Goal: Information Seeking & Learning: Check status

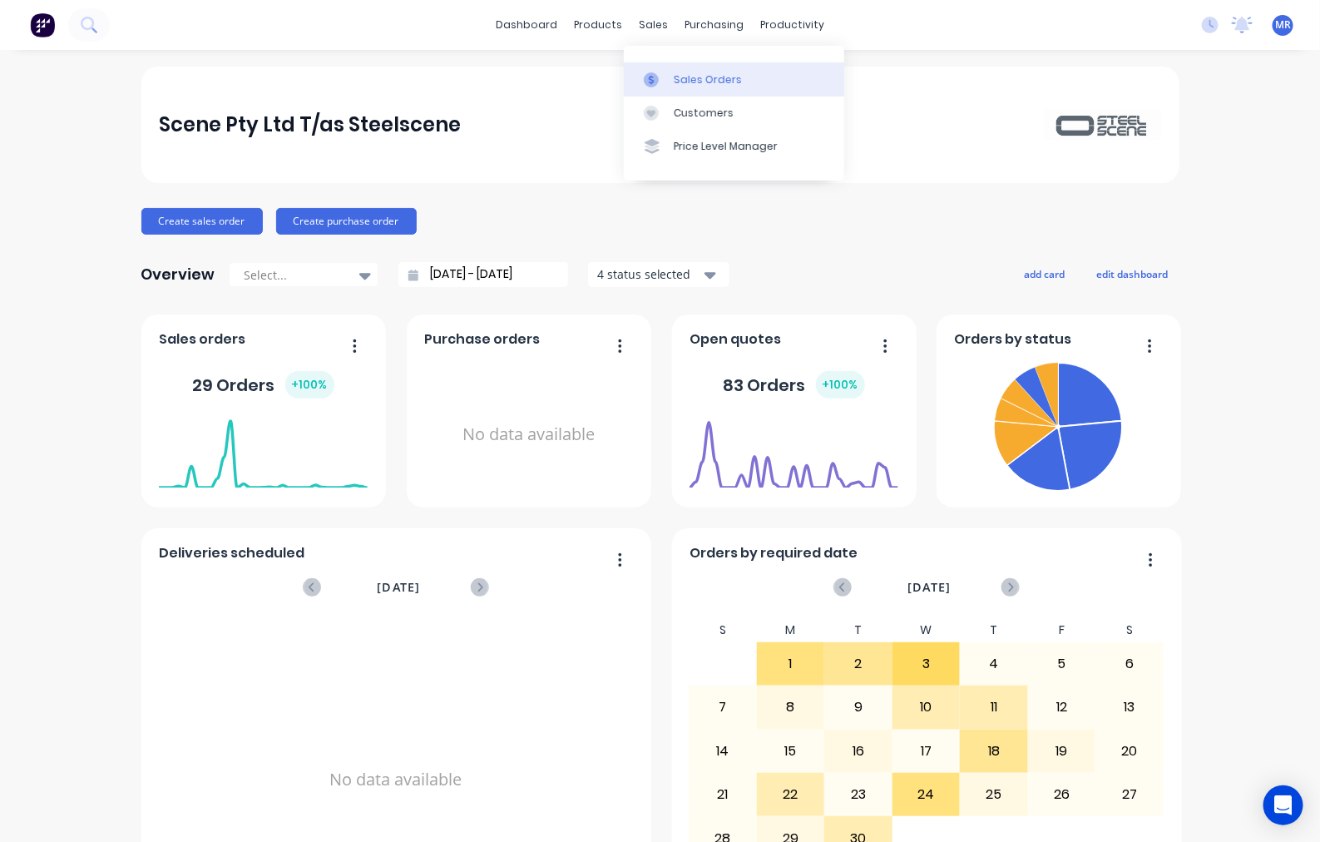
click at [674, 76] on div "Sales Orders" at bounding box center [708, 79] width 68 height 15
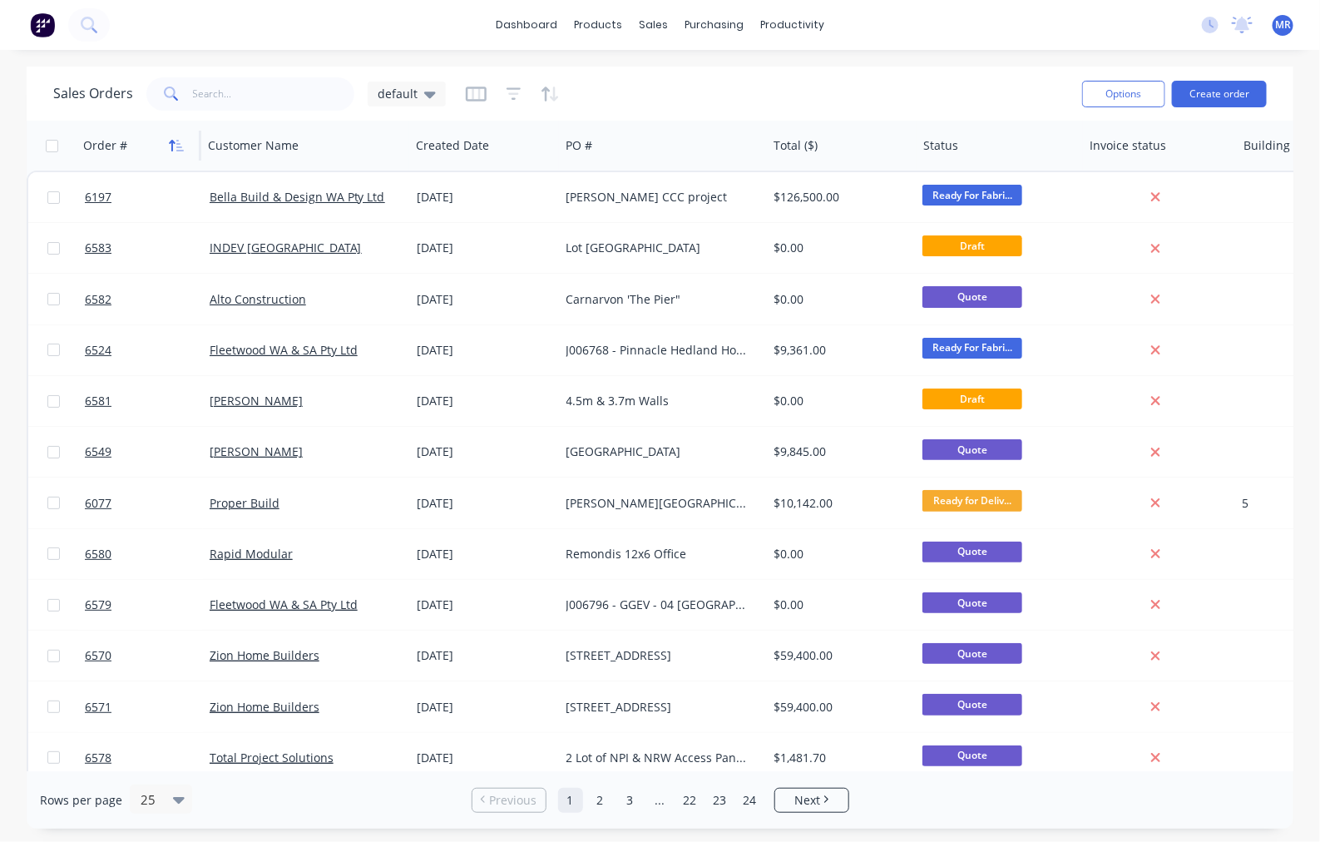
click at [167, 146] on button "button" at bounding box center [176, 145] width 25 height 25
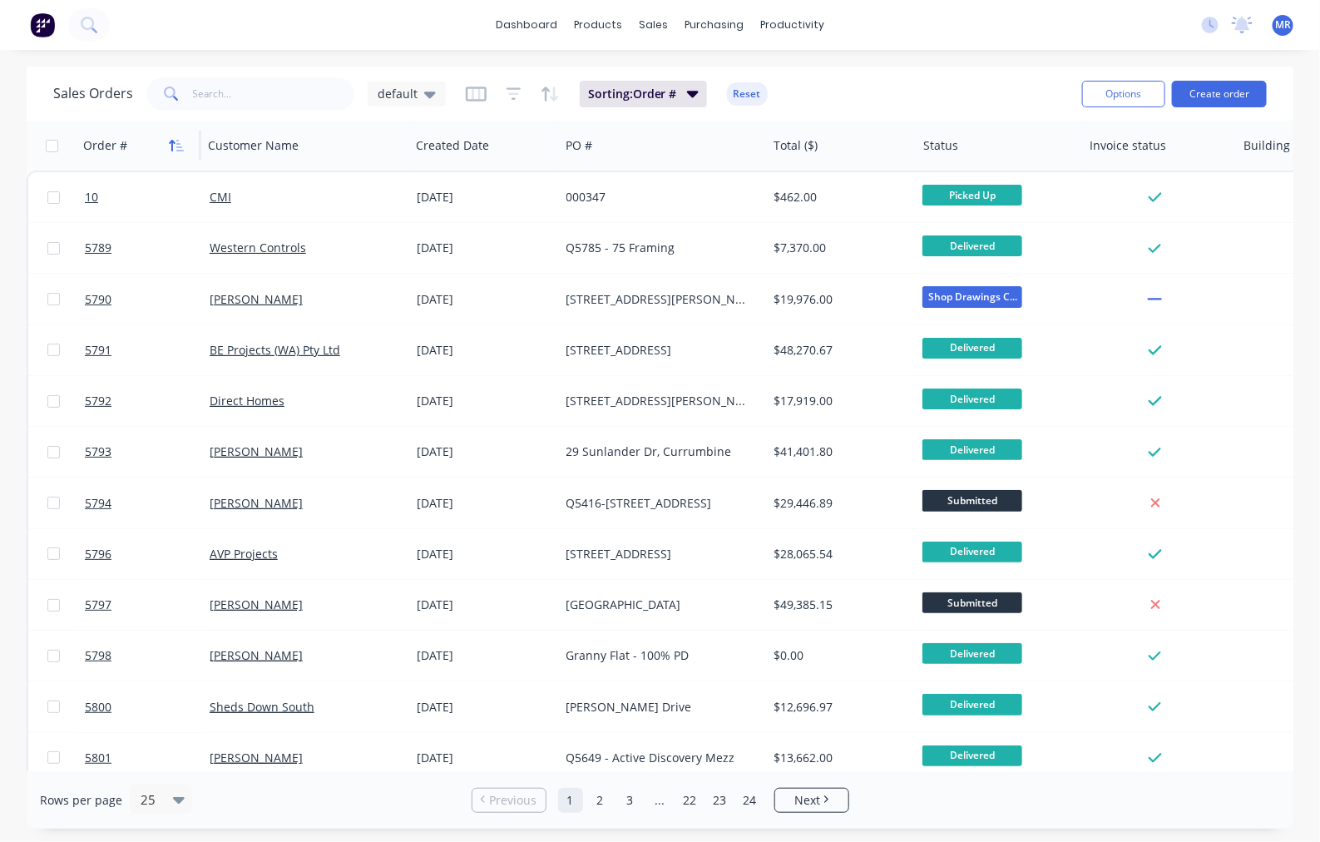
click at [181, 142] on icon "button" at bounding box center [176, 145] width 15 height 13
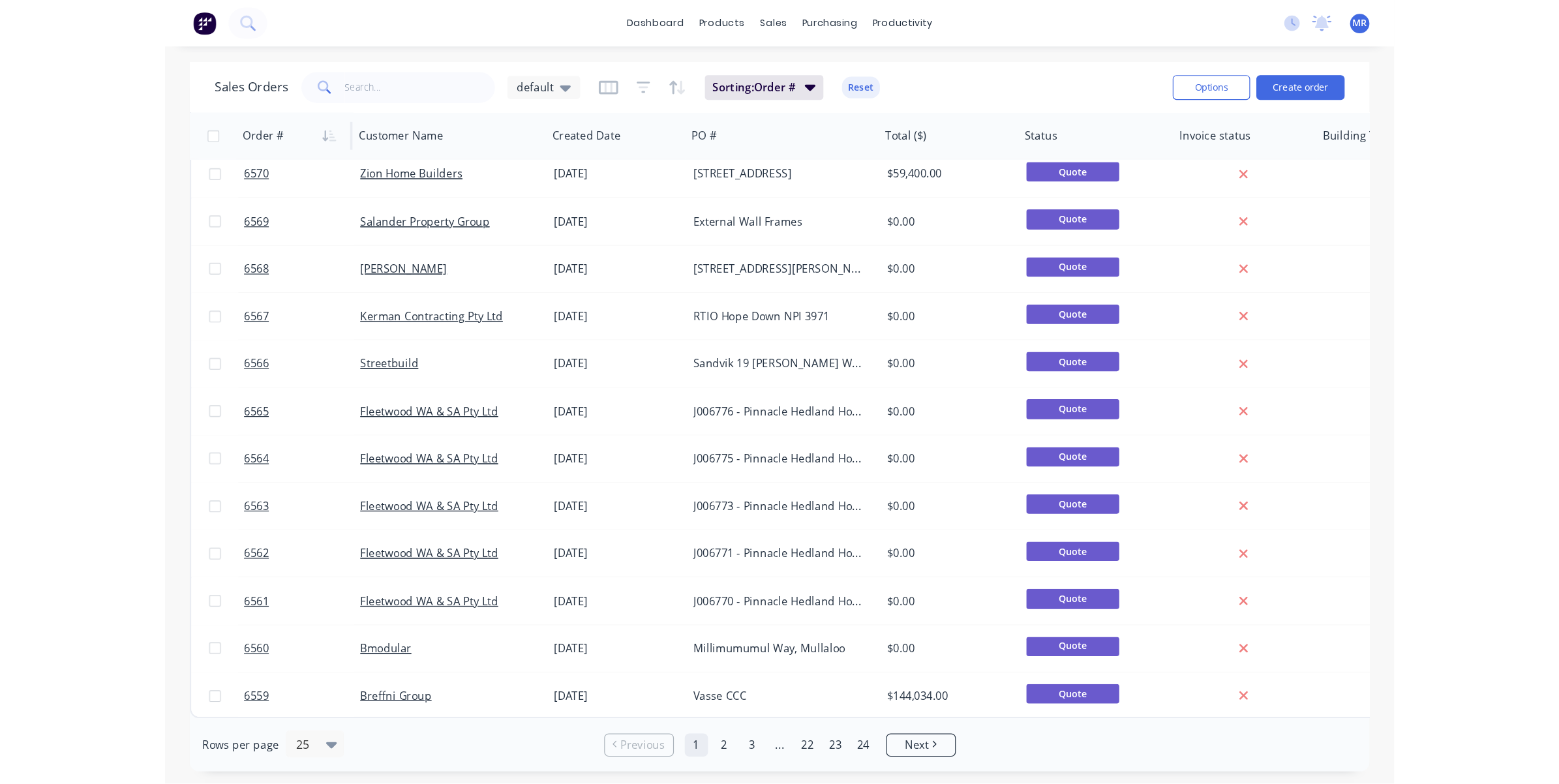
scroll to position [403, 0]
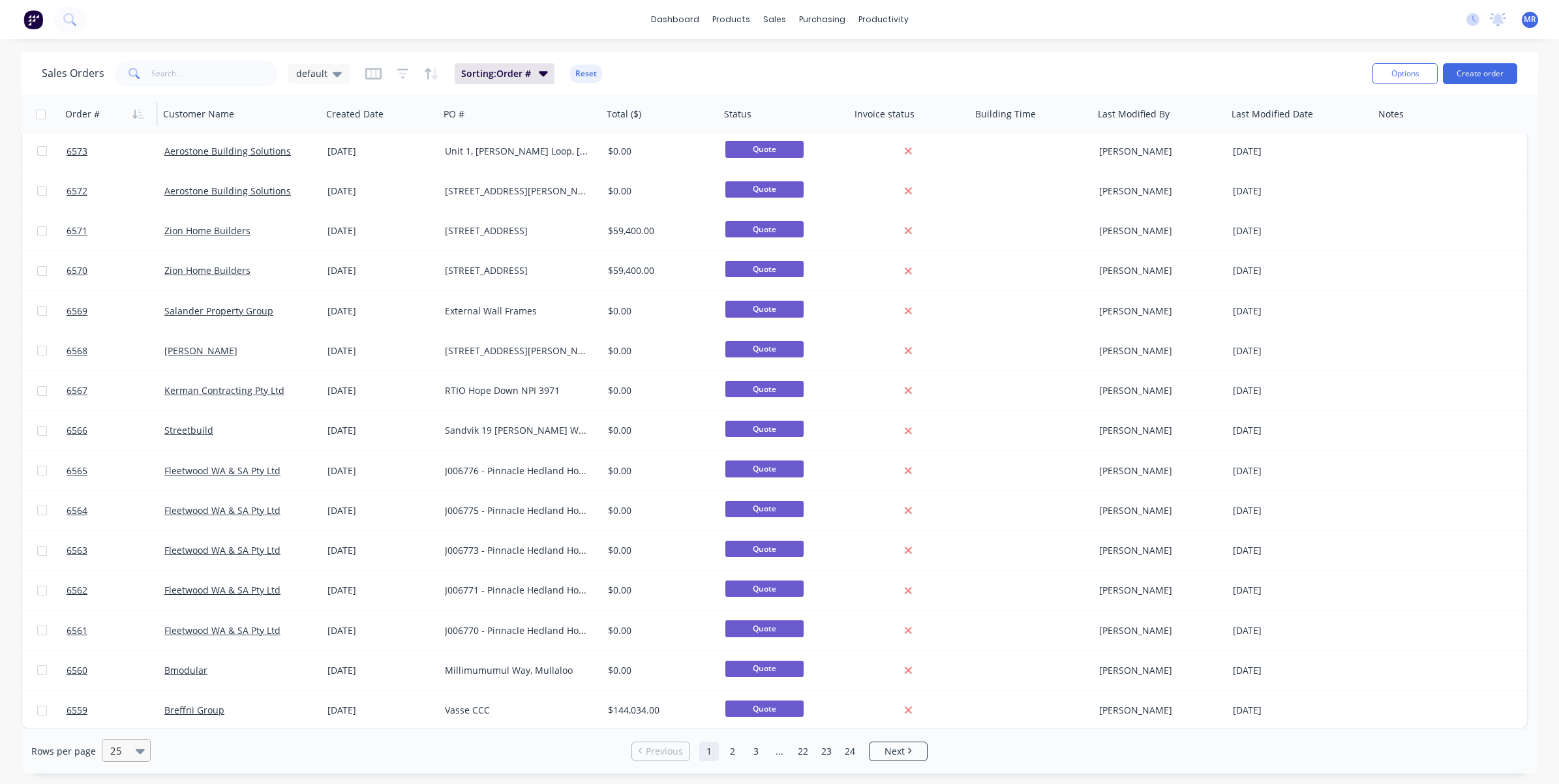
click at [129, 659] on div at bounding box center [120, 751] width 23 height 16
click at [125, 659] on div "50" at bounding box center [124, 671] width 49 height 24
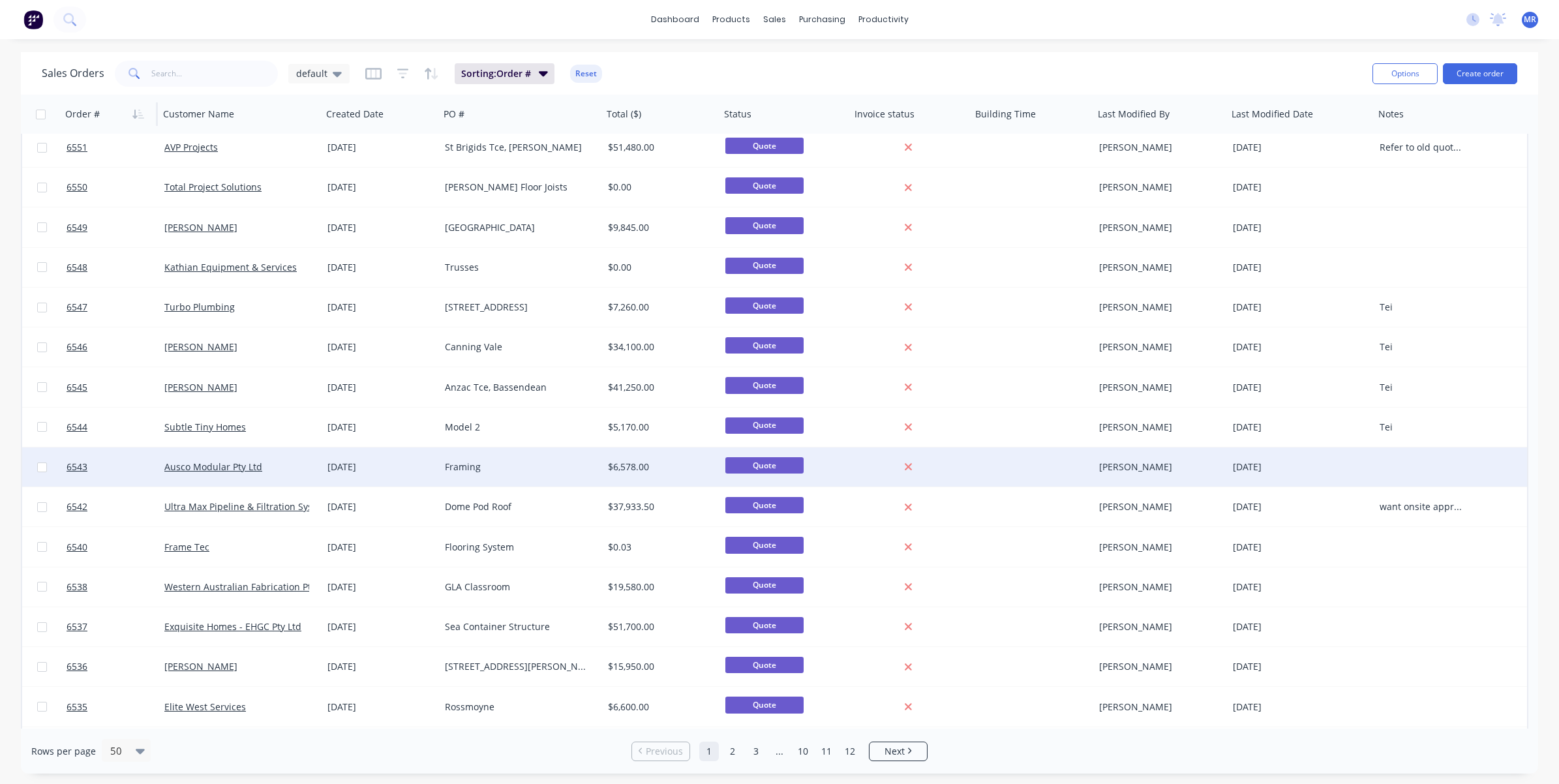
scroll to position [1403, 0]
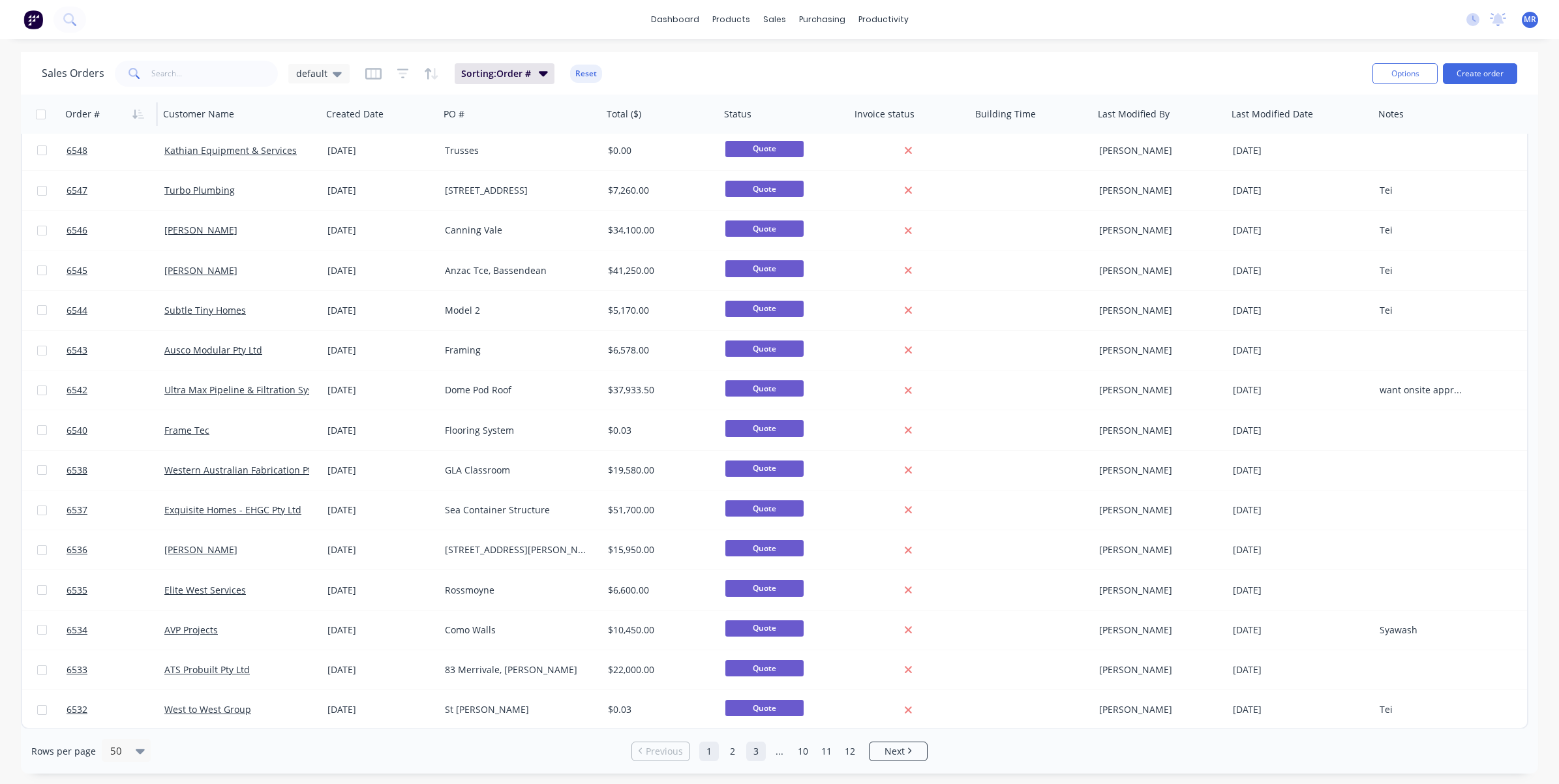
click at [754, 659] on link "3" at bounding box center [756, 751] width 20 height 20
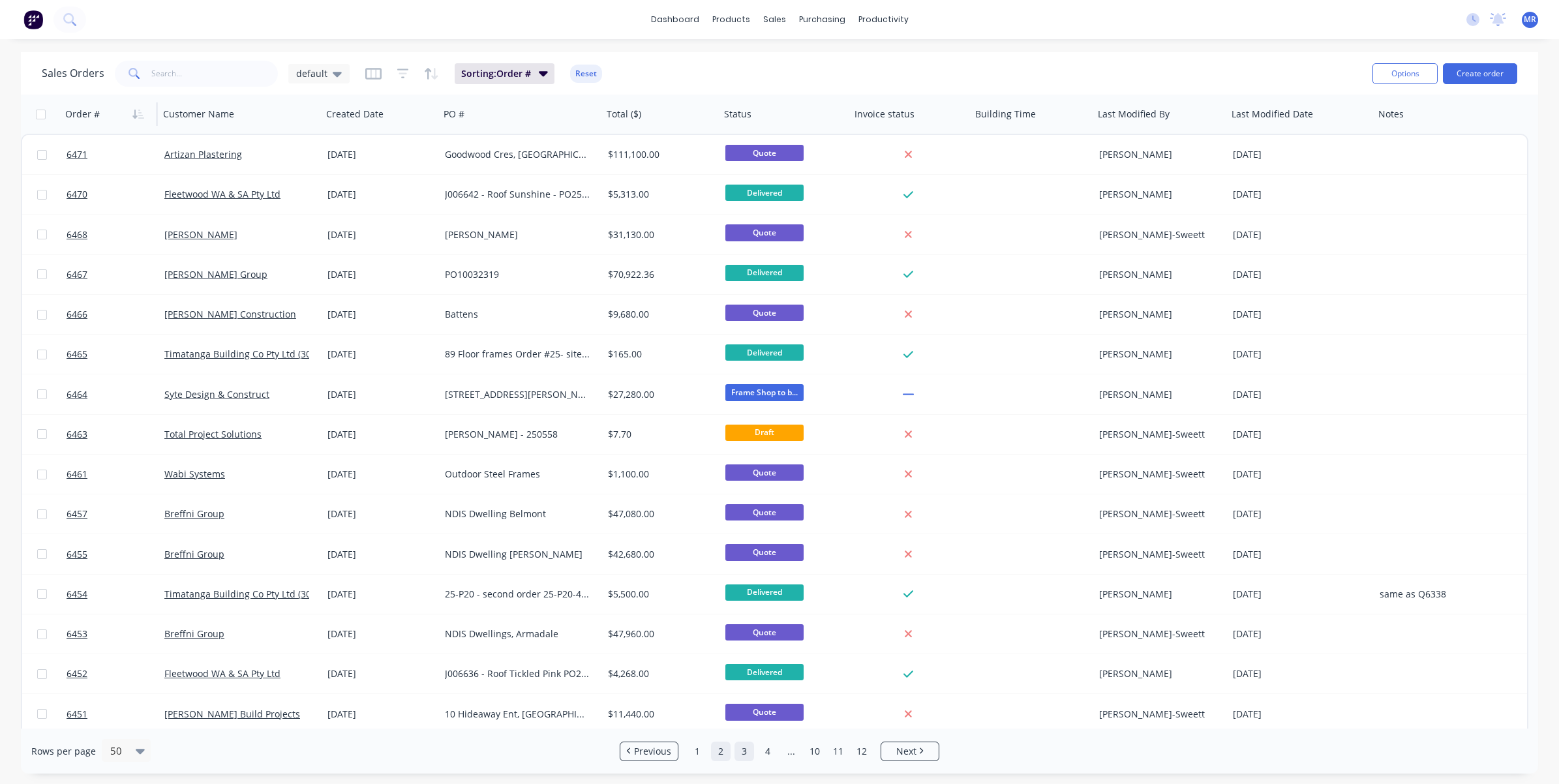
click at [717, 659] on link "2" at bounding box center [721, 751] width 20 height 20
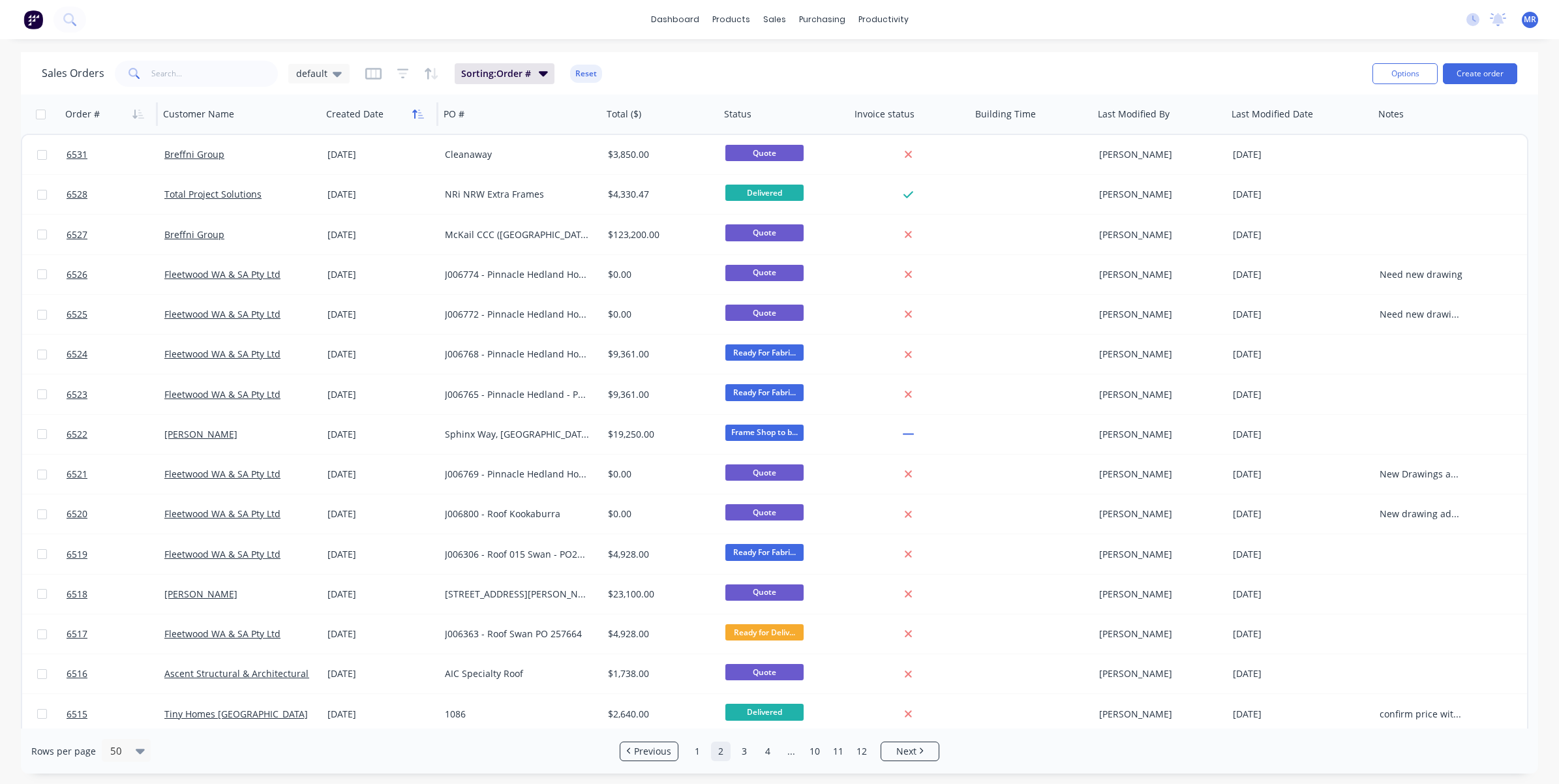
click at [419, 114] on icon "button" at bounding box center [420, 114] width 5 height 9
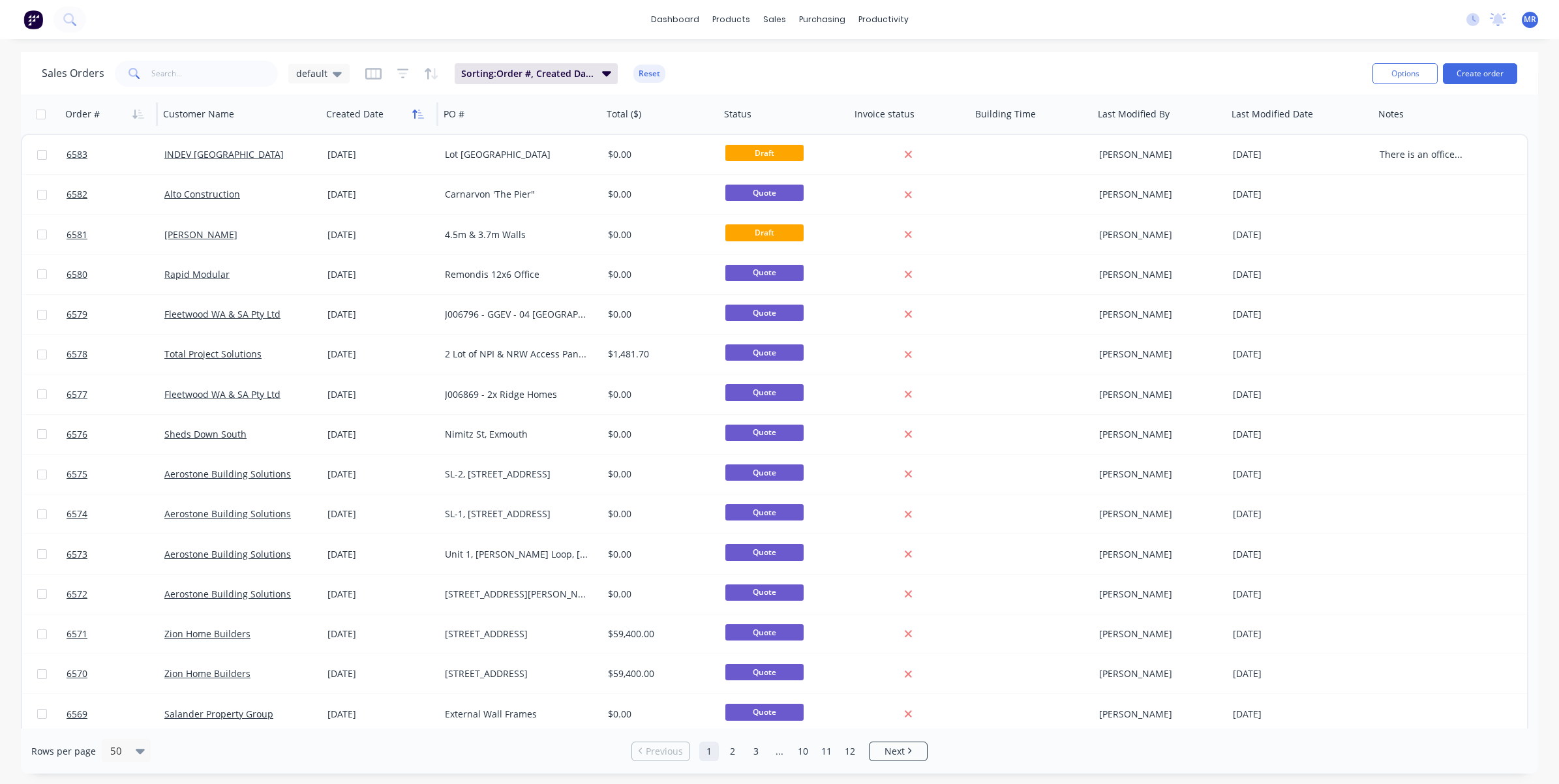
click at [419, 110] on icon "button" at bounding box center [420, 114] width 5 height 9
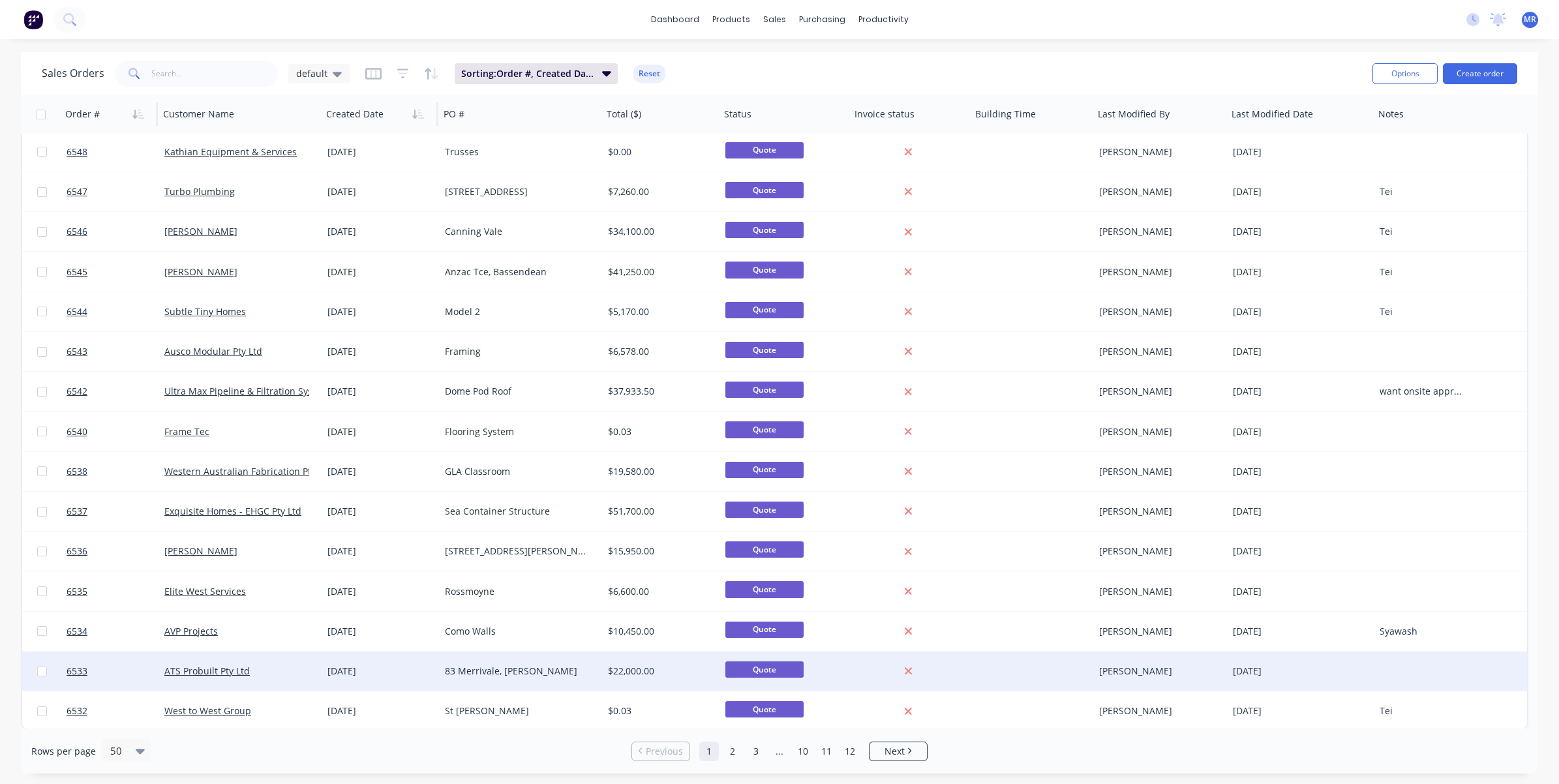
scroll to position [1403, 0]
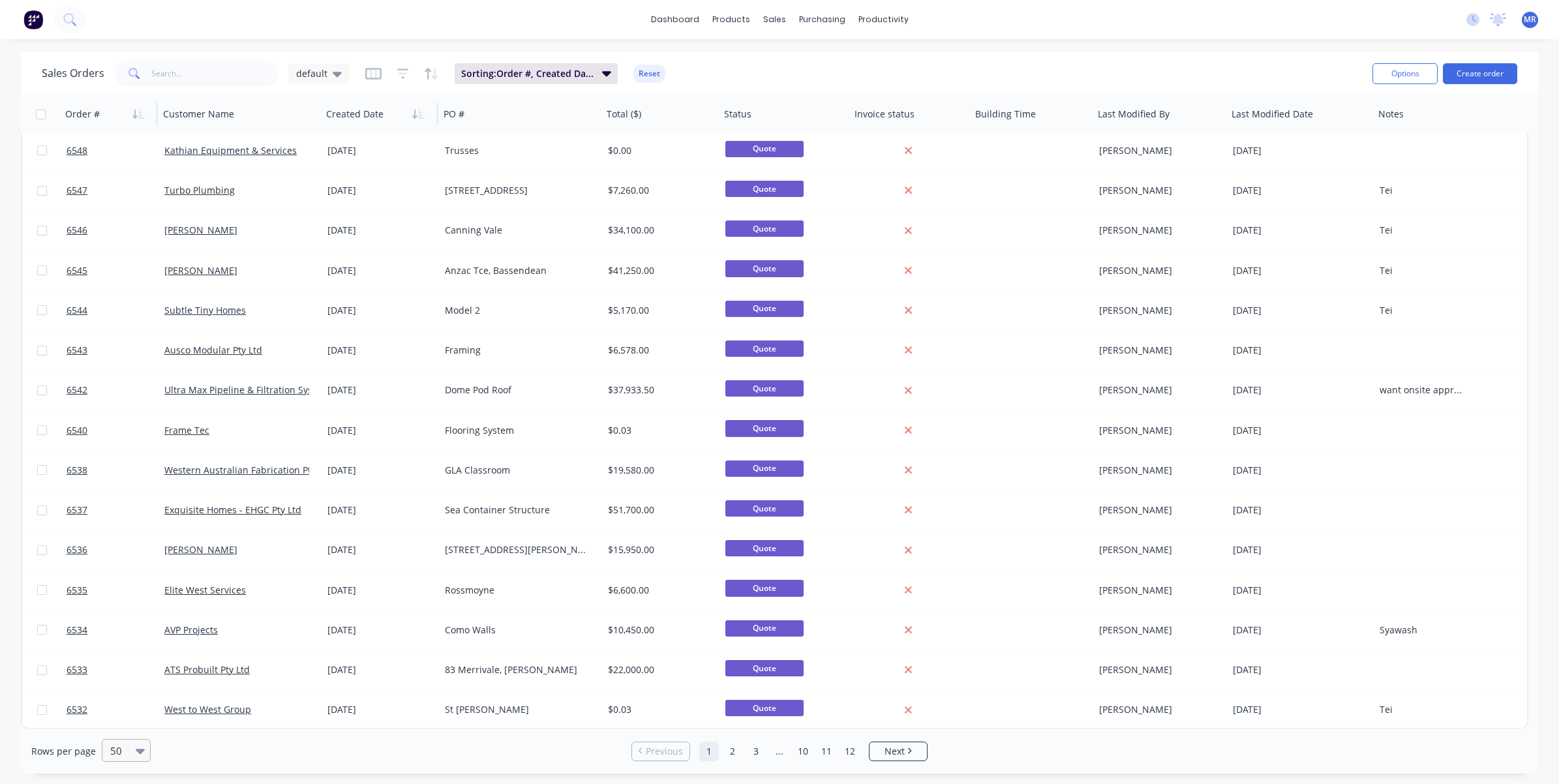
click at [136, 659] on icon at bounding box center [140, 751] width 9 height 5
click at [129, 659] on div "100" at bounding box center [124, 720] width 49 height 24
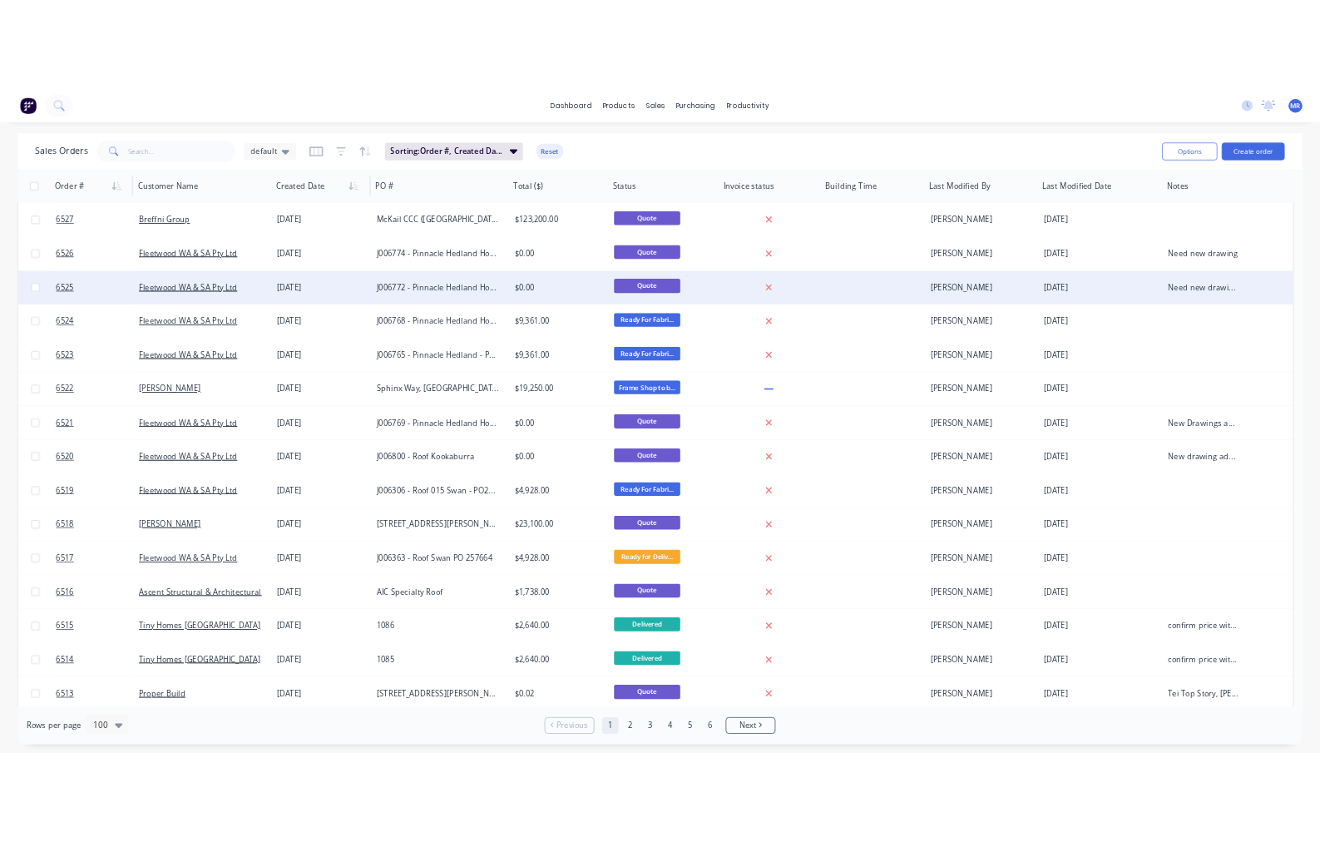
scroll to position [2704, 0]
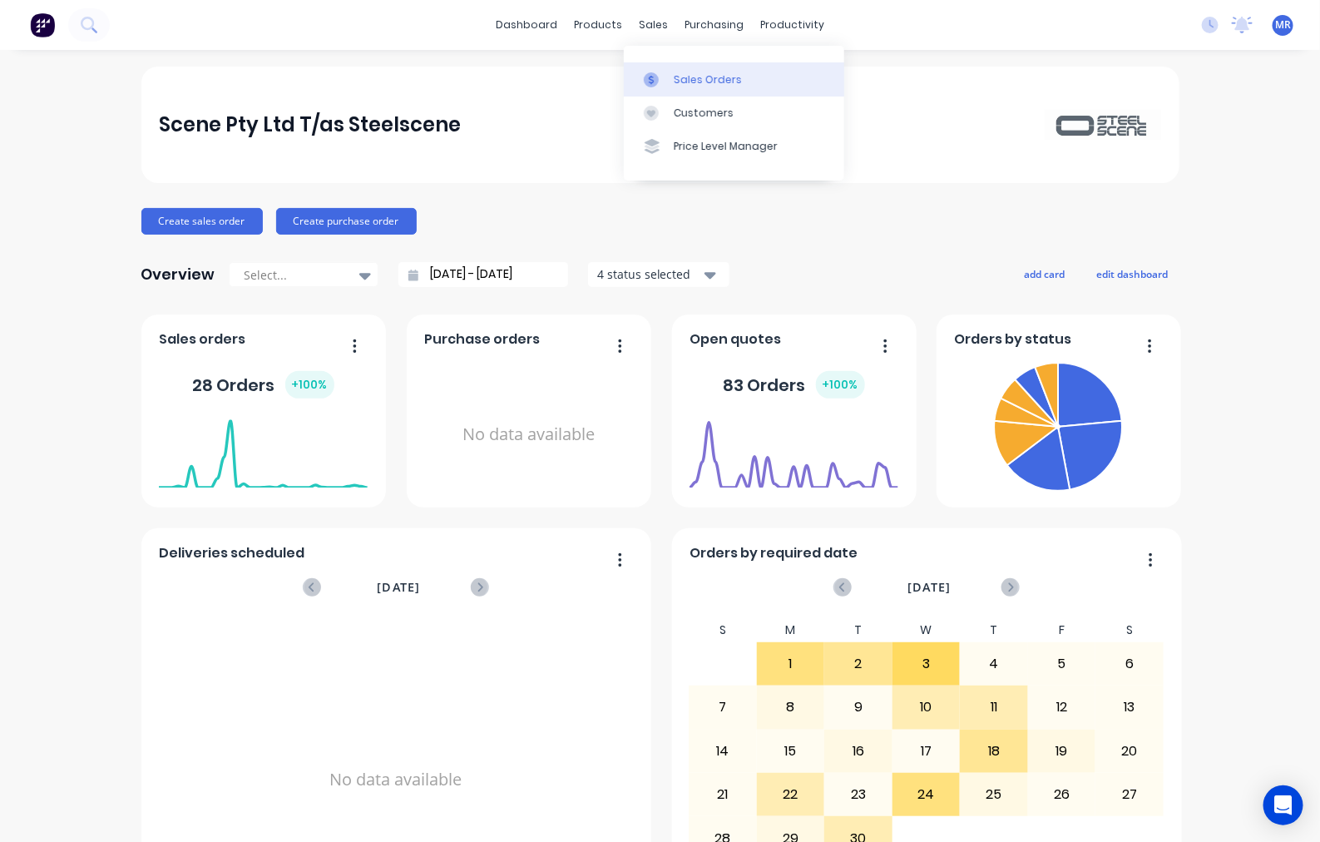
click at [696, 86] on div "Sales Orders" at bounding box center [708, 79] width 68 height 15
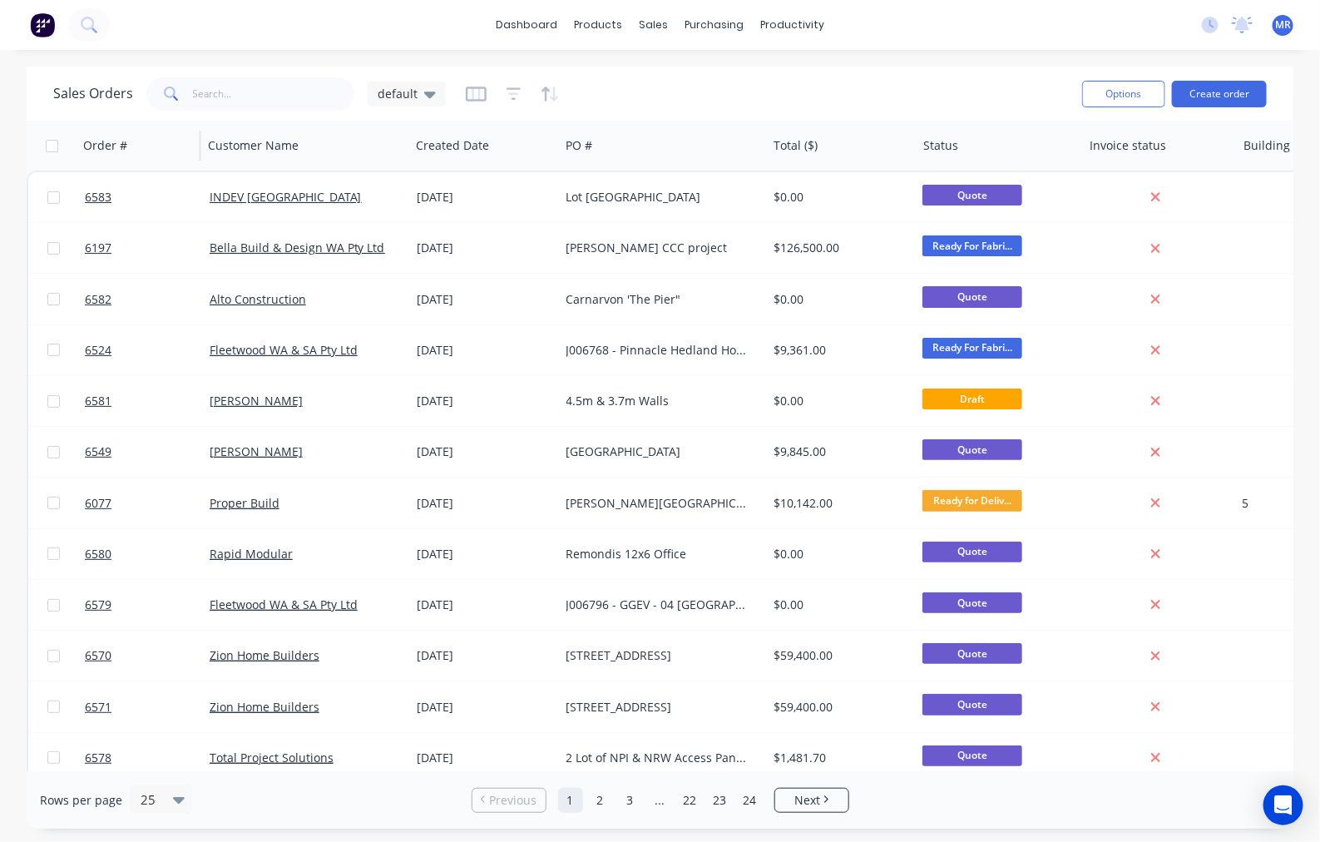
click at [194, 141] on div "Order #" at bounding box center [139, 146] width 125 height 50
click at [183, 143] on icon "button" at bounding box center [176, 145] width 15 height 13
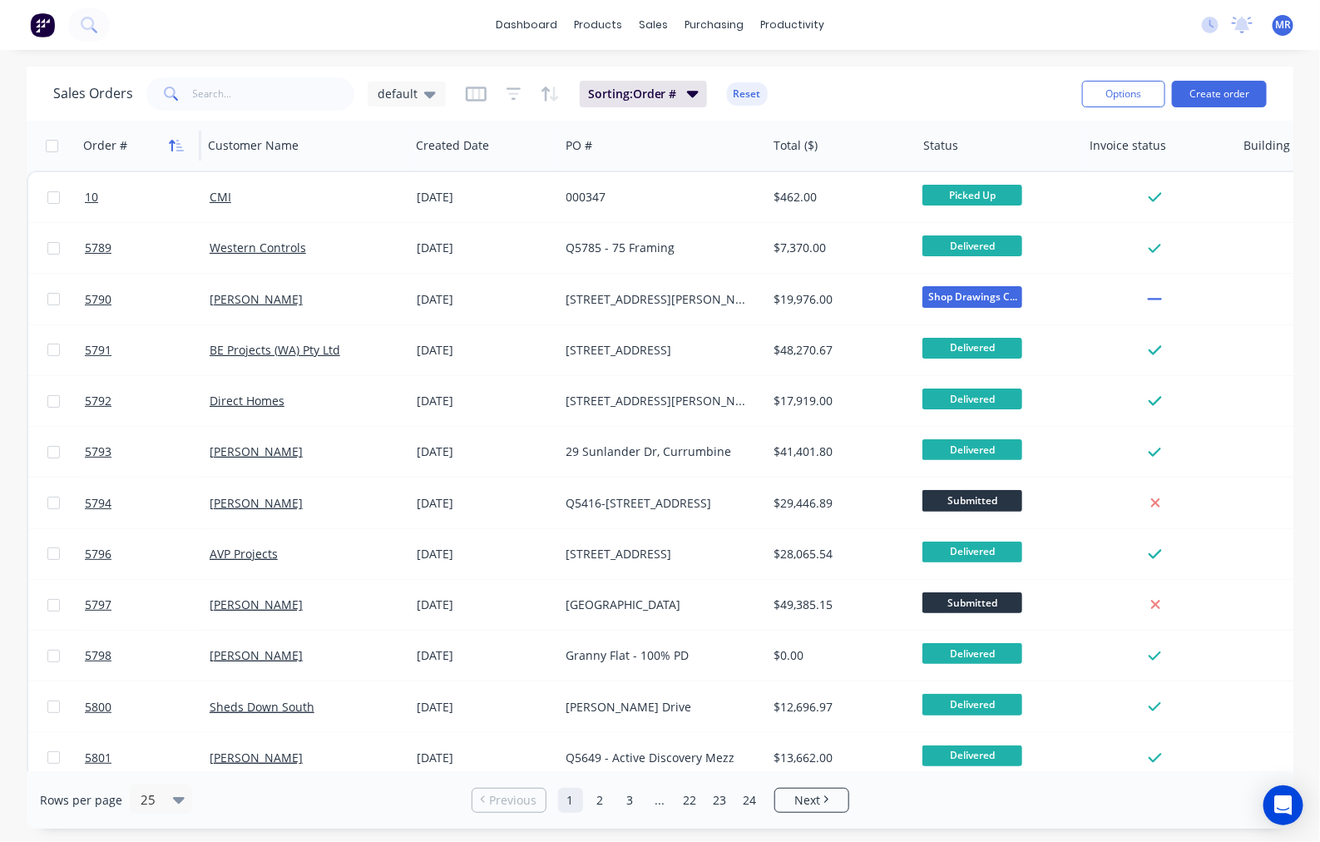
click at [181, 146] on icon "button" at bounding box center [176, 145] width 15 height 13
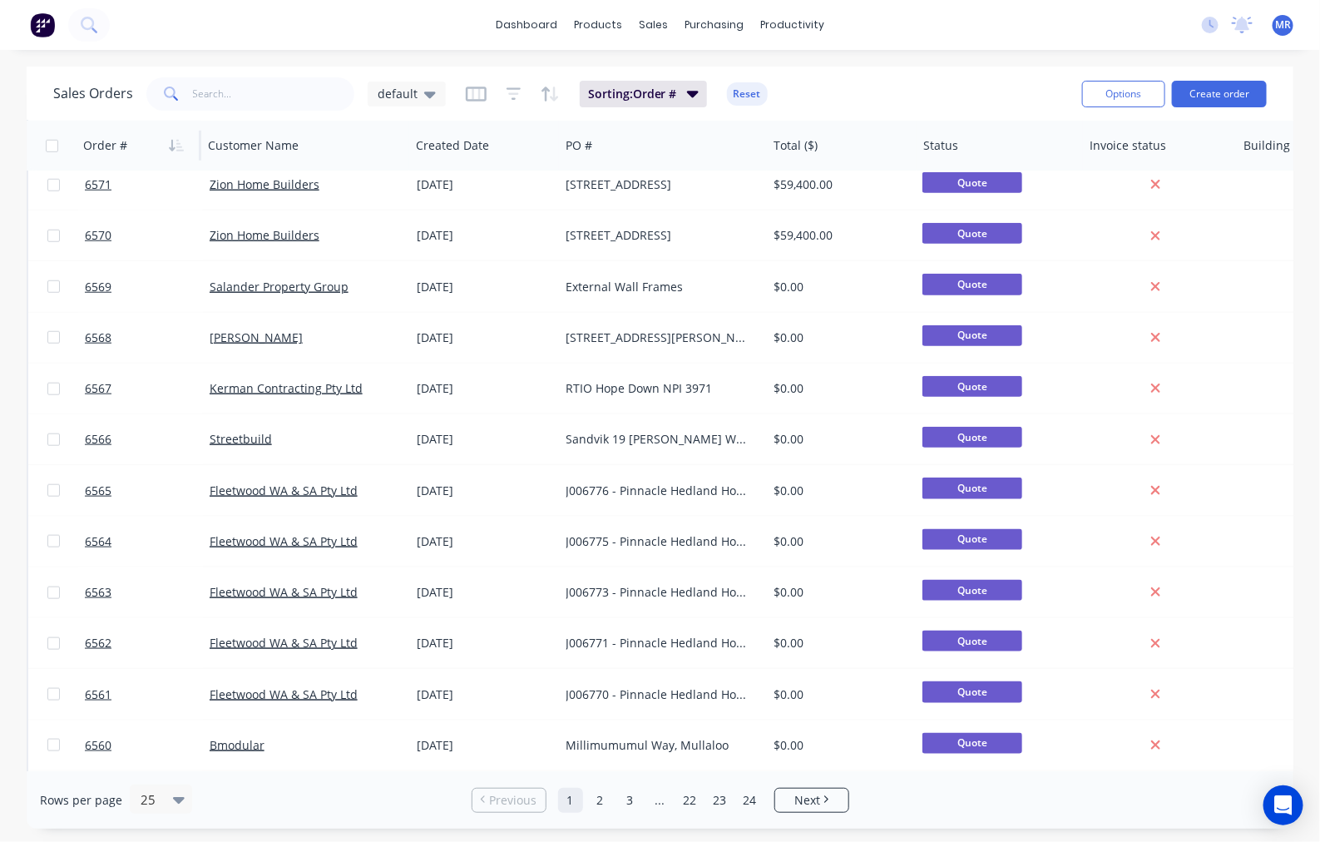
scroll to position [681, 0]
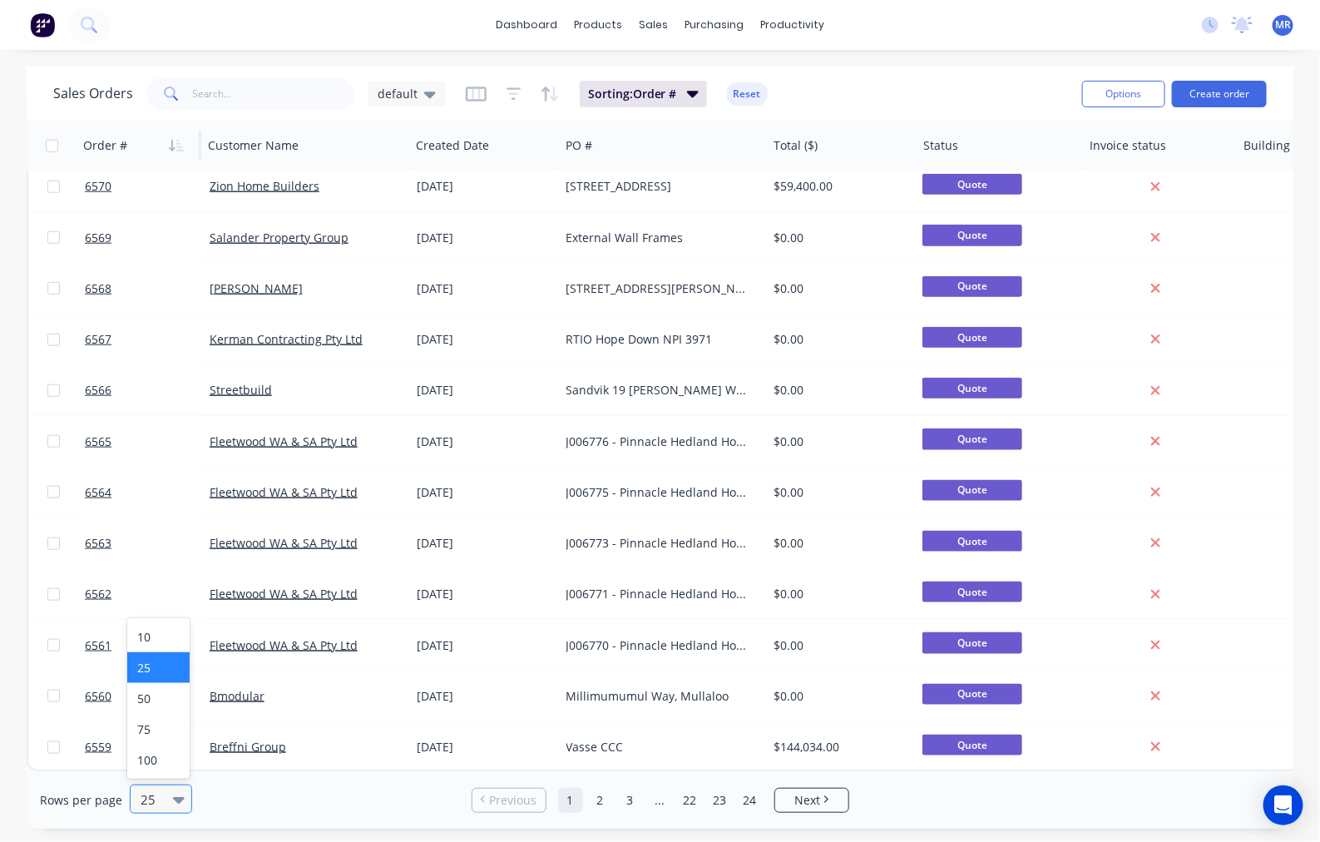
click at [181, 793] on icon at bounding box center [179, 799] width 12 height 18
click at [161, 755] on div "100" at bounding box center [158, 760] width 62 height 31
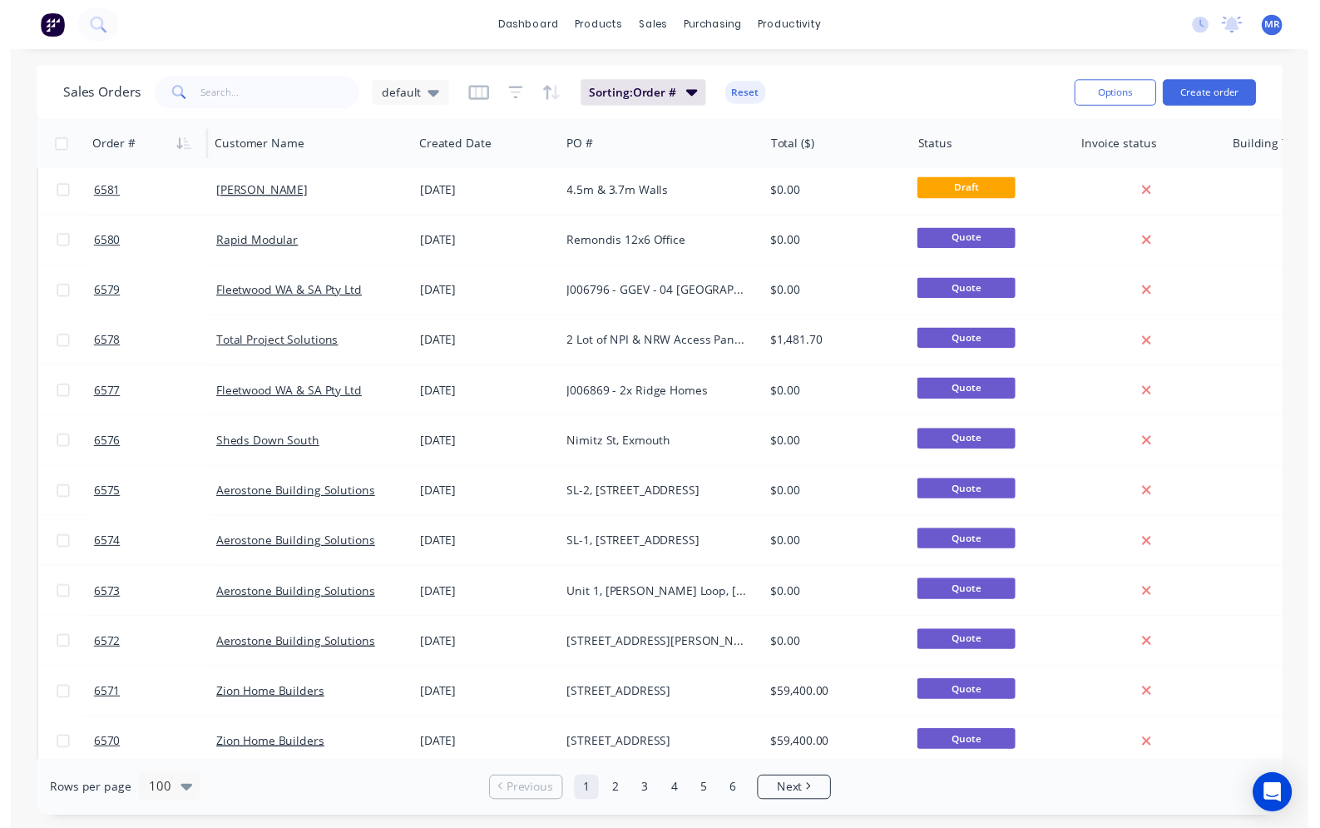
scroll to position [0, 0]
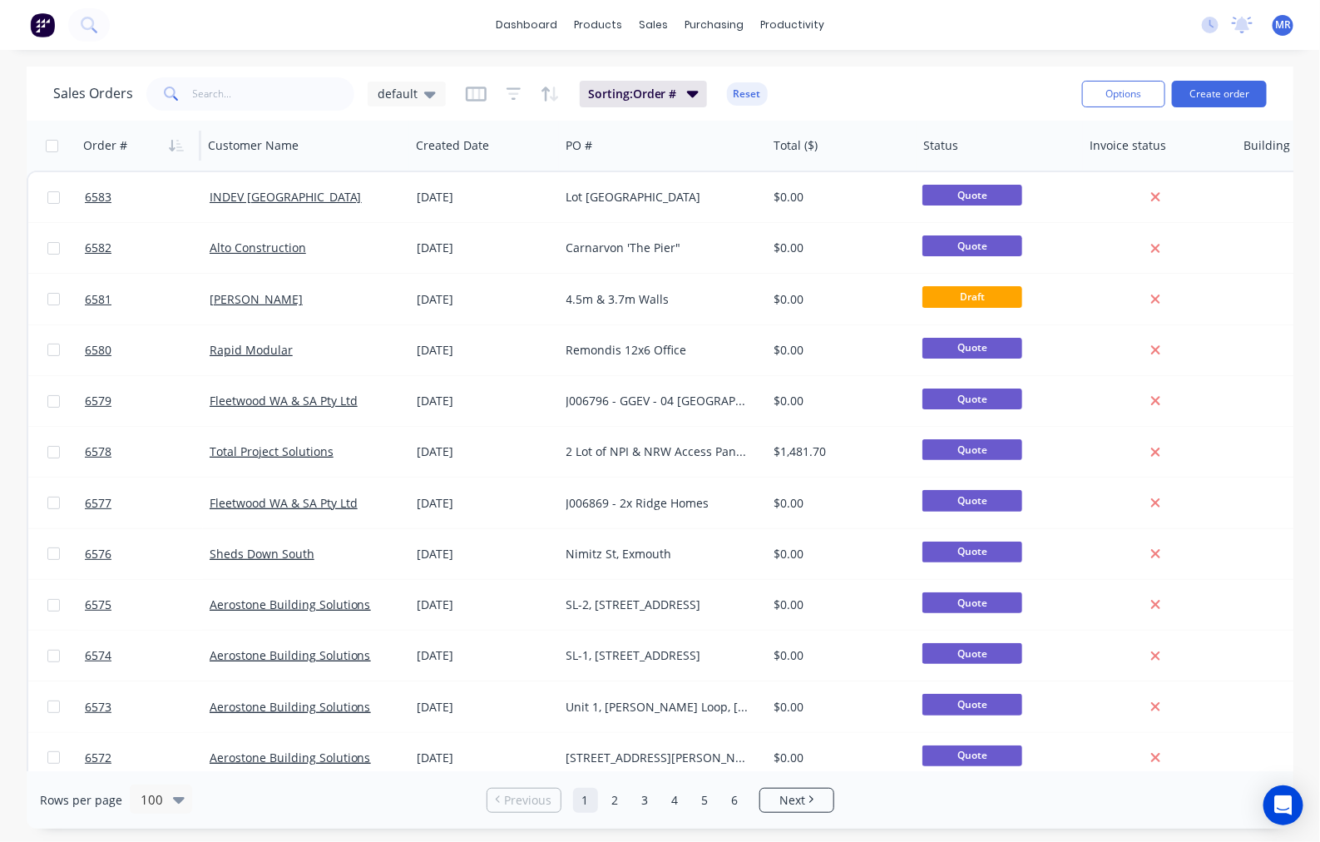
click at [1011, 115] on div "Sales Orders default Sorting: Order # Reset Options Create order" at bounding box center [660, 94] width 1267 height 54
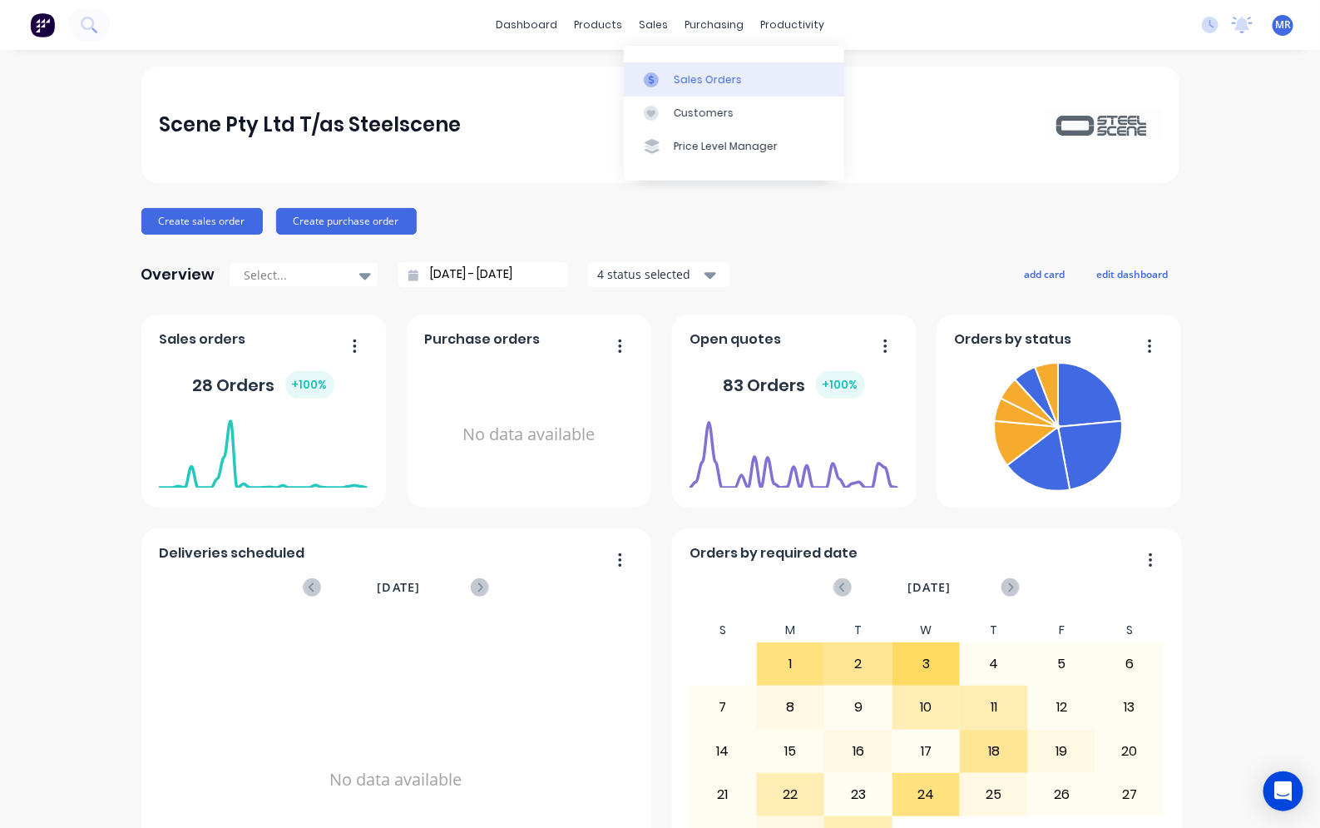
click at [710, 79] on div "Sales Orders" at bounding box center [708, 79] width 68 height 15
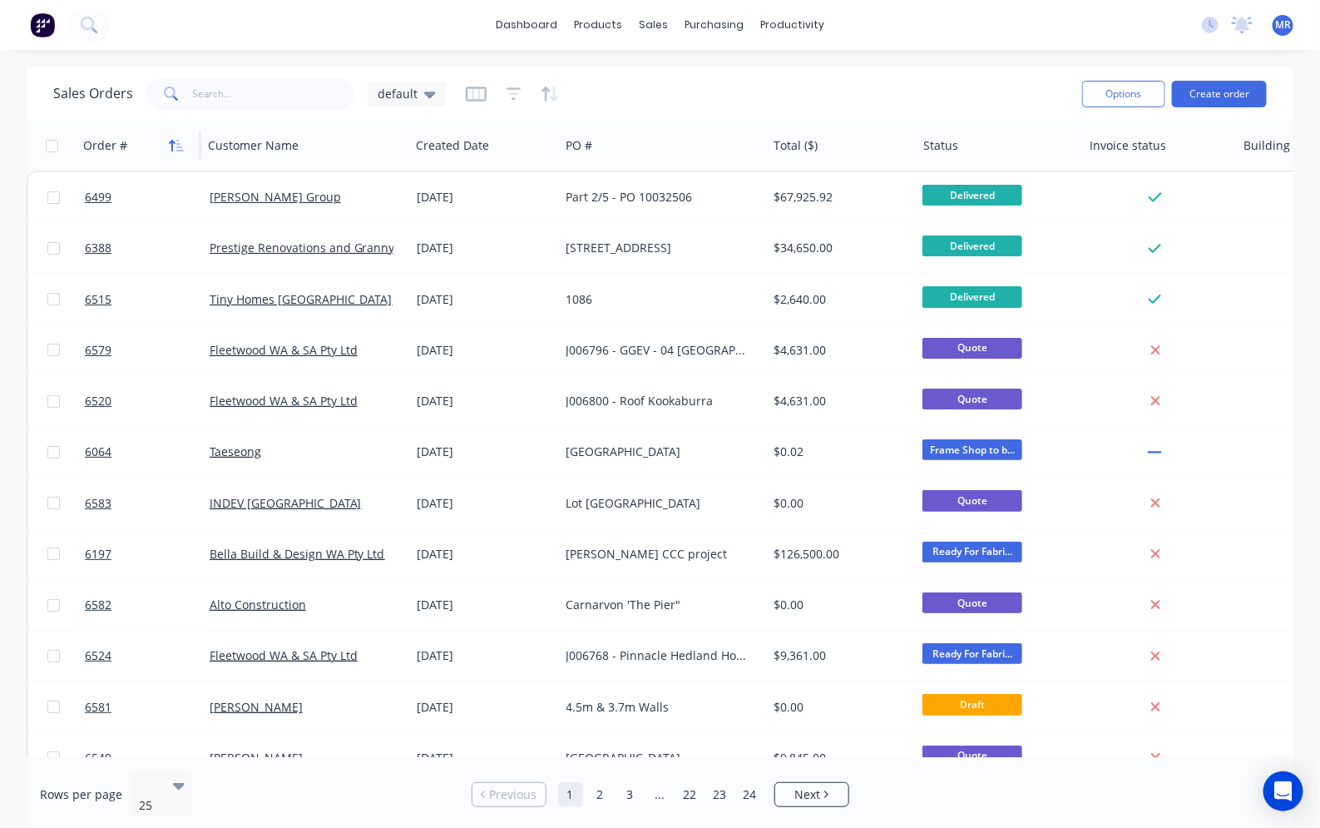
click at [180, 148] on icon "button" at bounding box center [176, 145] width 15 height 13
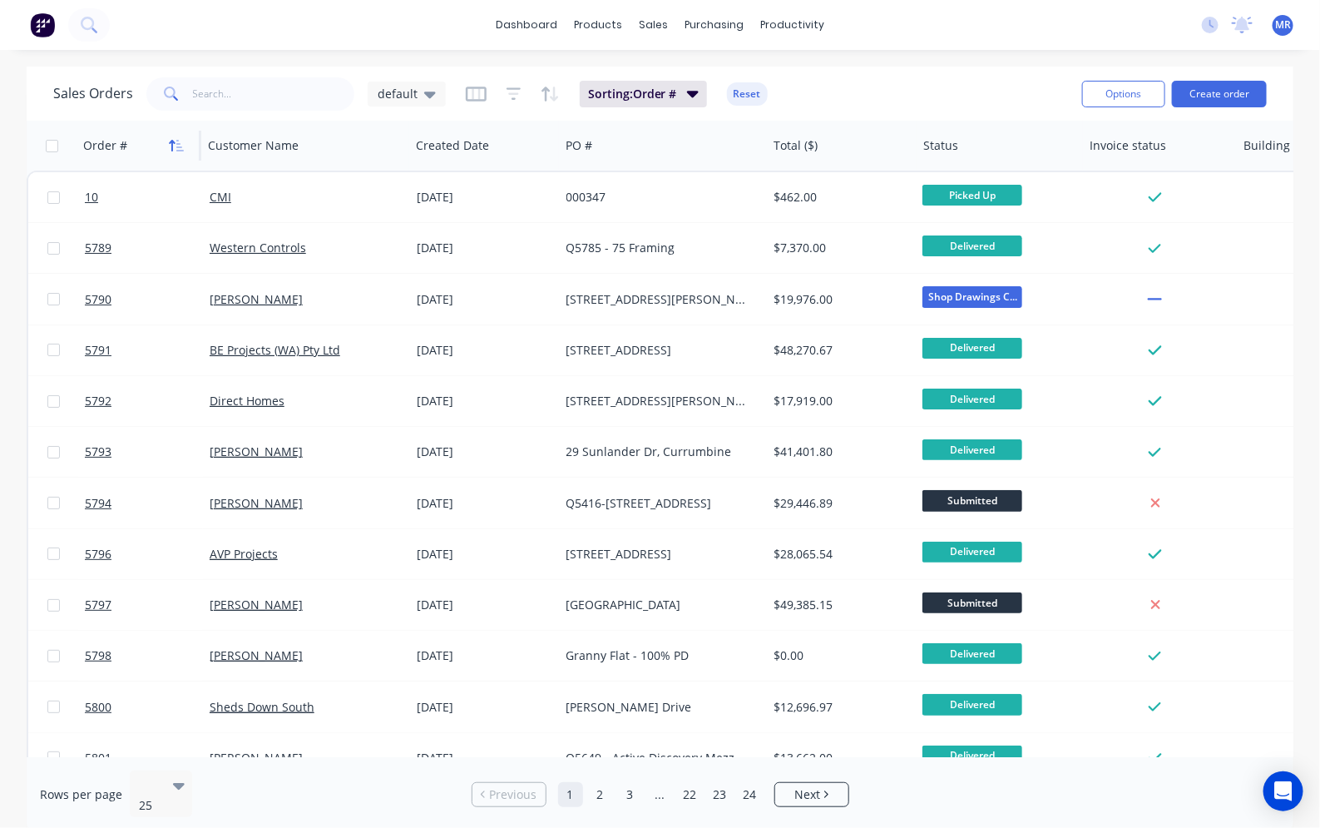
click at [176, 140] on icon "button" at bounding box center [179, 146] width 7 height 12
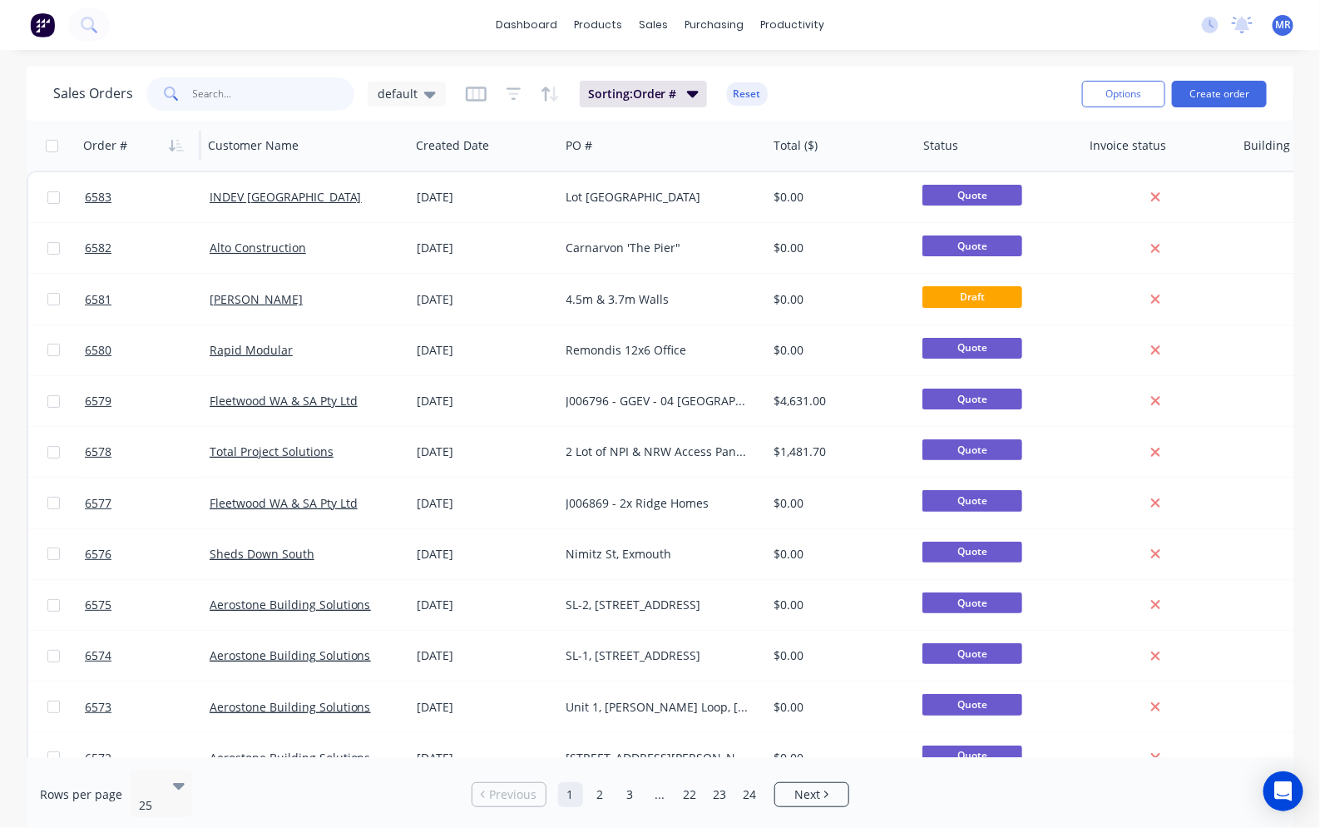
click at [221, 89] on input "text" at bounding box center [274, 93] width 162 height 33
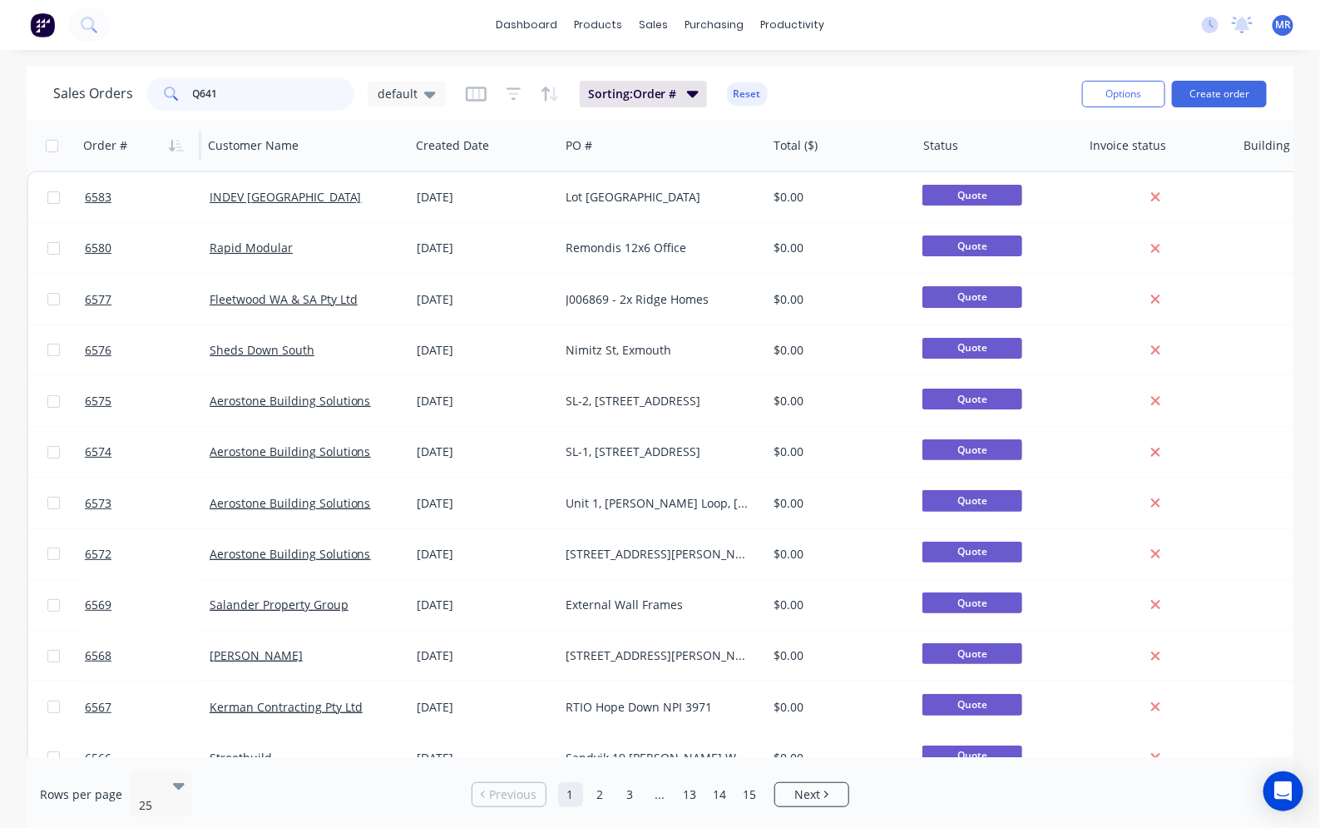
type input "Q6415"
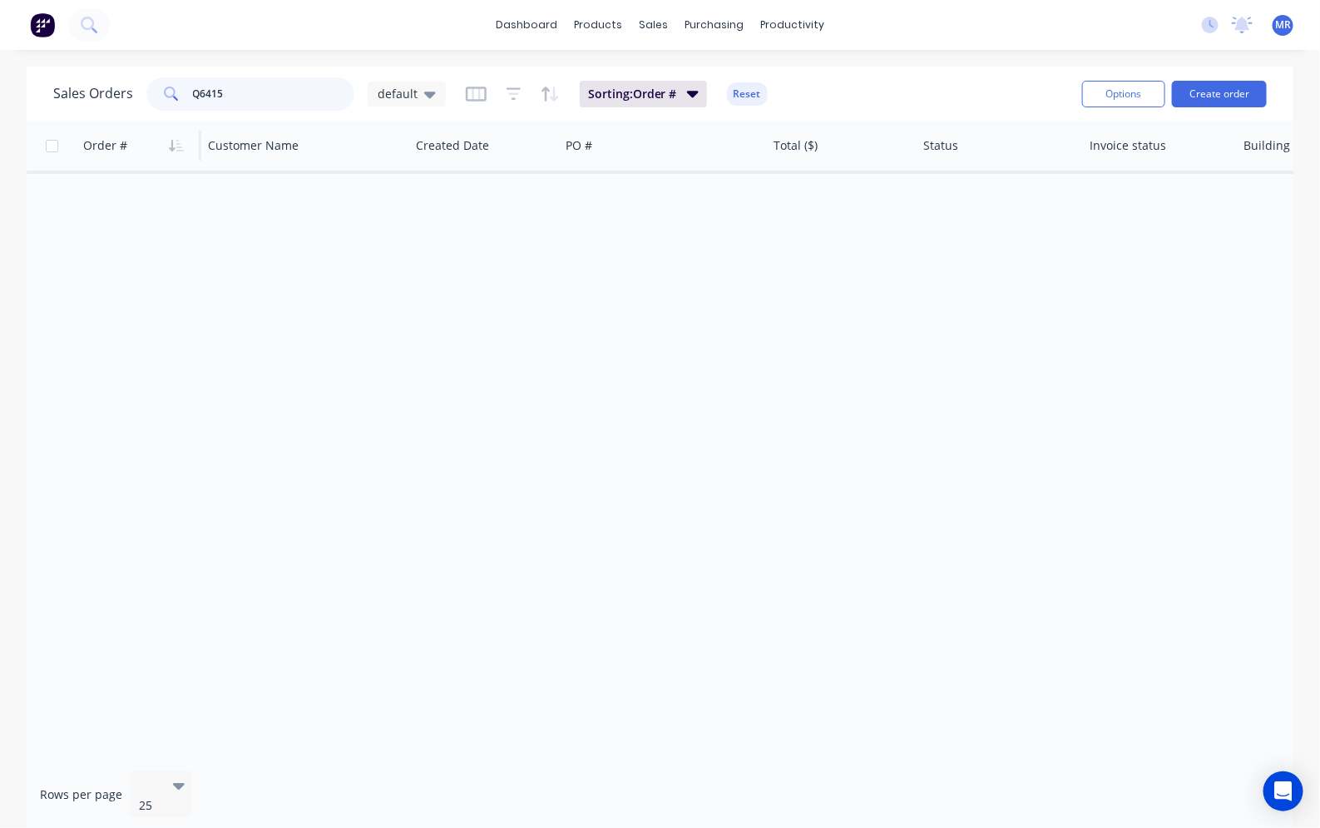
drag, startPoint x: 255, startPoint y: 96, endPoint x: 116, endPoint y: 101, distance: 138.2
click at [116, 101] on div "Sales Orders Q6415 default" at bounding box center [249, 93] width 393 height 33
type input "Badge"
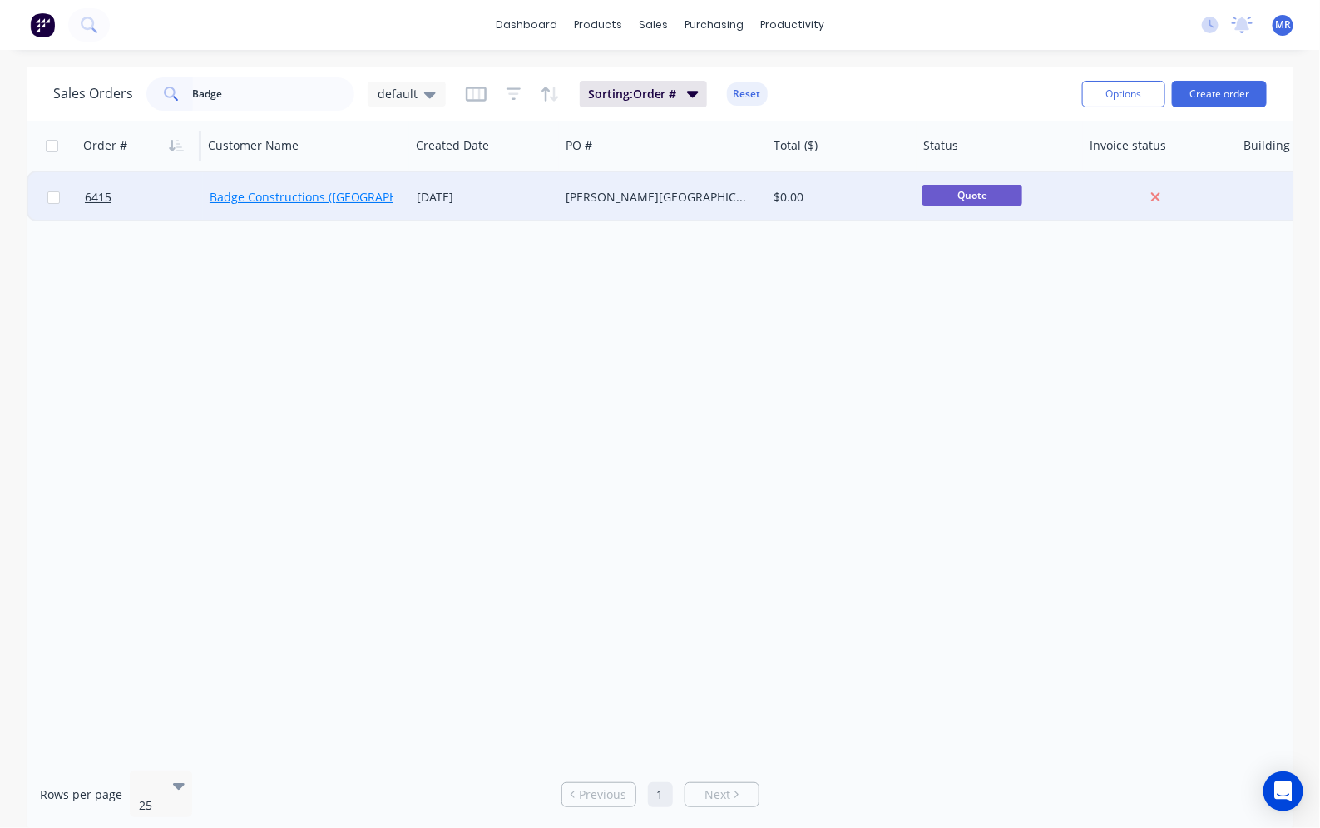
click at [329, 192] on link "Badge Constructions ([GEOGRAPHIC_DATA]) Pty Ltd" at bounding box center [350, 197] width 281 height 16
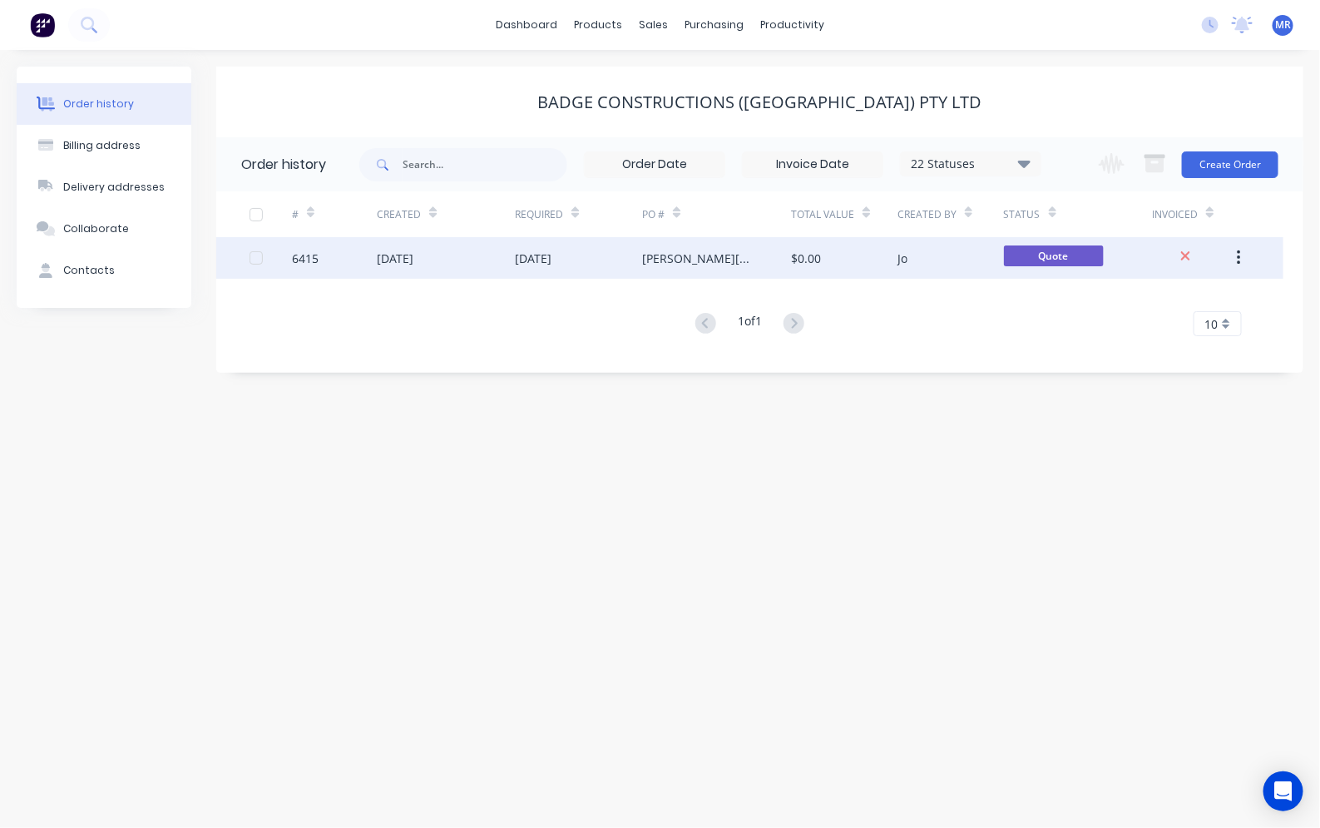
click at [552, 259] on div "[DATE]" at bounding box center [533, 258] width 37 height 17
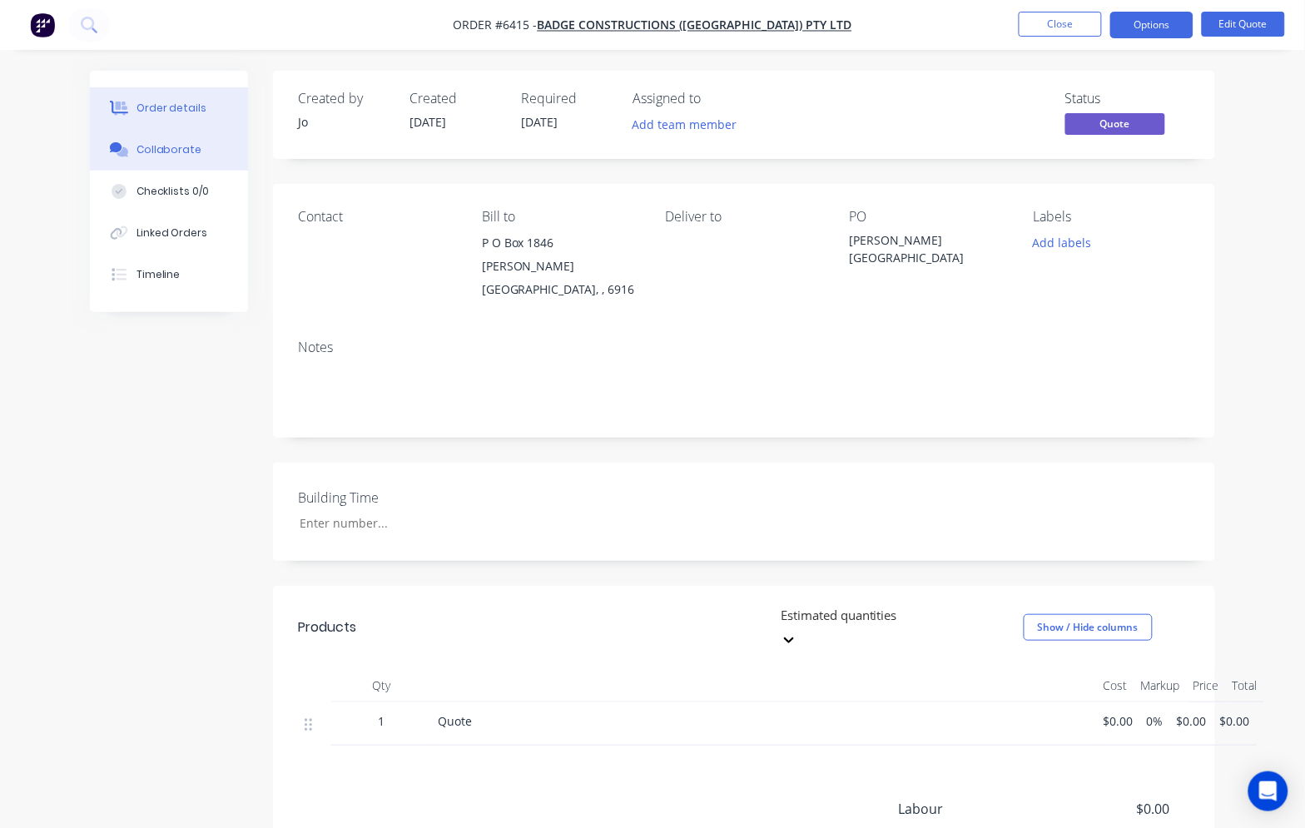
click at [183, 156] on div "Collaborate" at bounding box center [169, 149] width 66 height 15
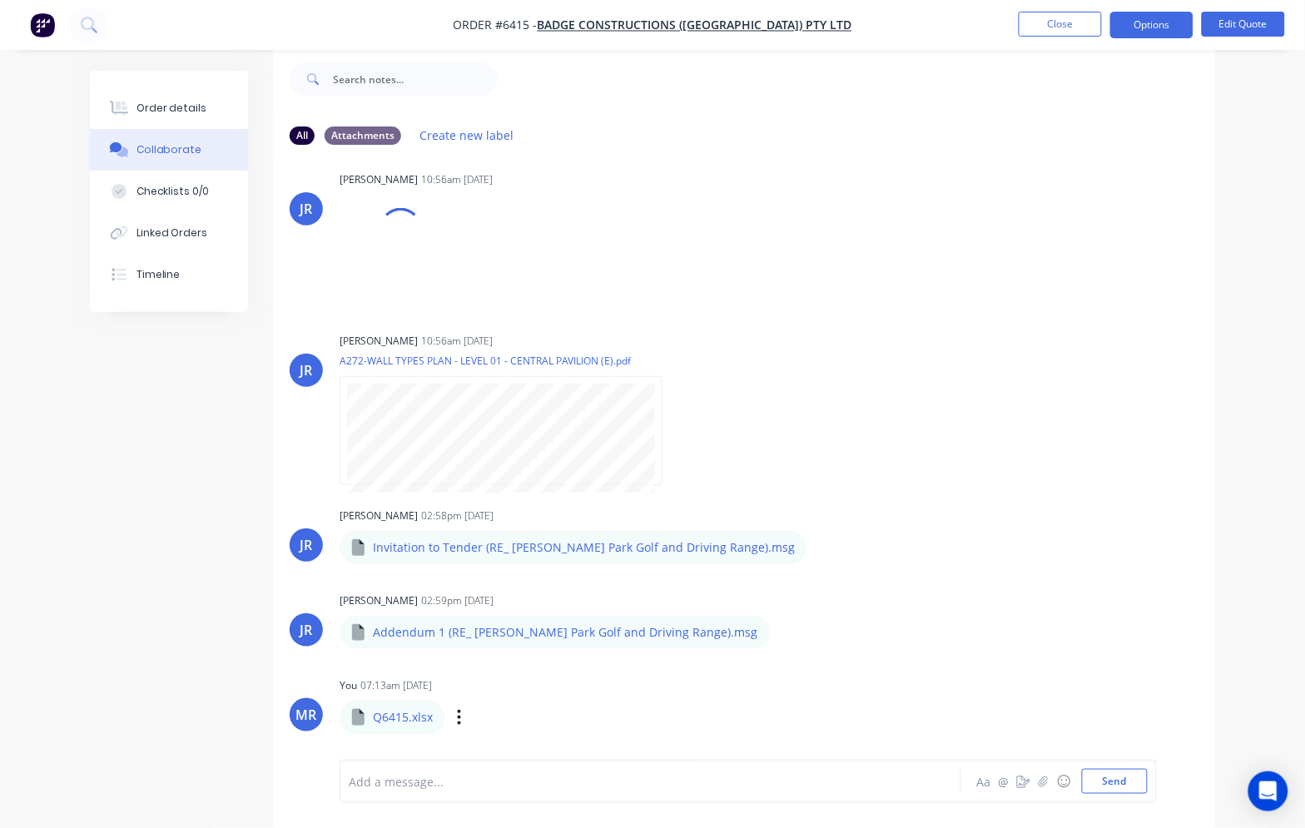
scroll to position [1594, 0]
click at [458, 712] on icon "button" at bounding box center [459, 717] width 5 height 19
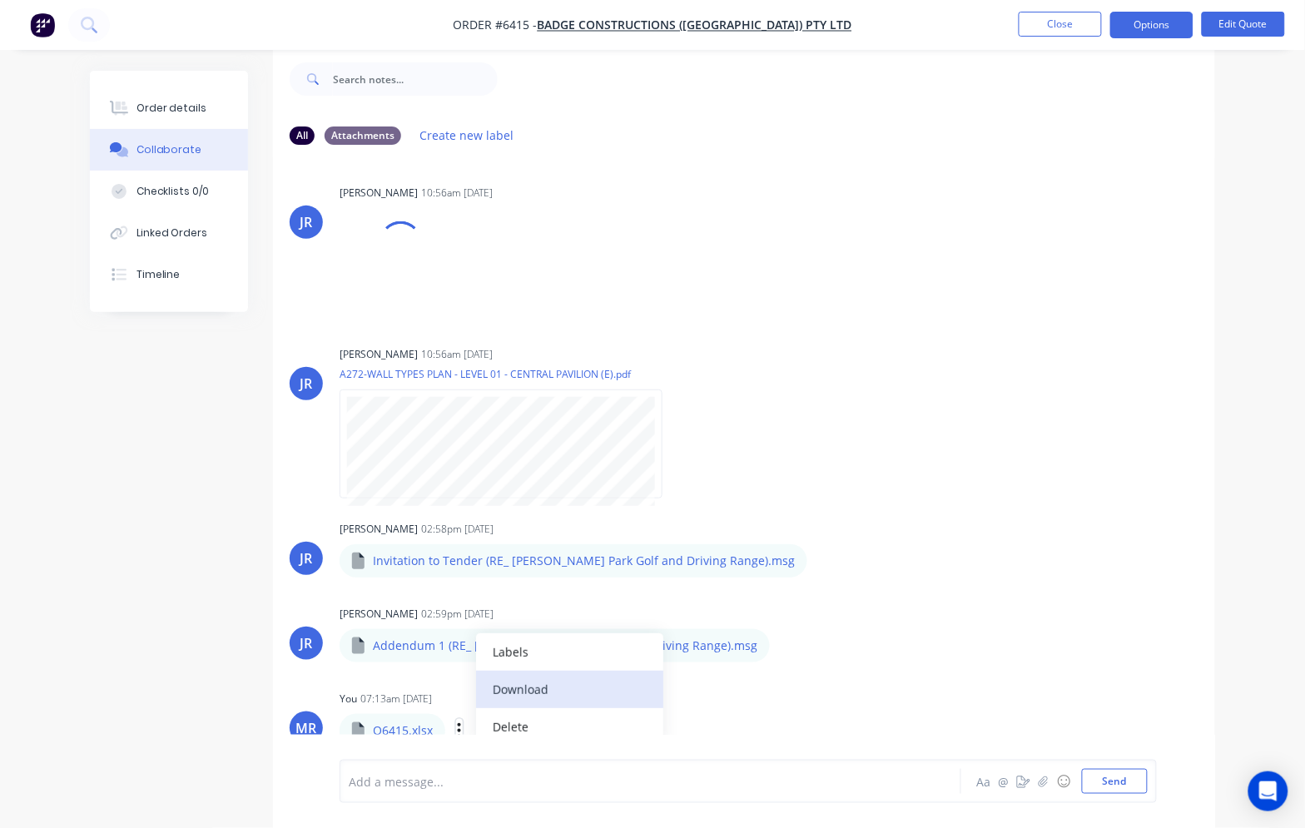
scroll to position [1620, 0]
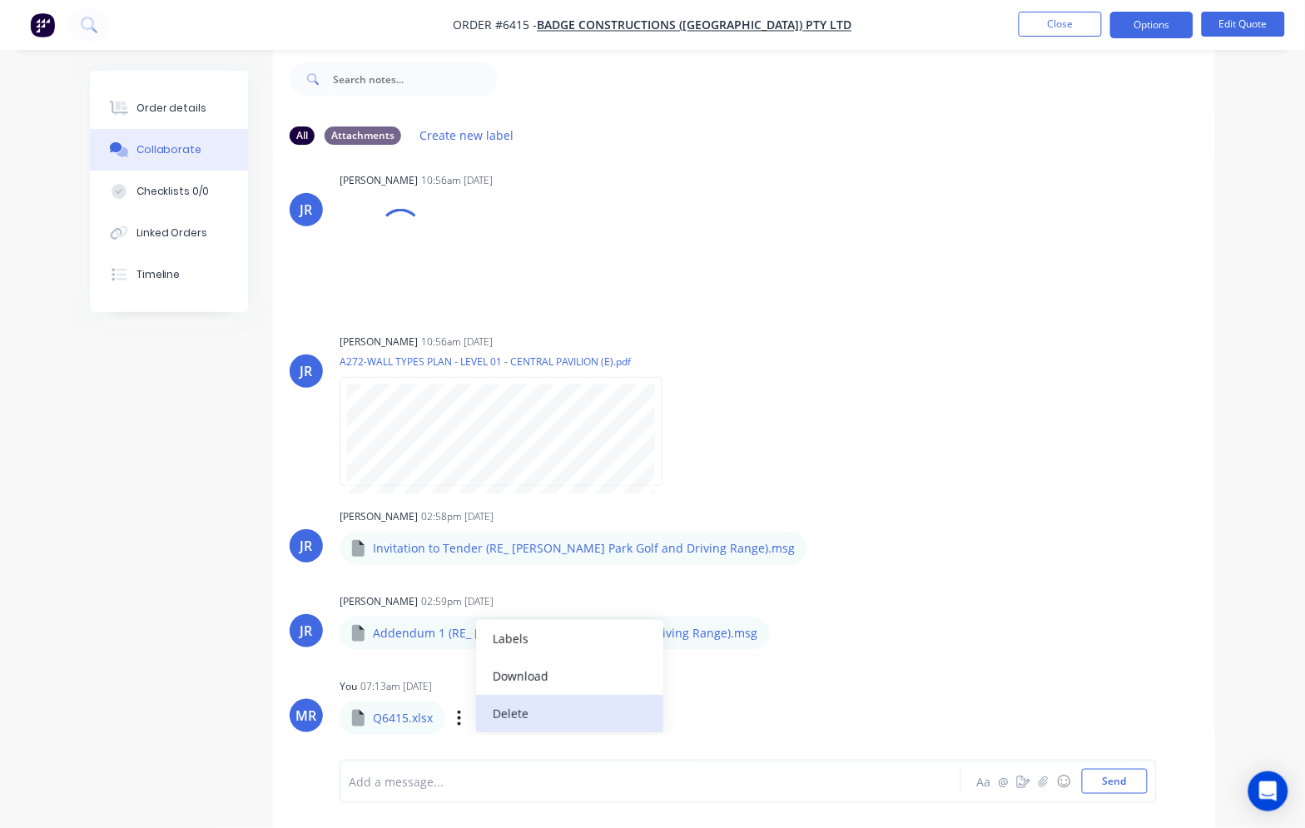
click at [508, 712] on button "Delete" at bounding box center [569, 713] width 187 height 37
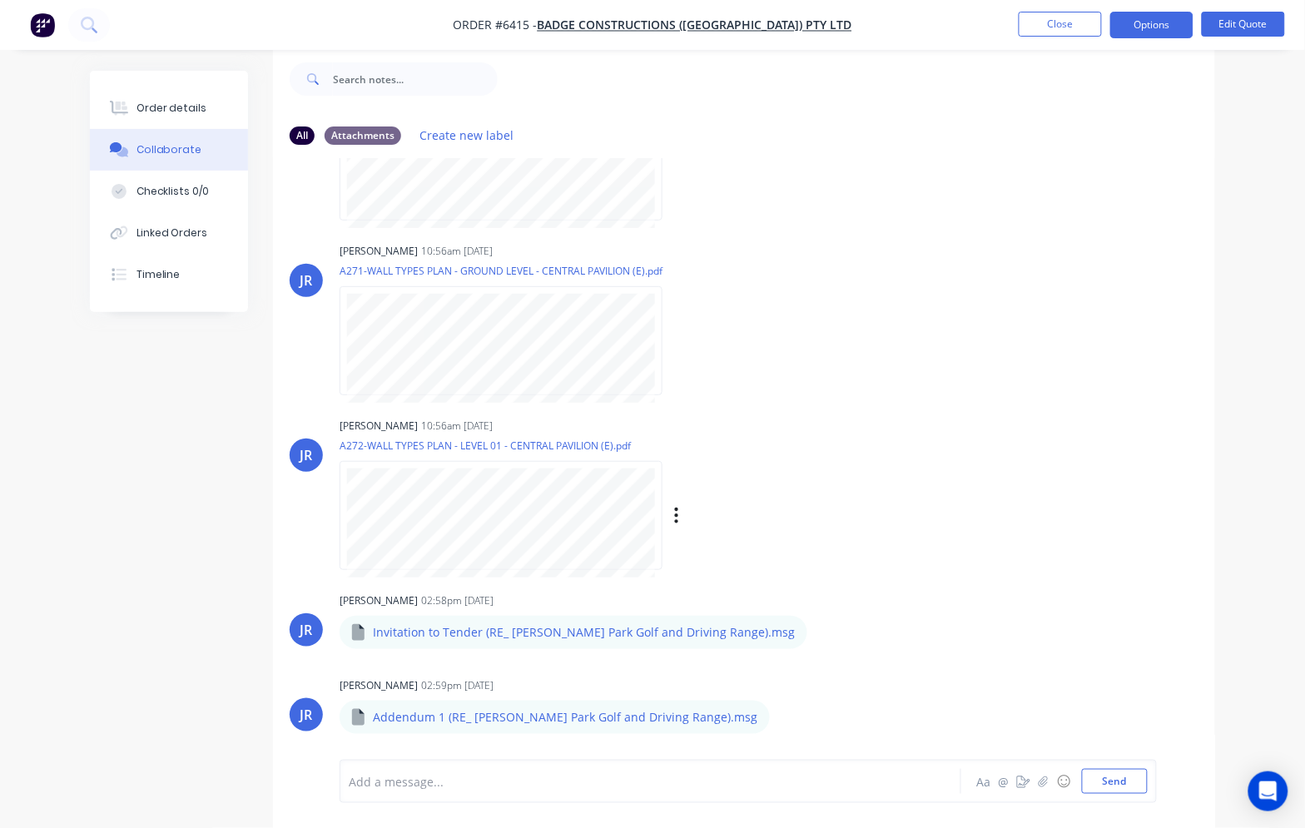
scroll to position [1602, 0]
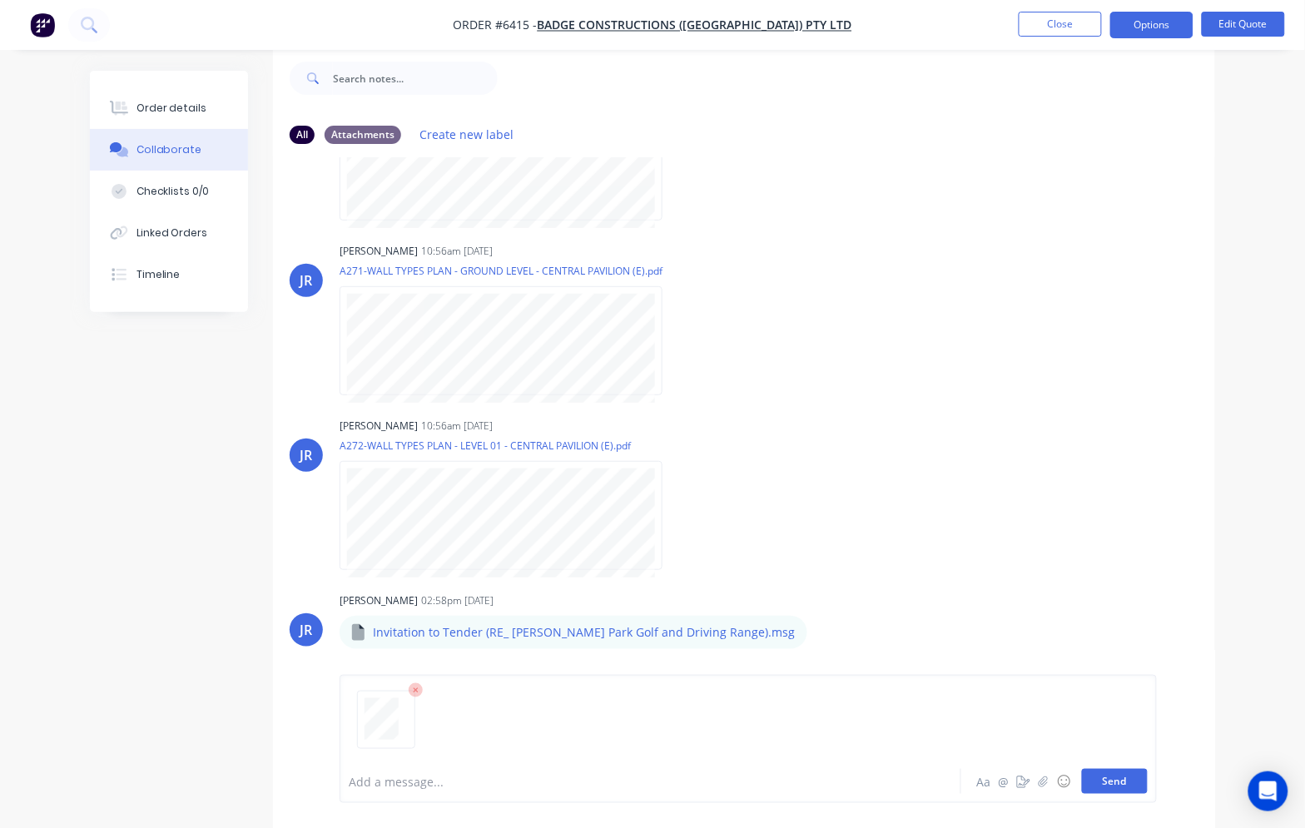
click at [1125, 776] on button "Send" at bounding box center [1115, 781] width 66 height 25
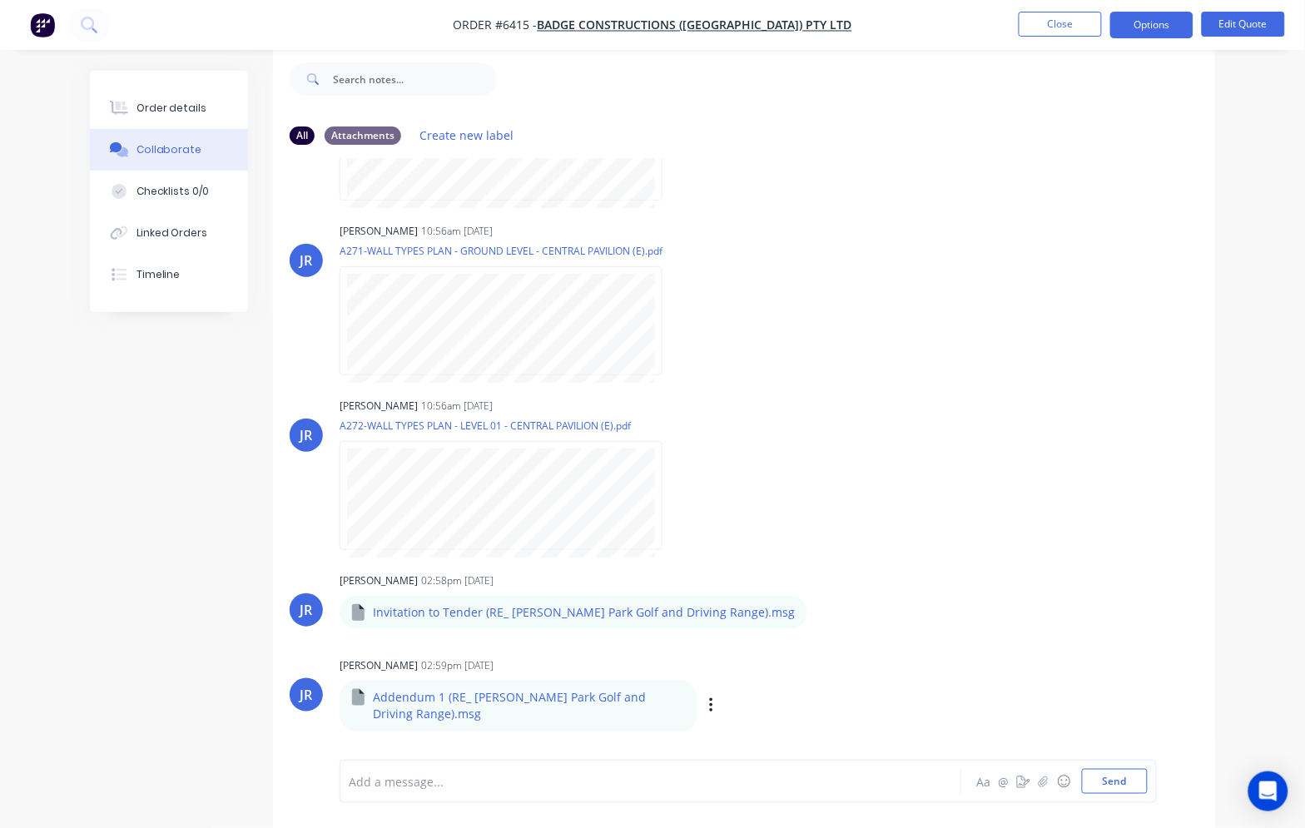
scroll to position [1790, 0]
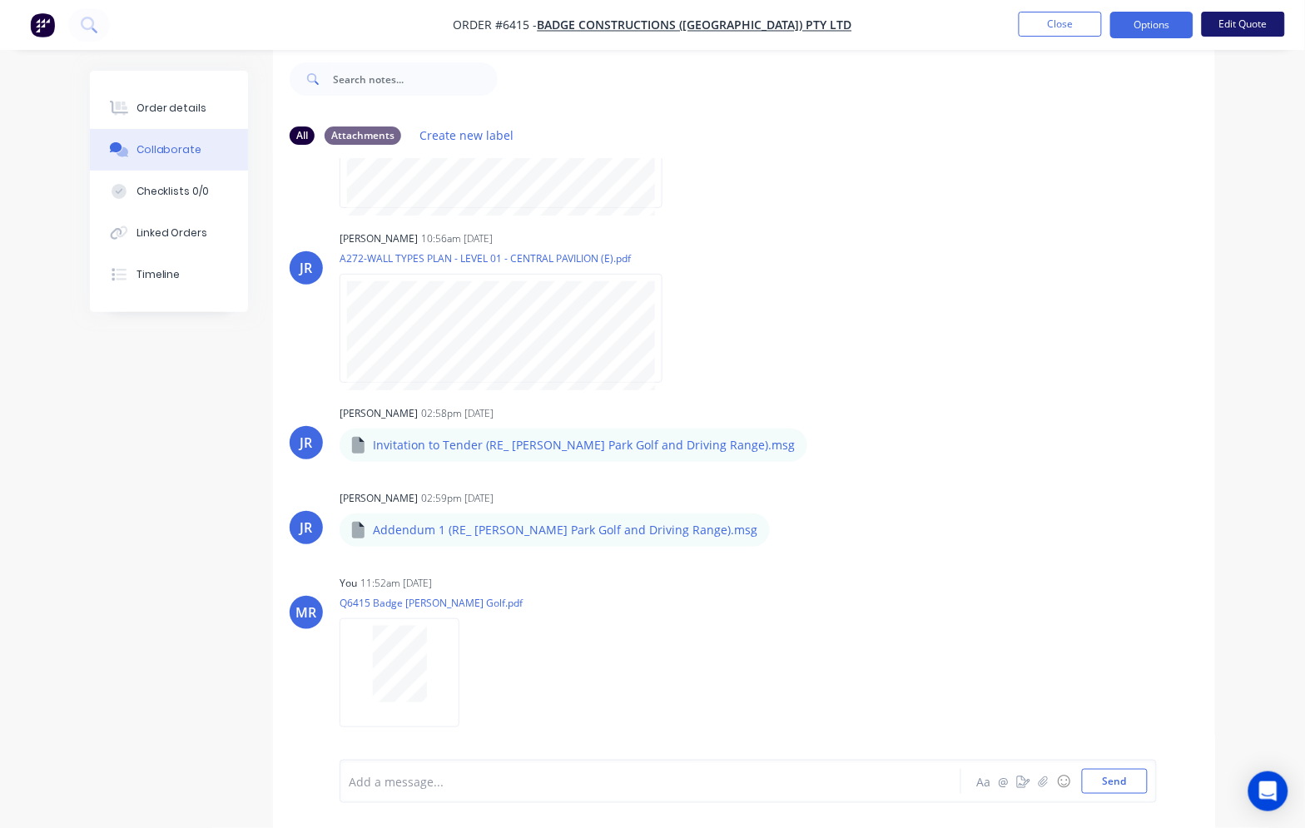
click at [1223, 13] on button "Edit Quote" at bounding box center [1242, 24] width 83 height 25
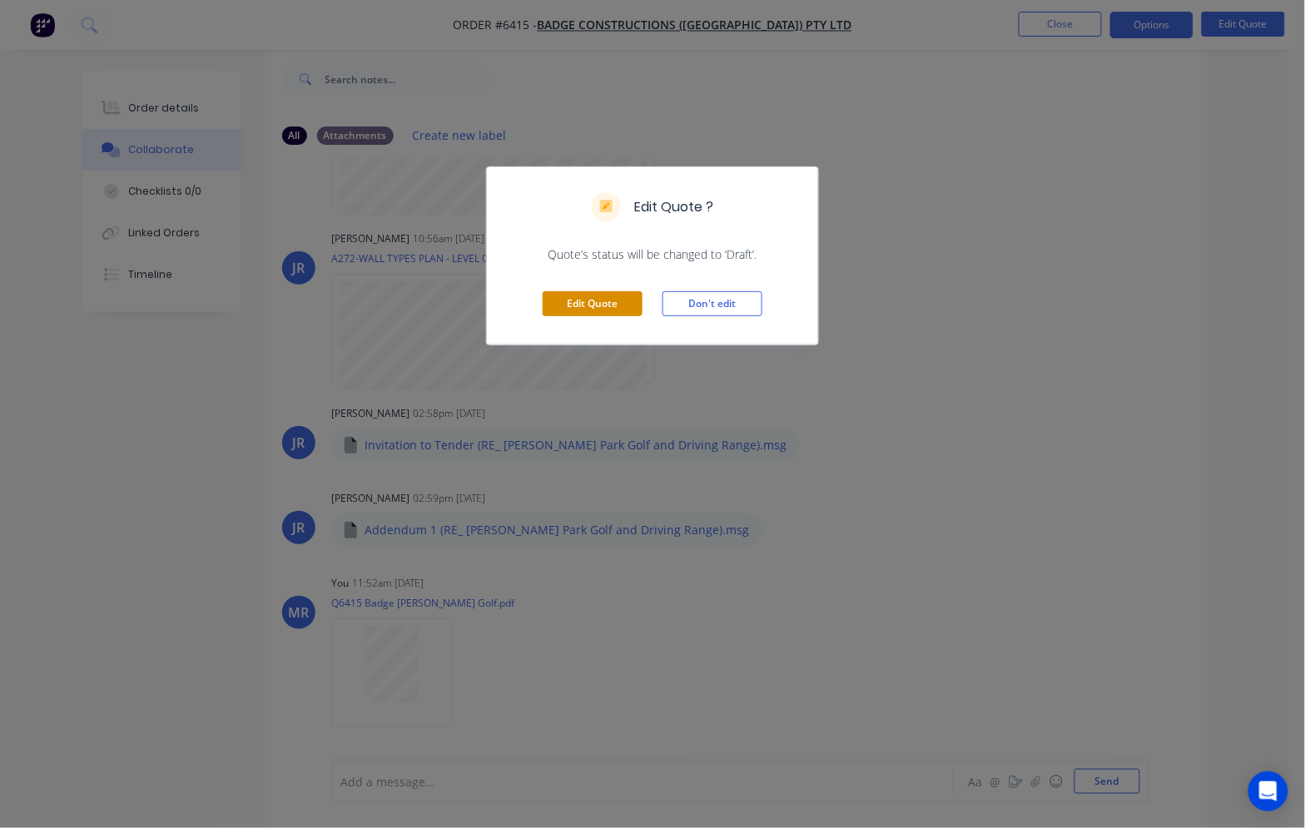
click at [617, 298] on button "Edit Quote" at bounding box center [592, 303] width 100 height 25
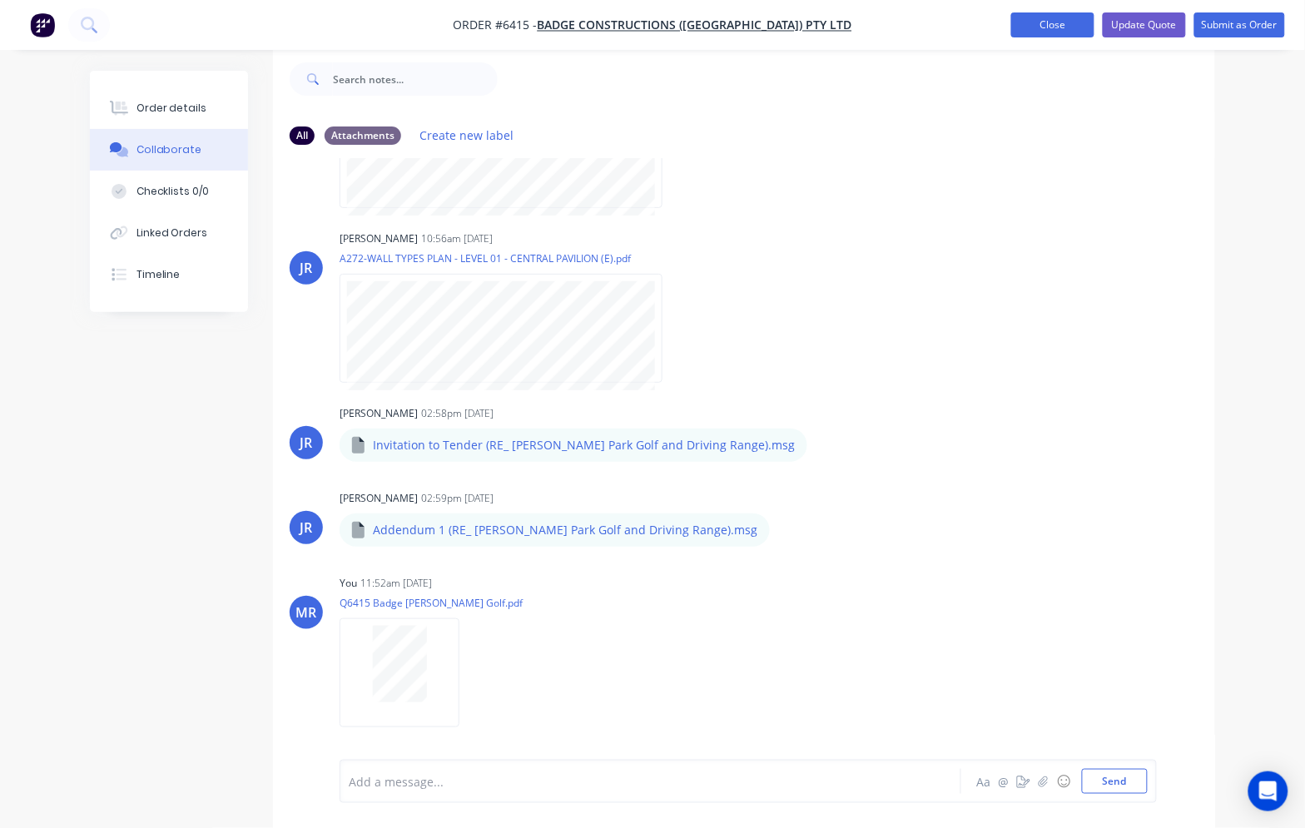
click at [1040, 17] on button "Close" at bounding box center [1052, 24] width 83 height 25
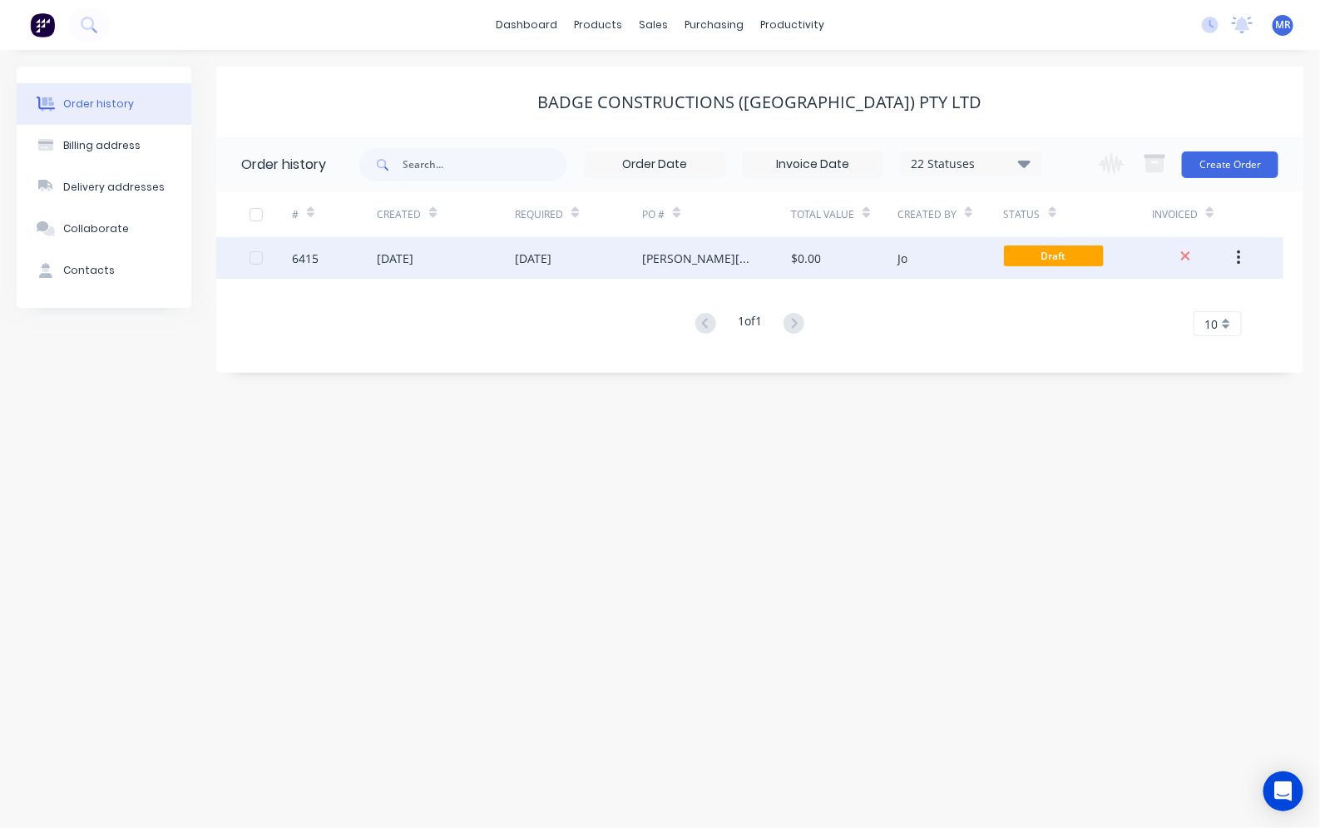
click at [666, 246] on div "[PERSON_NAME][GEOGRAPHIC_DATA]" at bounding box center [716, 258] width 149 height 42
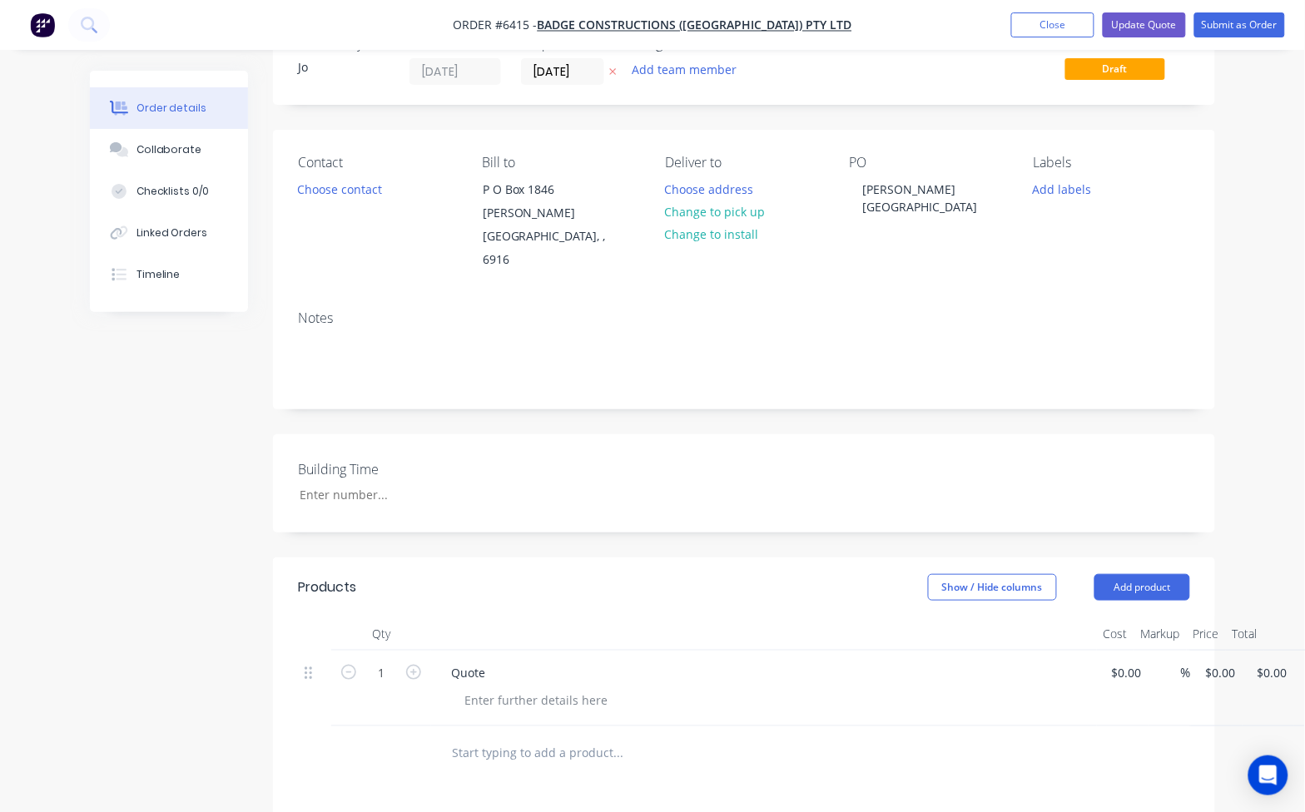
scroll to position [406, 0]
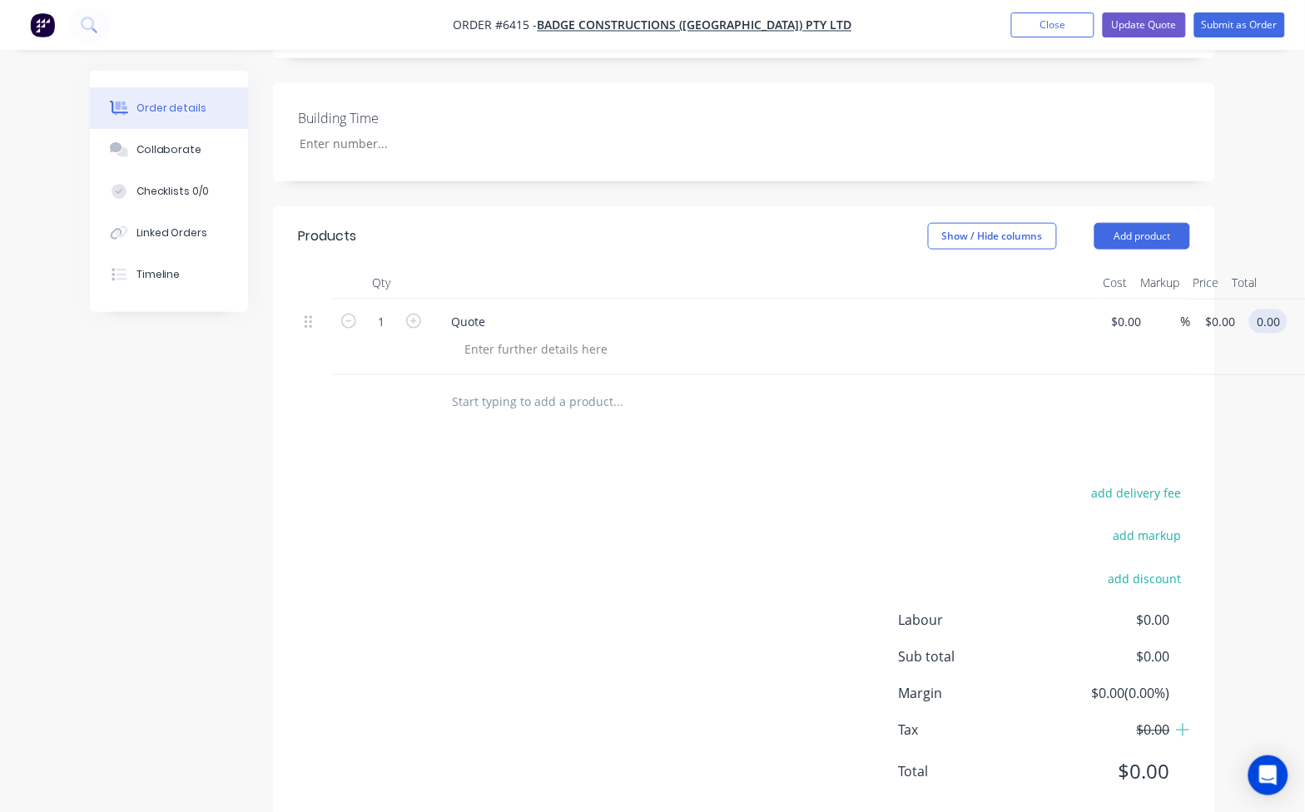
click at [1270, 309] on input "0.00" at bounding box center [1271, 321] width 32 height 24
type input "219000"
type input "$219,000.00"
drag, startPoint x: 966, startPoint y: 418, endPoint x: 963, endPoint y: 410, distance: 8.7
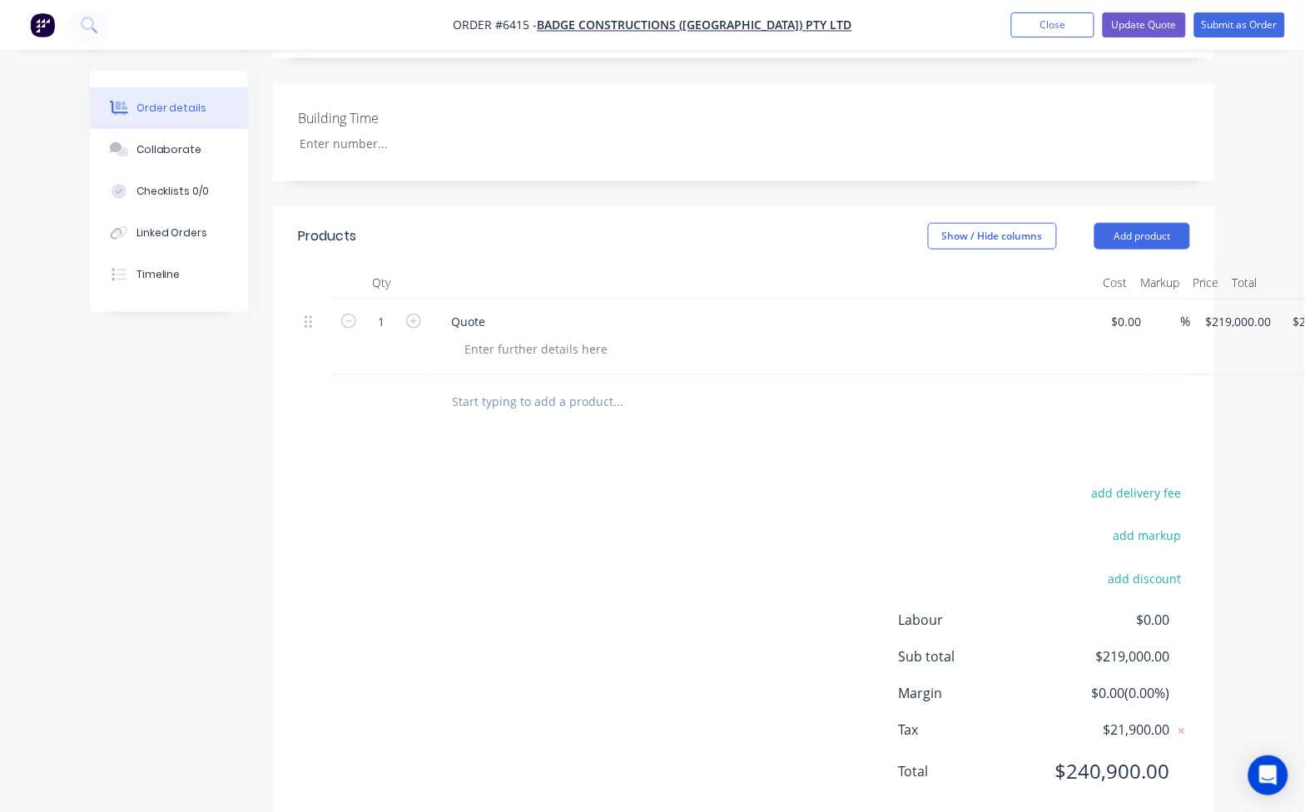
click at [963, 410] on div "Products Show / Hide columns Add product Qty Cost Markup Price Total 1 Quote $0…" at bounding box center [744, 517] width 942 height 622
click at [1133, 12] on button "Update Quote" at bounding box center [1143, 24] width 83 height 25
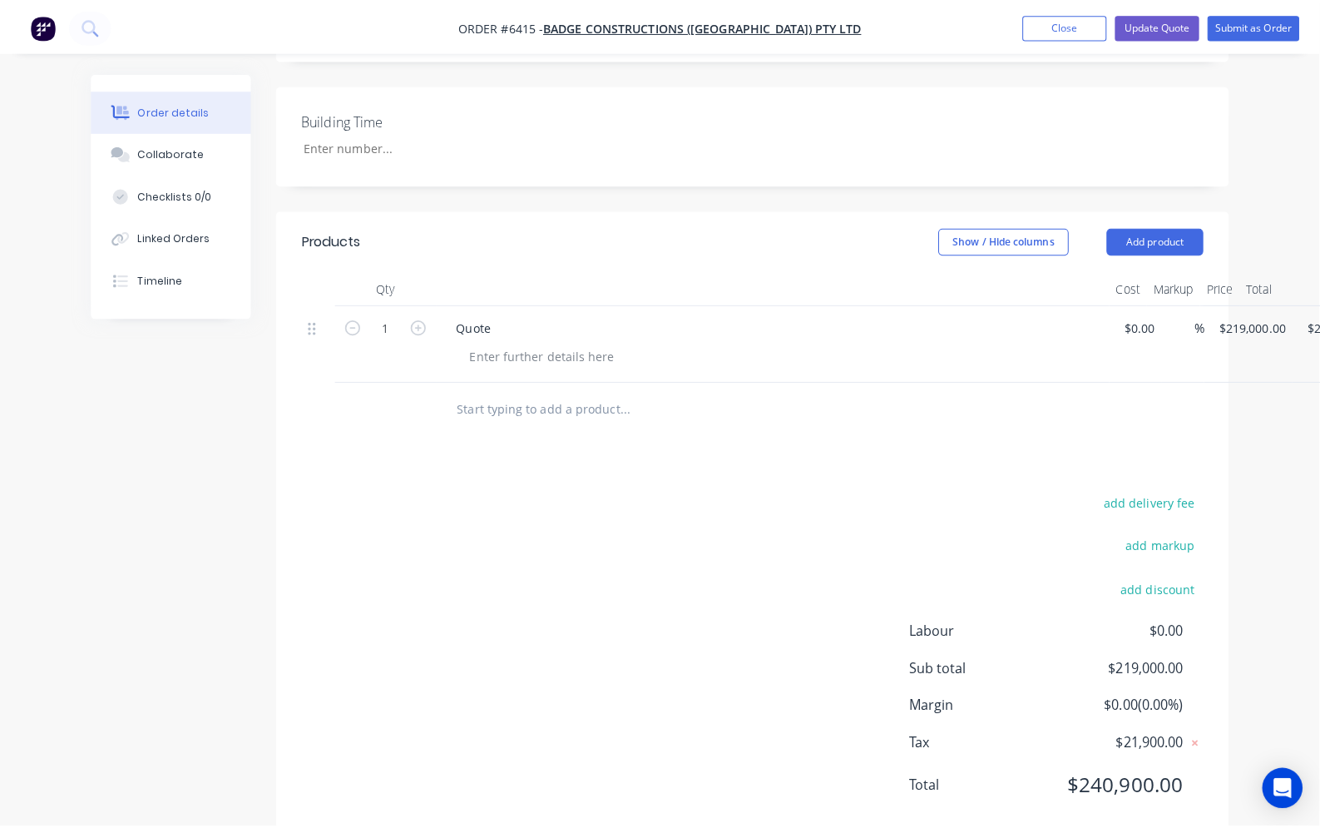
scroll to position [0, 0]
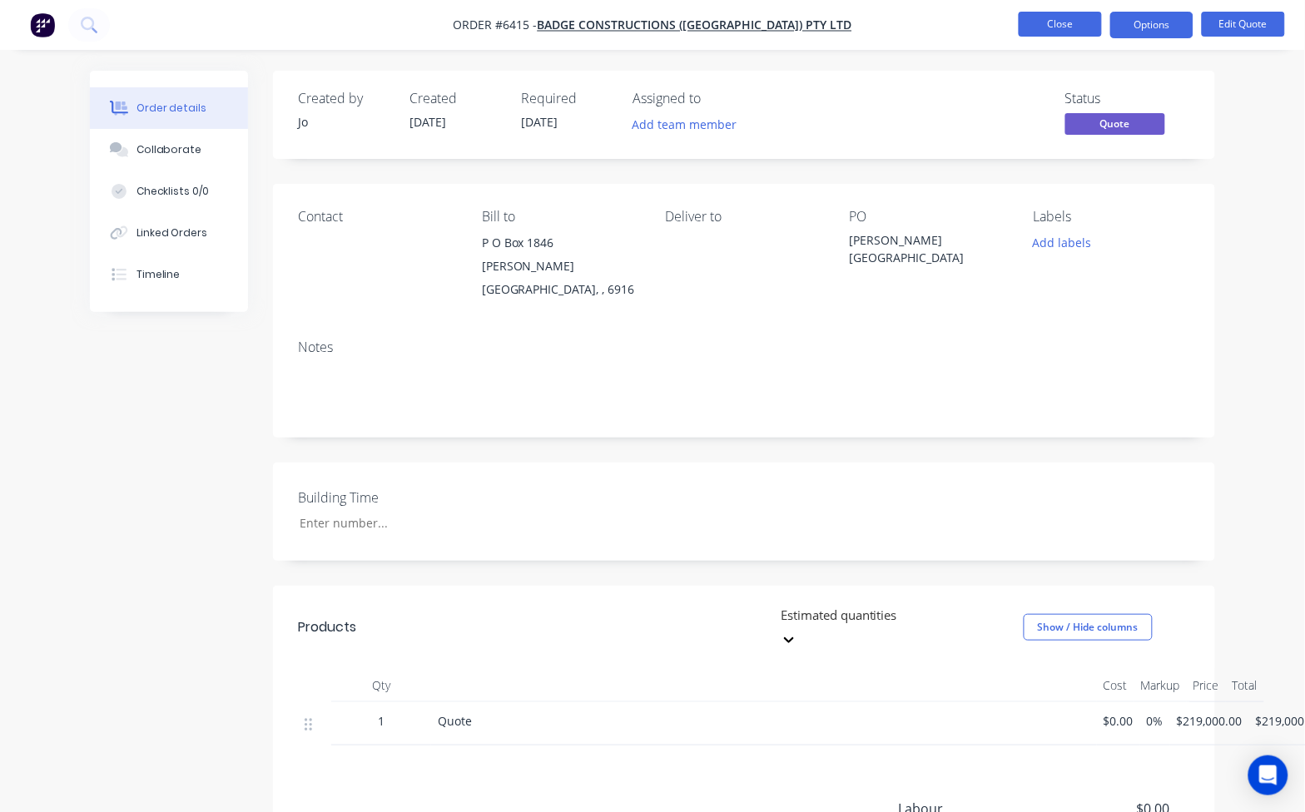
click at [1069, 19] on button "Close" at bounding box center [1059, 24] width 83 height 25
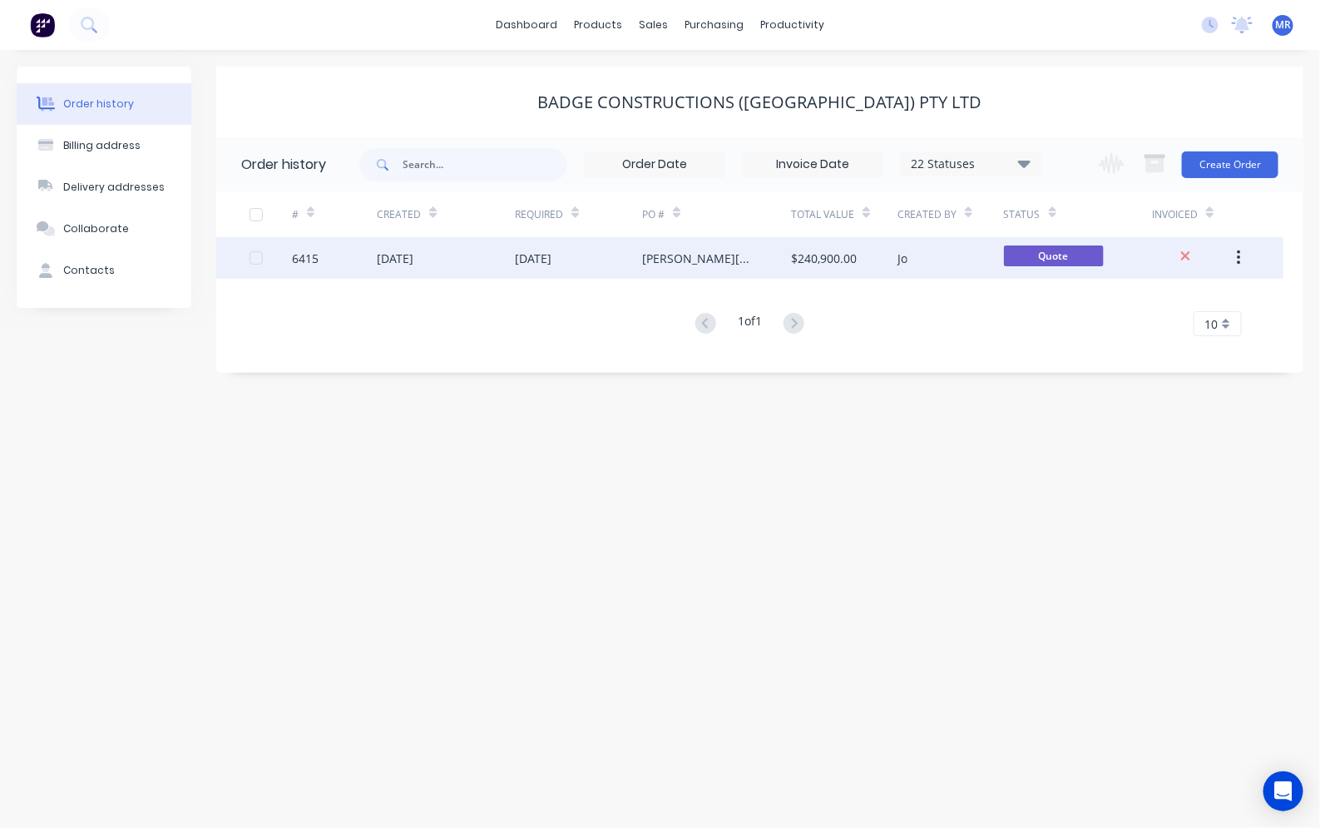
click at [305, 260] on div "6415" at bounding box center [305, 258] width 27 height 17
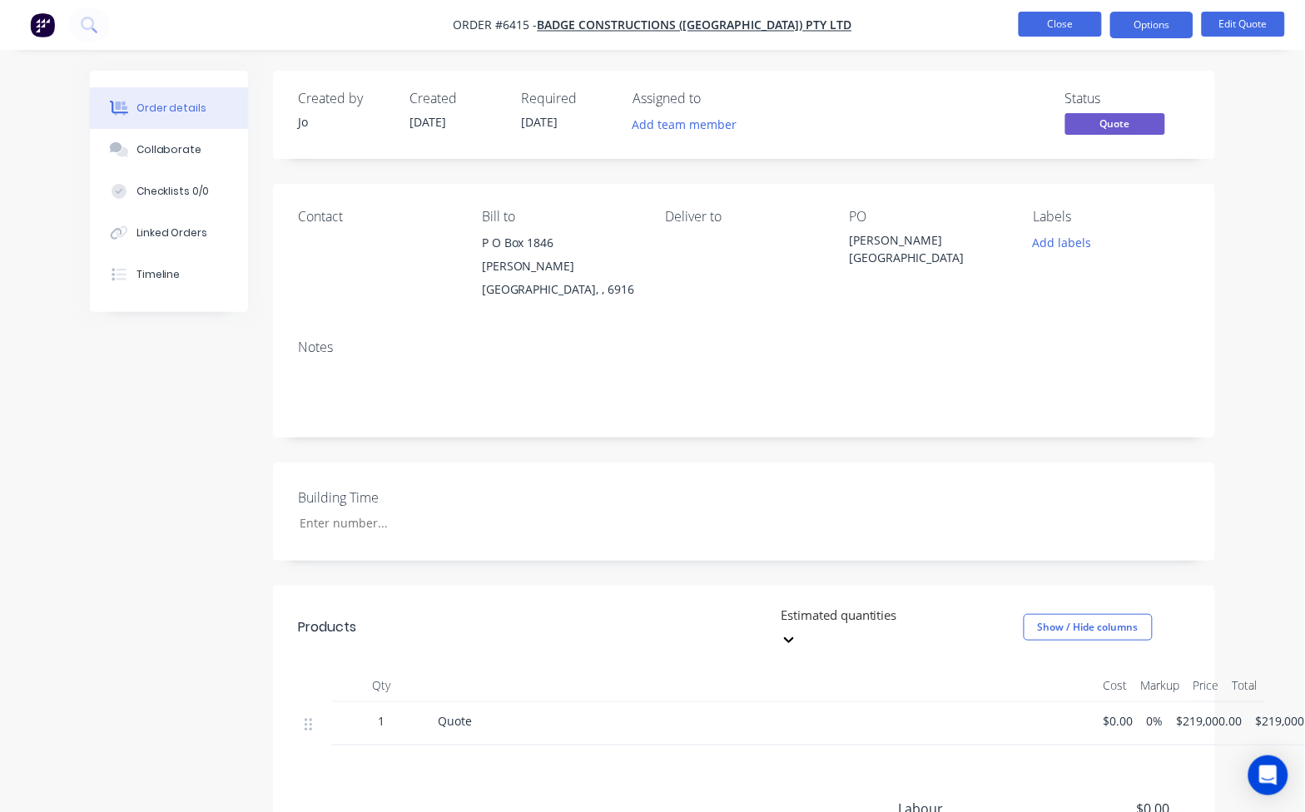
click at [1045, 19] on button "Close" at bounding box center [1059, 24] width 83 height 25
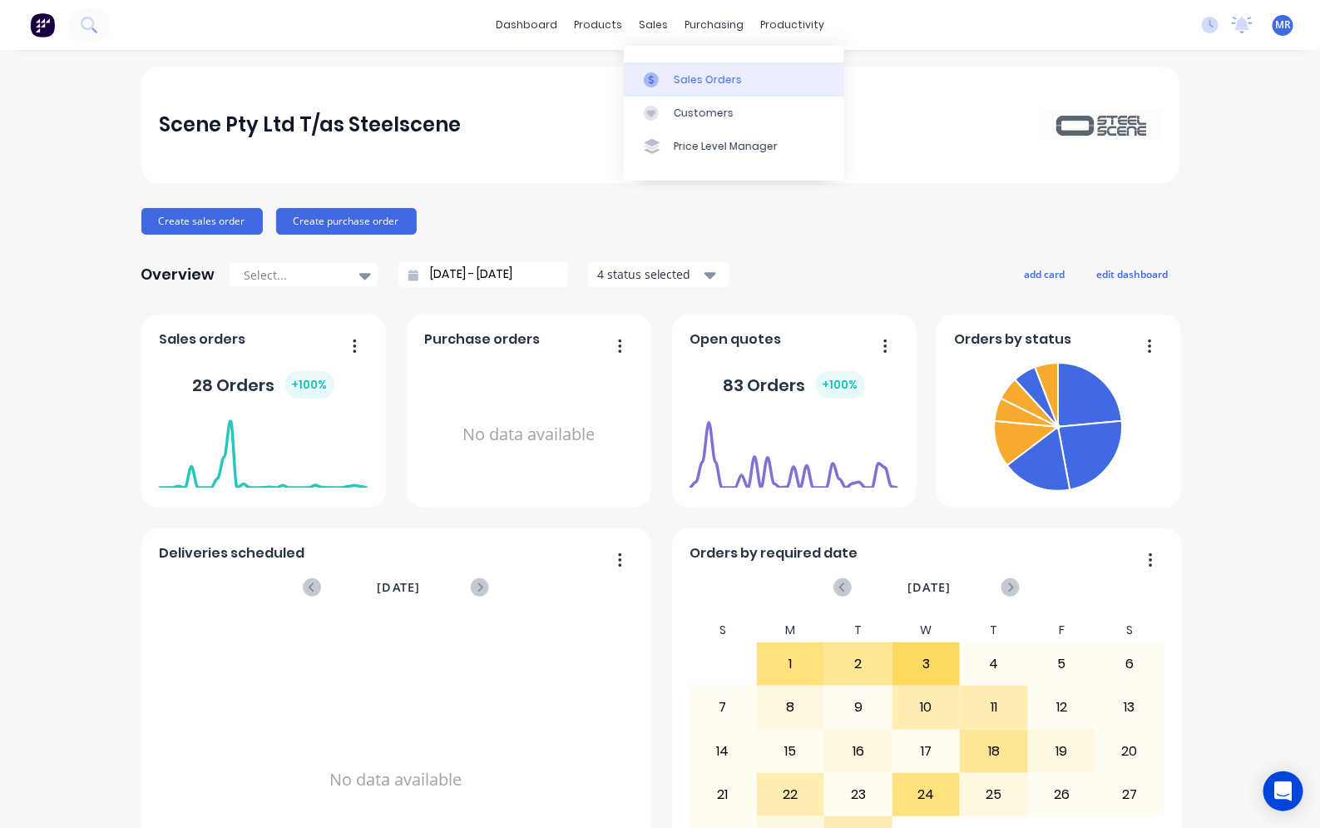
click at [704, 67] on link "Sales Orders" at bounding box center [734, 78] width 220 height 33
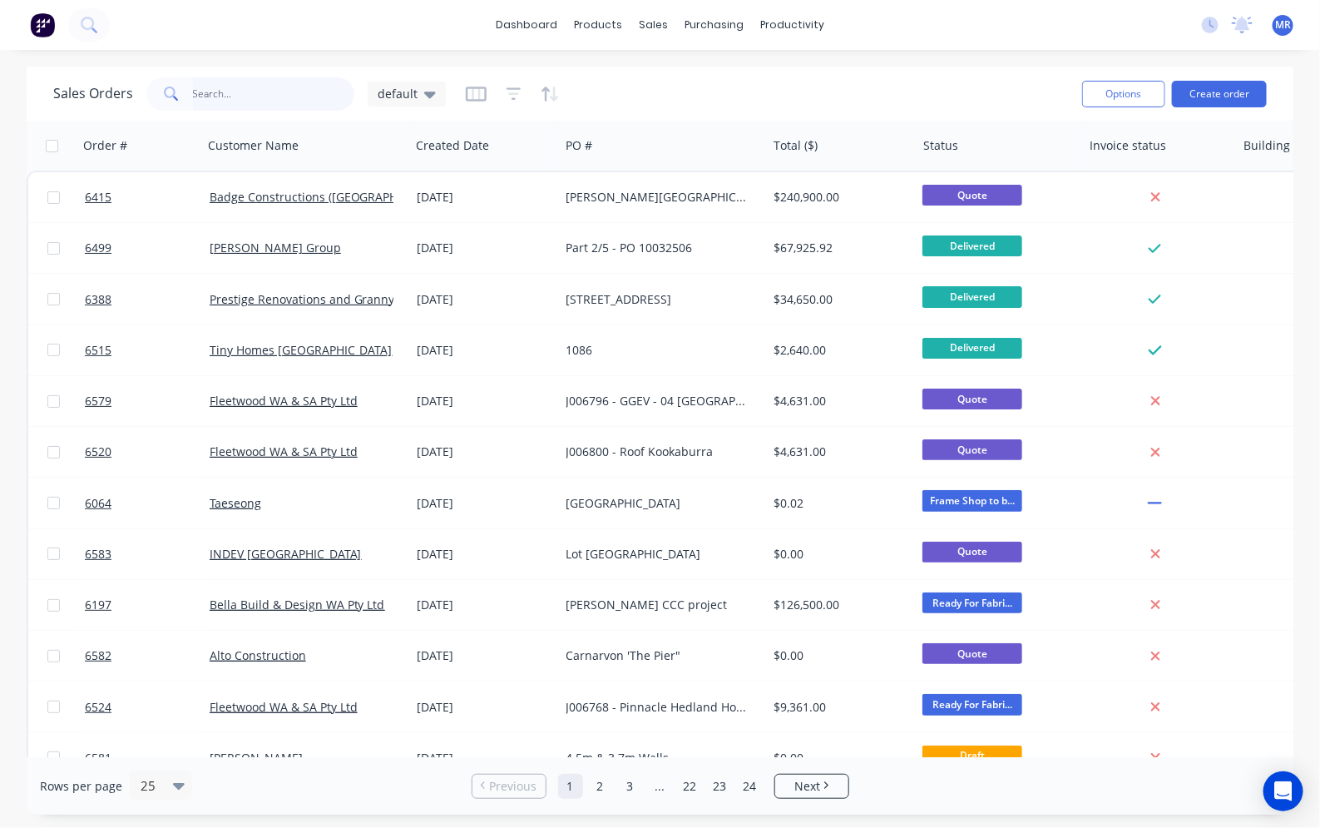
click at [254, 90] on input "text" at bounding box center [274, 93] width 162 height 33
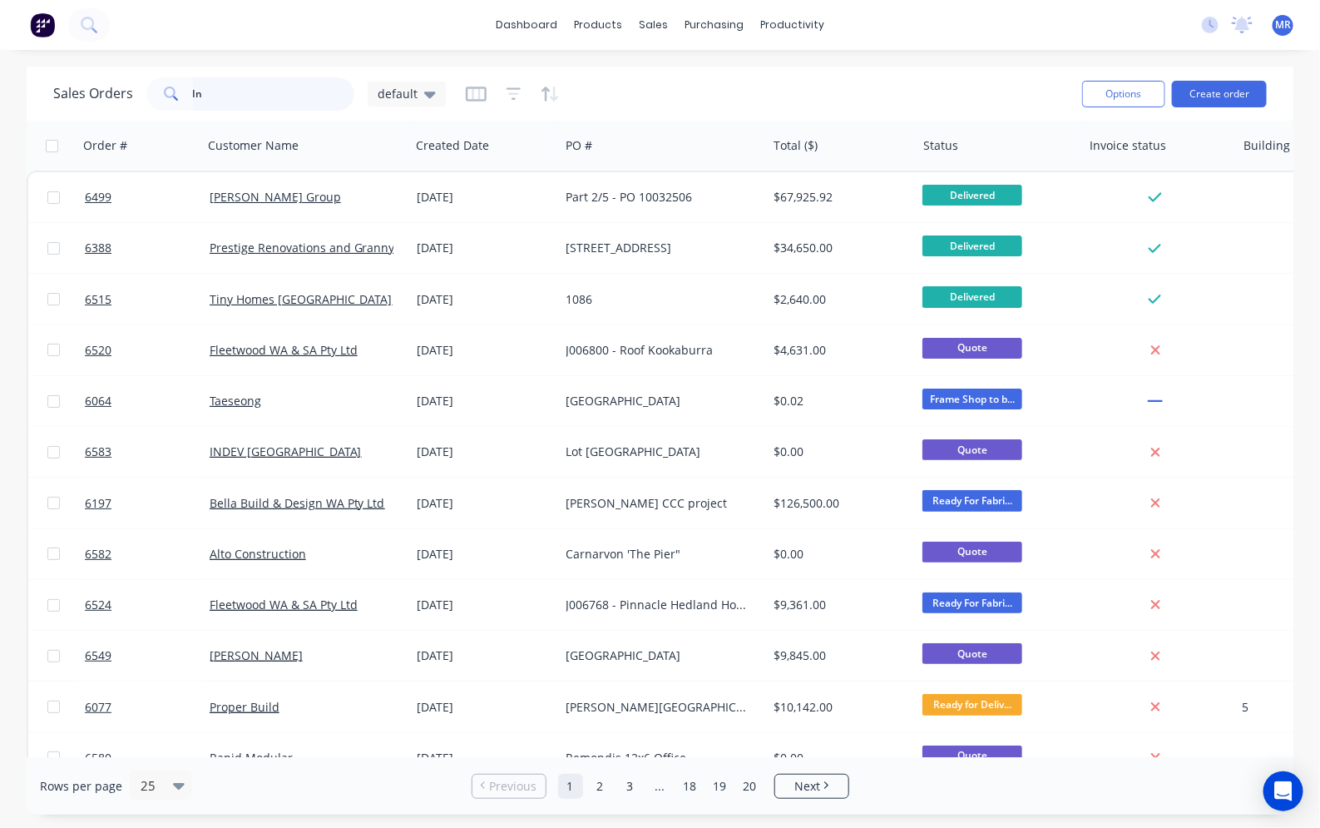
click at [215, 108] on input "In" at bounding box center [274, 93] width 162 height 33
type input "Indev"
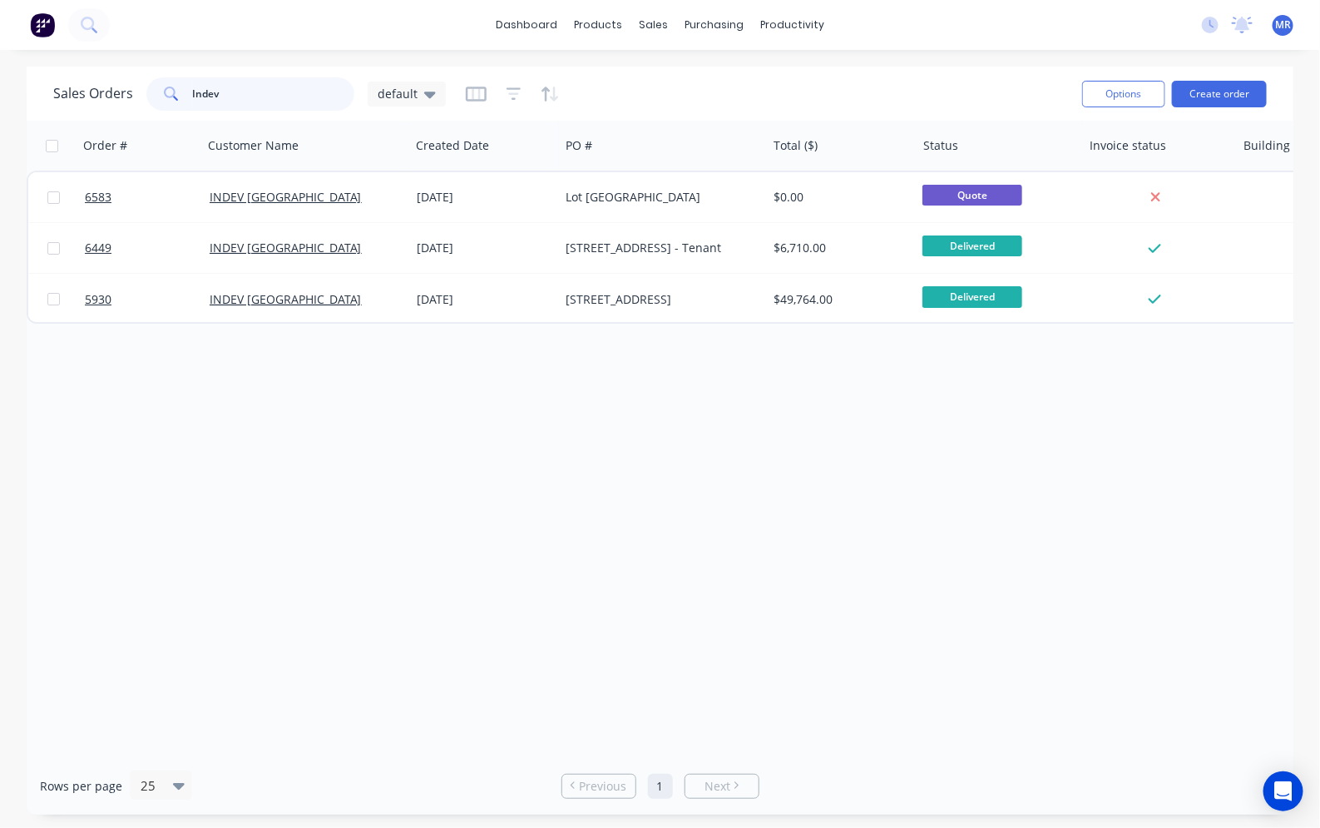
drag, startPoint x: 246, startPoint y: 94, endPoint x: 161, endPoint y: 104, distance: 86.3
click at [161, 104] on div "Indev" at bounding box center [250, 93] width 208 height 33
type input "Ibuild"
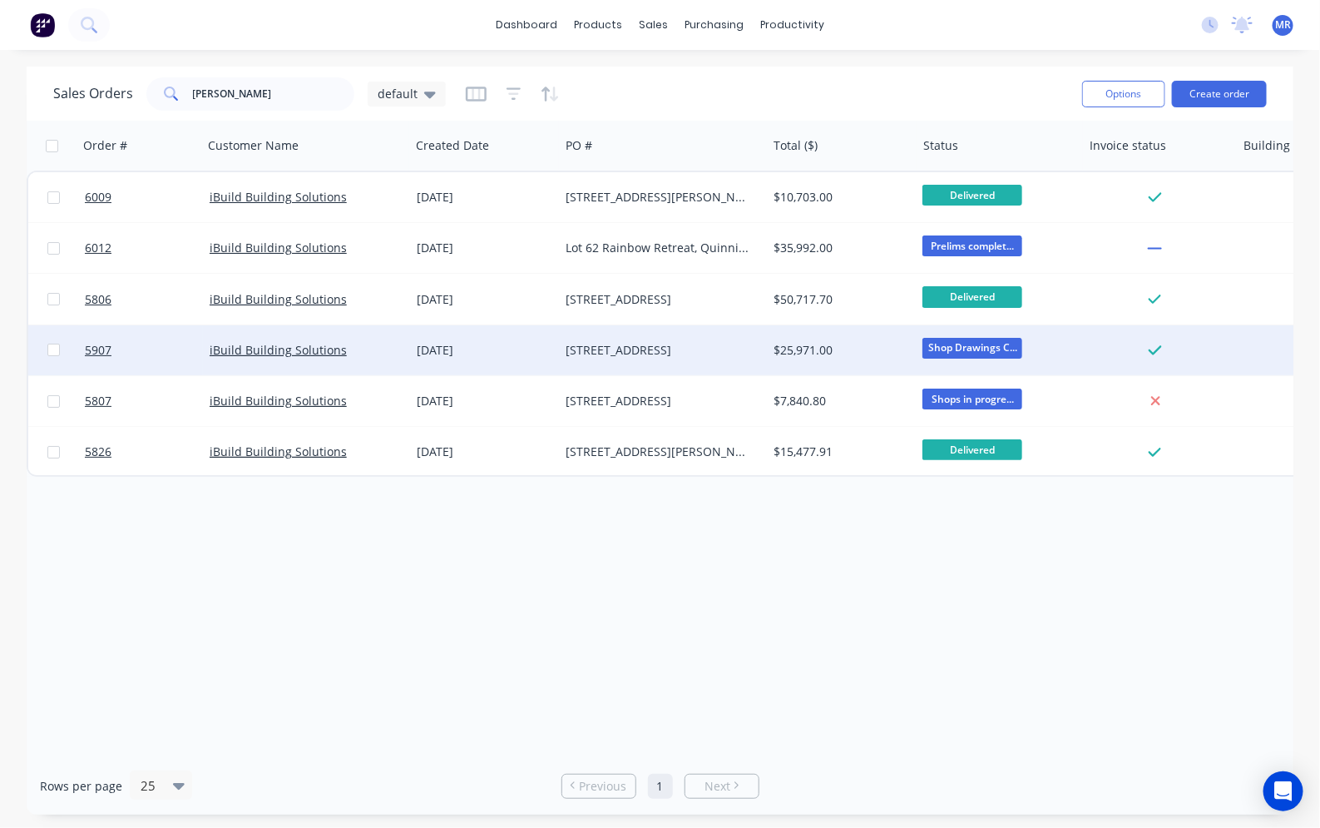
click at [642, 339] on div "[STREET_ADDRESS]" at bounding box center [663, 350] width 207 height 50
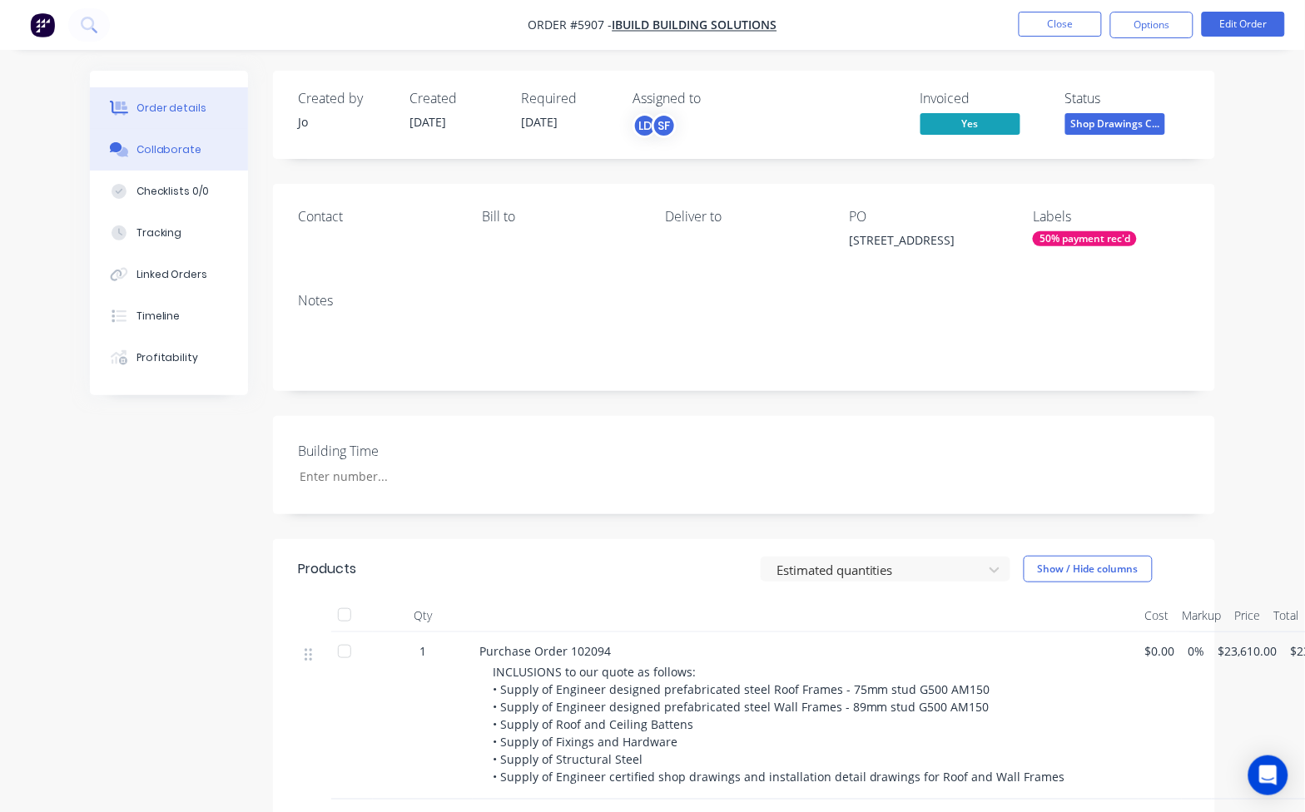
click at [167, 154] on div "Collaborate" at bounding box center [169, 149] width 66 height 15
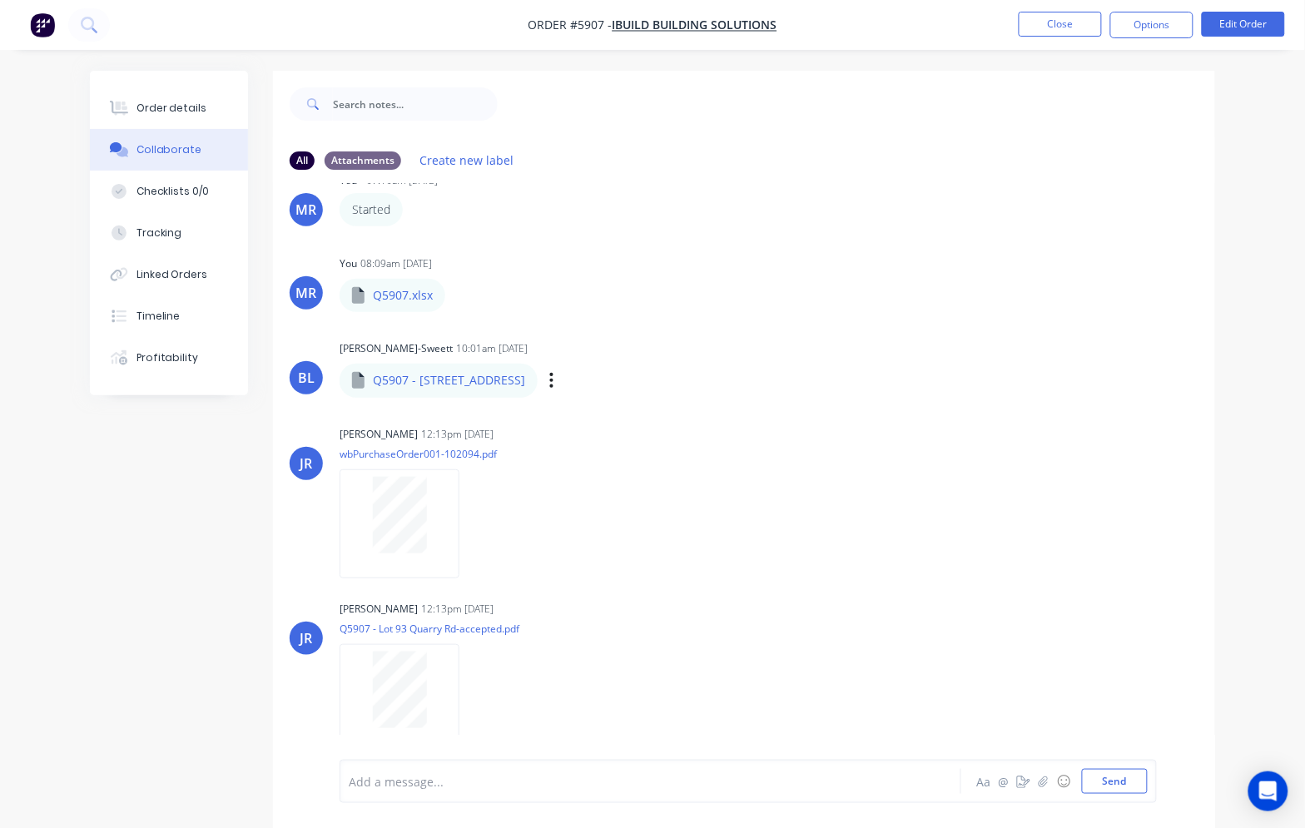
scroll to position [26, 0]
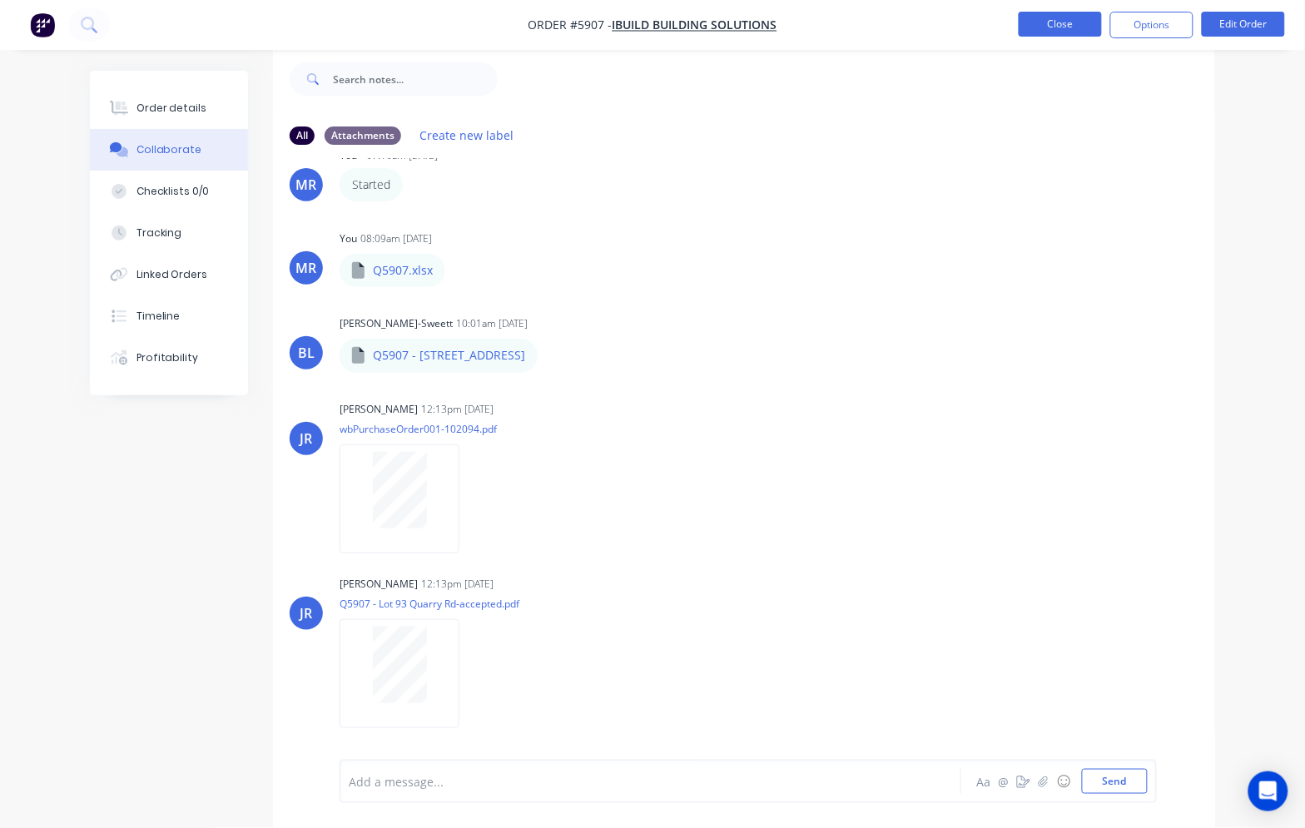
click at [1065, 26] on button "Close" at bounding box center [1059, 24] width 83 height 25
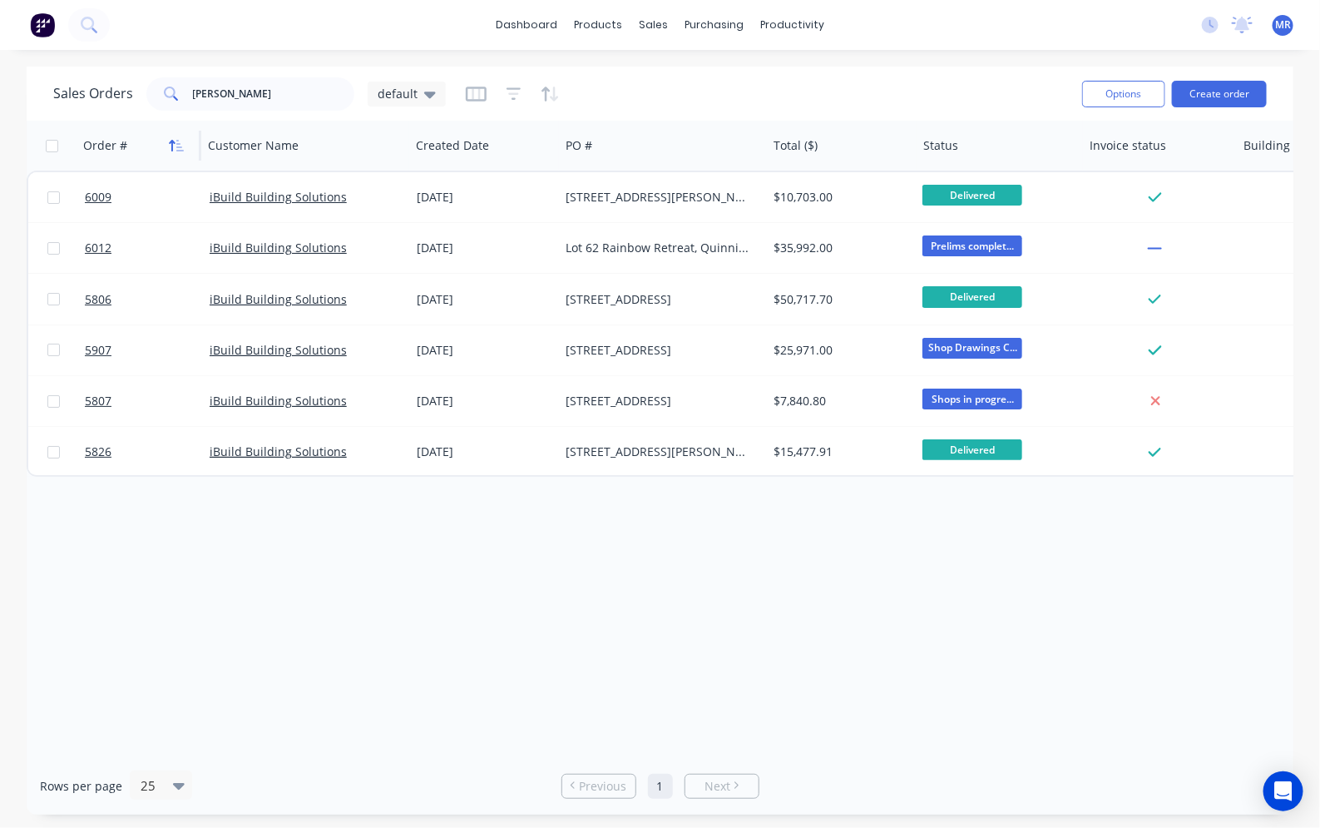
click at [173, 141] on icon "button" at bounding box center [176, 145] width 15 height 13
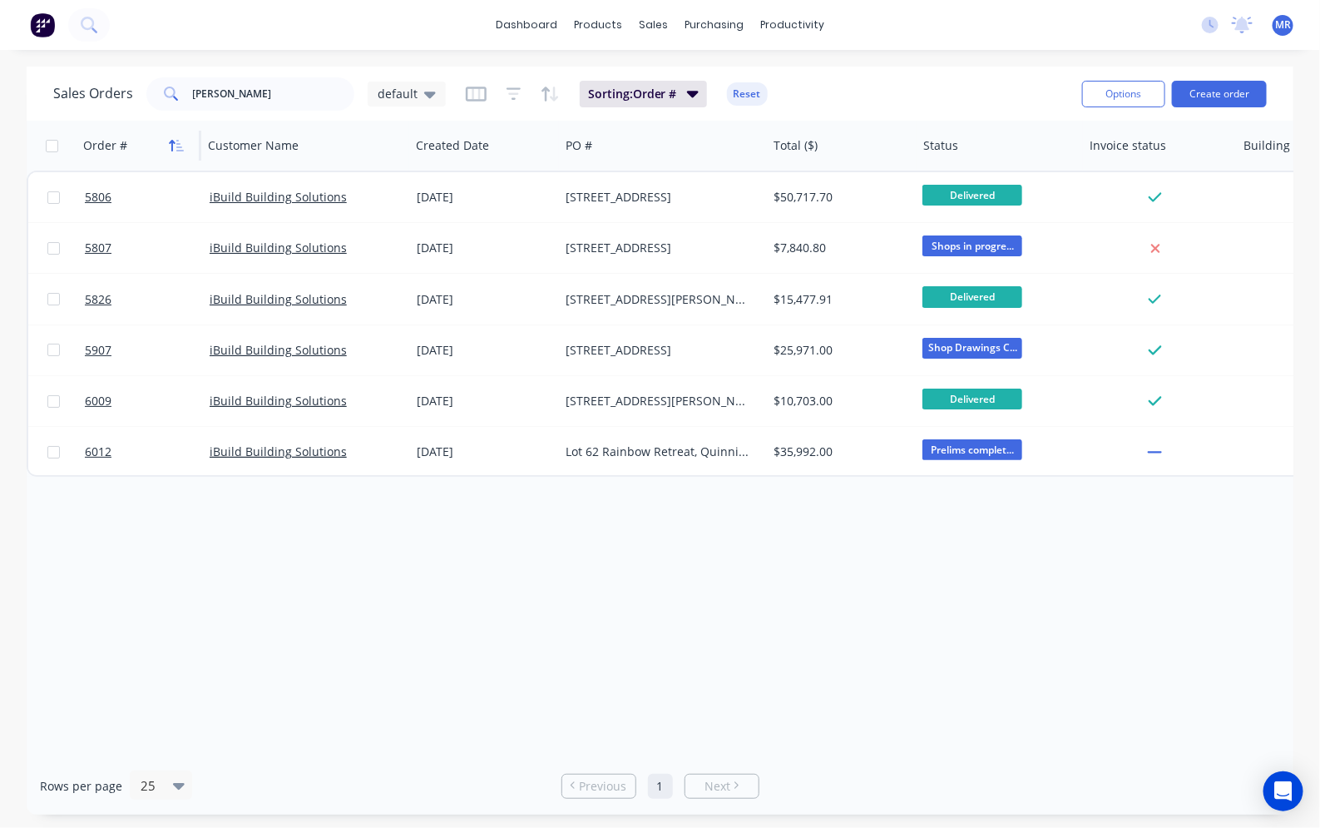
click at [171, 144] on icon "button" at bounding box center [176, 145] width 15 height 13
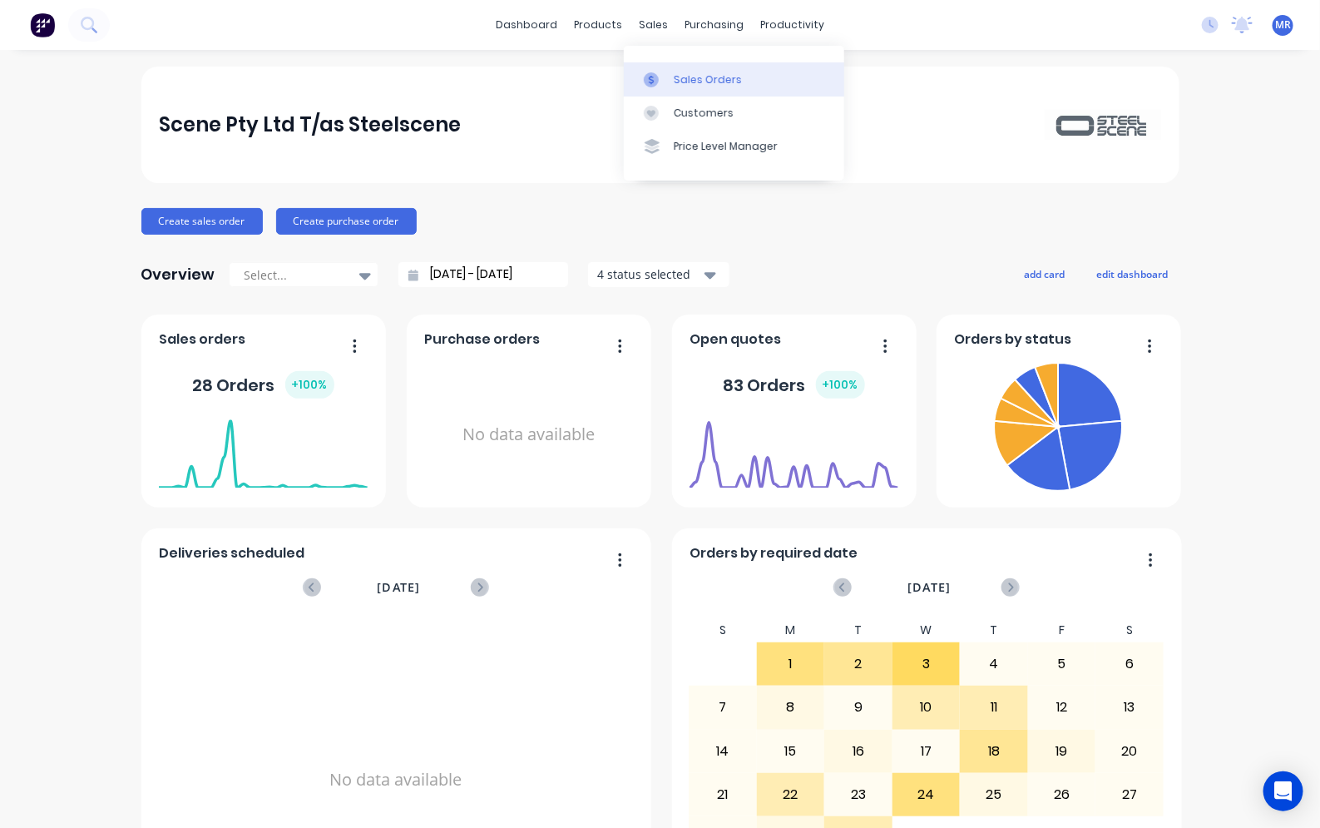
click at [680, 72] on div "Sales Orders" at bounding box center [708, 79] width 68 height 15
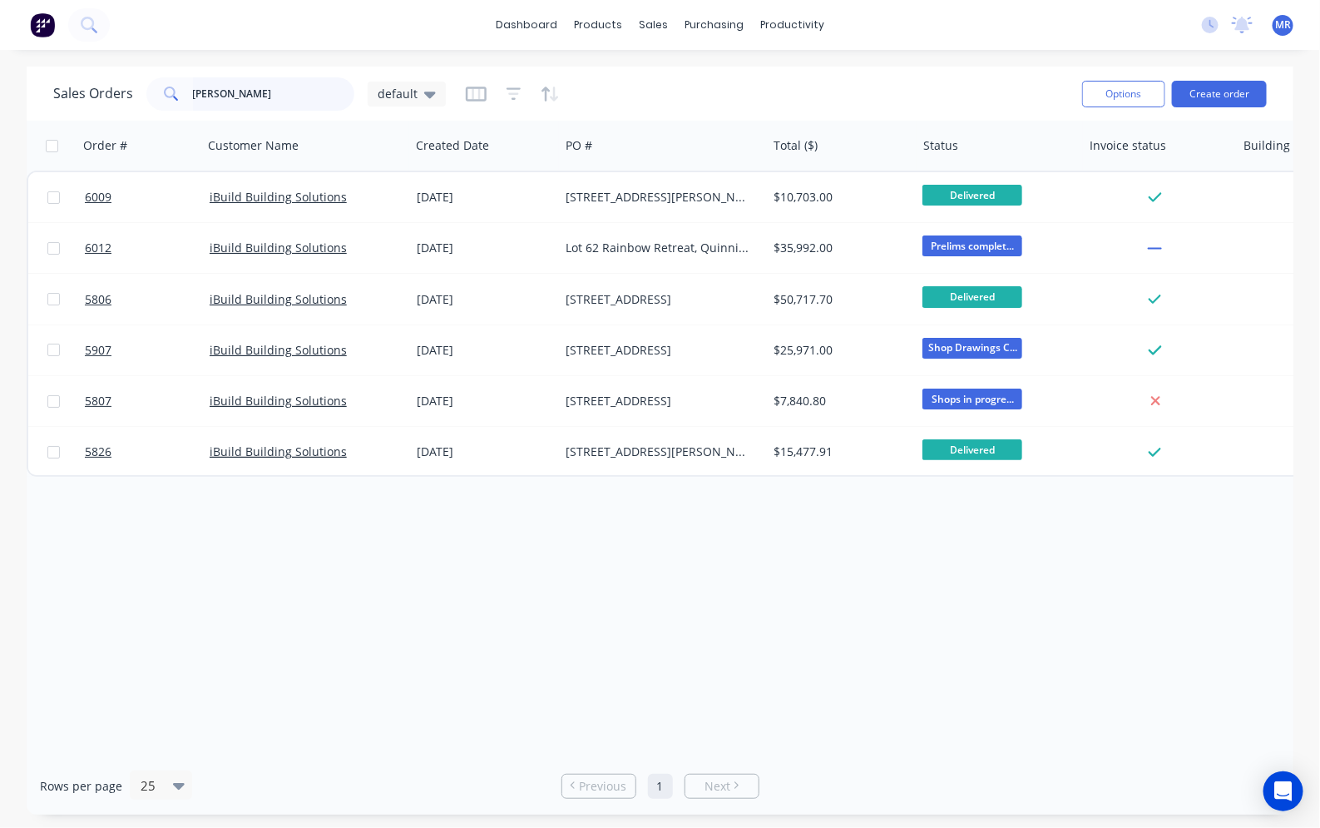
drag, startPoint x: 283, startPoint y: 93, endPoint x: 46, endPoint y: 97, distance: 237.1
click at [46, 97] on div "Sales Orders Ibuild default Options Create order" at bounding box center [660, 94] width 1267 height 54
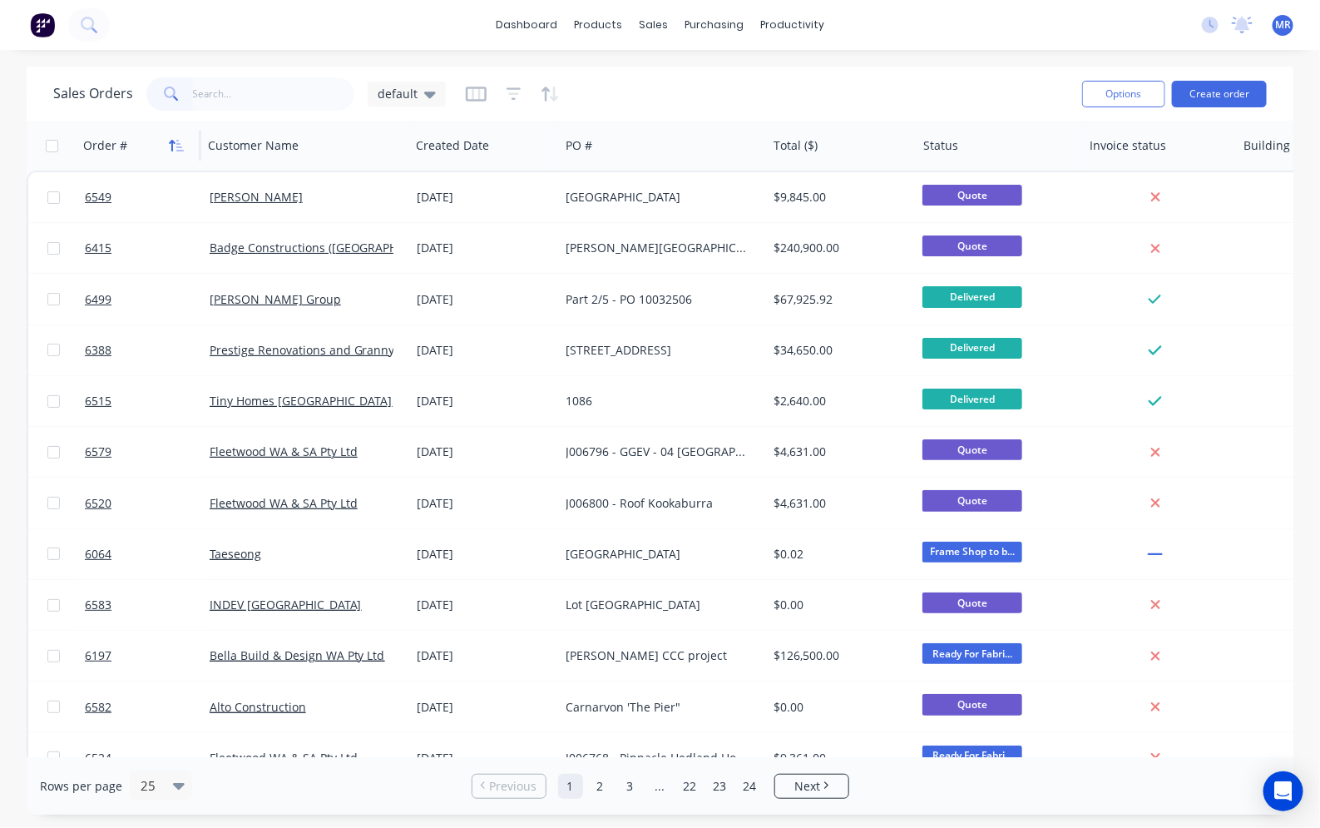
click at [179, 141] on icon "button" at bounding box center [176, 145] width 15 height 13
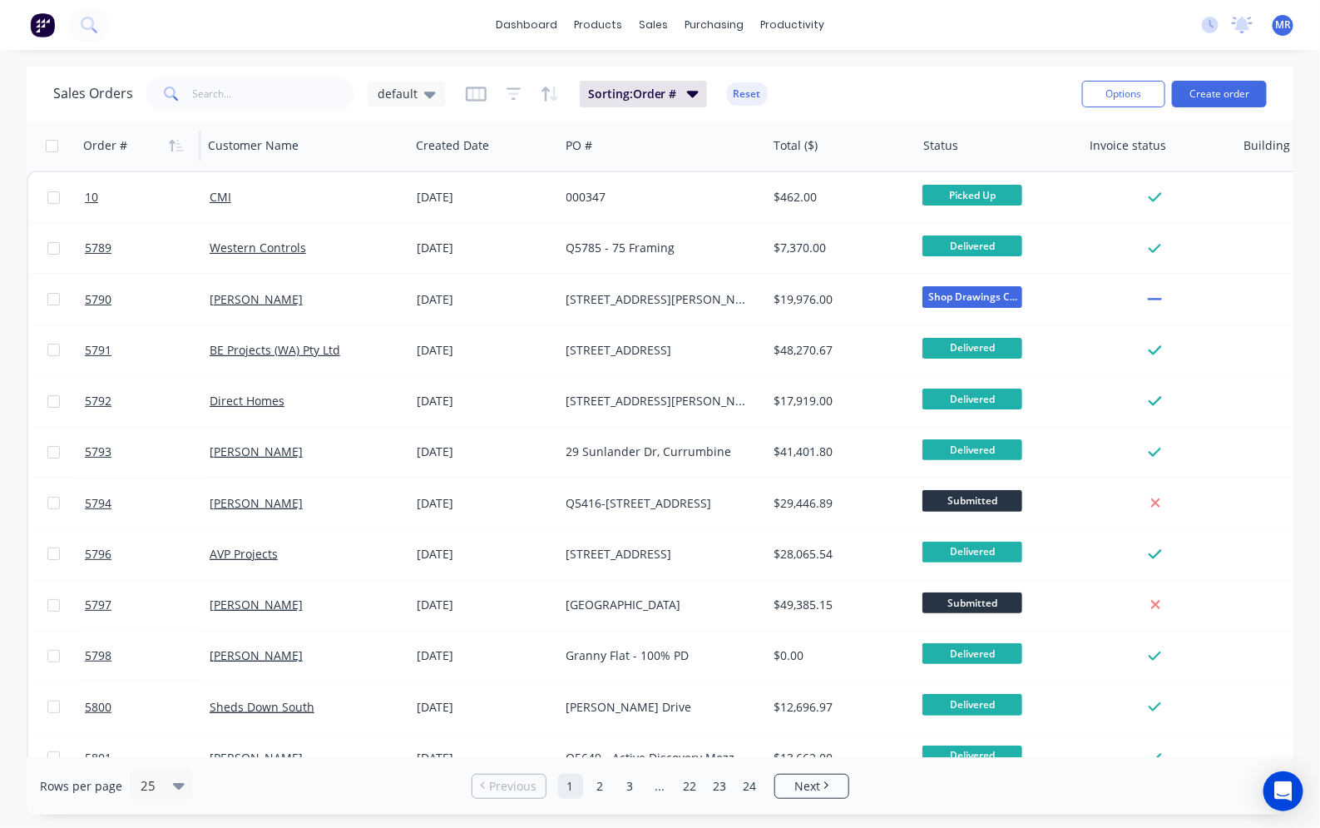
click at [179, 141] on icon "button" at bounding box center [176, 145] width 15 height 13
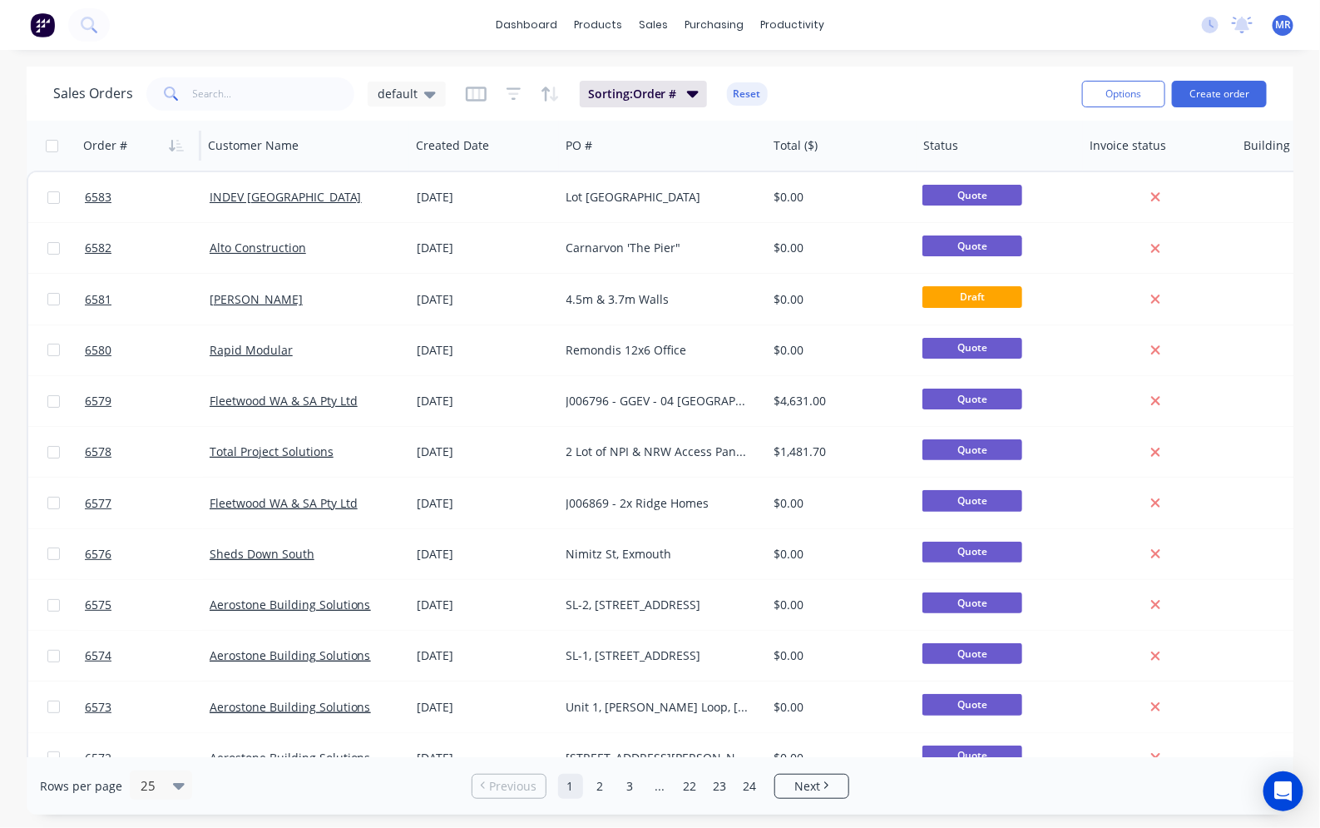
click at [1309, 408] on div "Sales Orders default Sorting: Order # Reset Options Create order Order # Custom…" at bounding box center [660, 441] width 1320 height 748
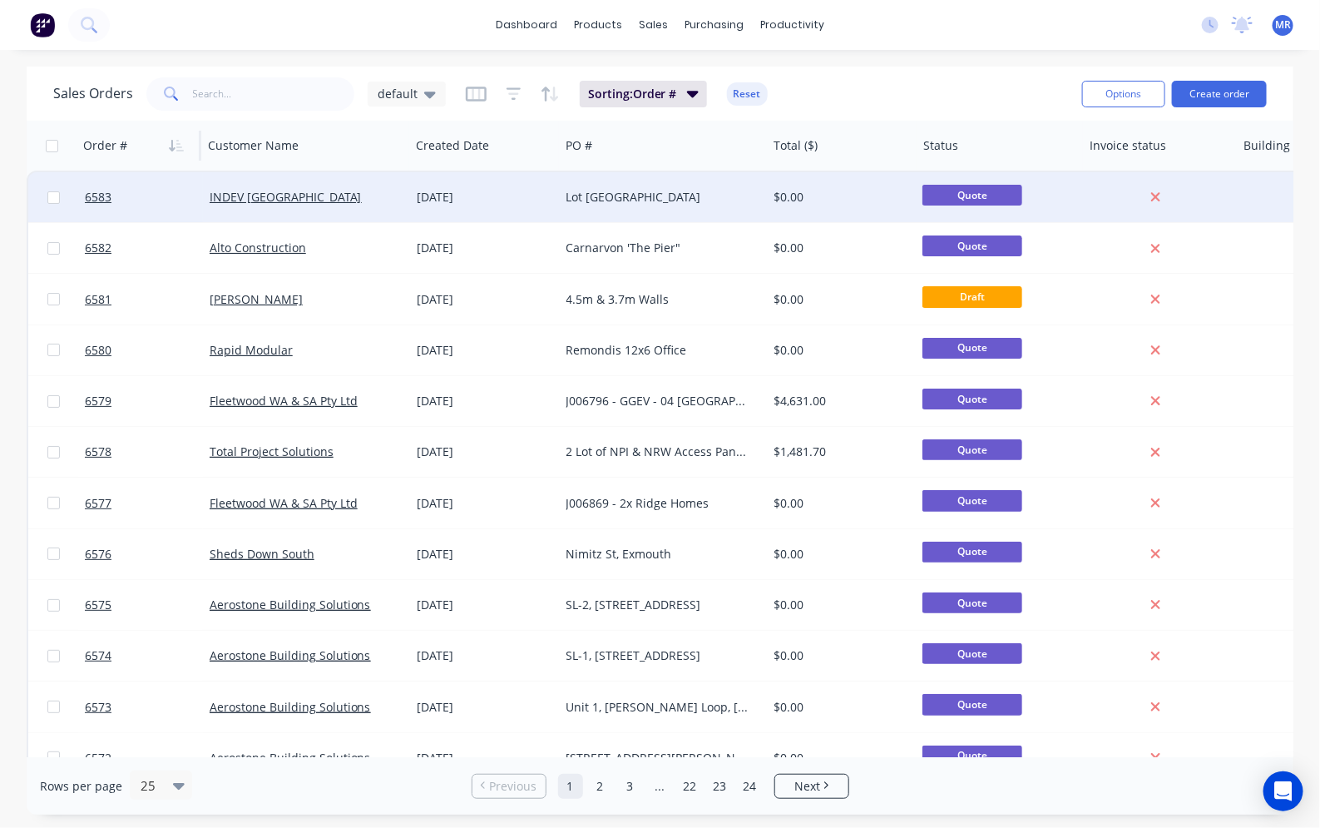
click at [366, 205] on div "INDEV [GEOGRAPHIC_DATA]" at bounding box center [306, 197] width 207 height 50
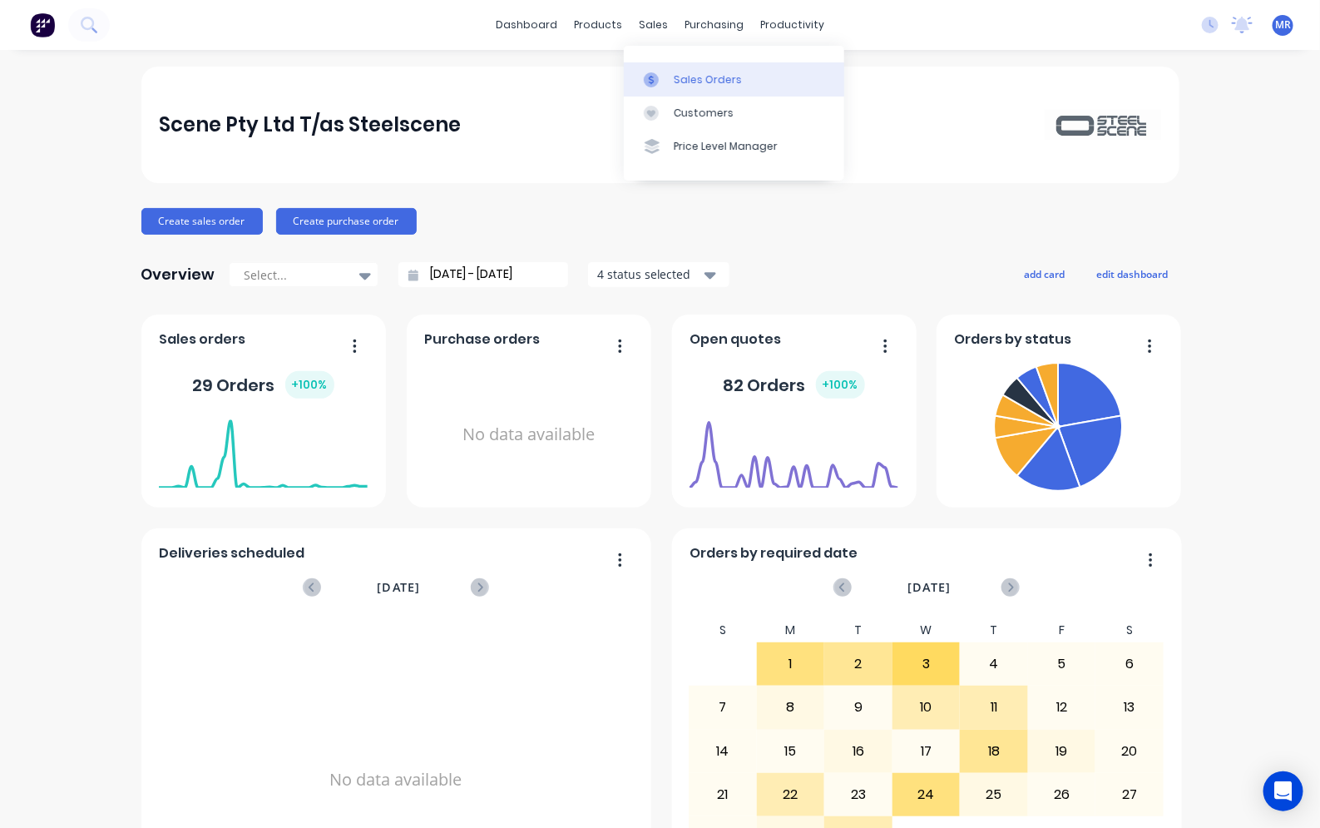
click at [700, 82] on div "Sales Orders" at bounding box center [708, 79] width 68 height 15
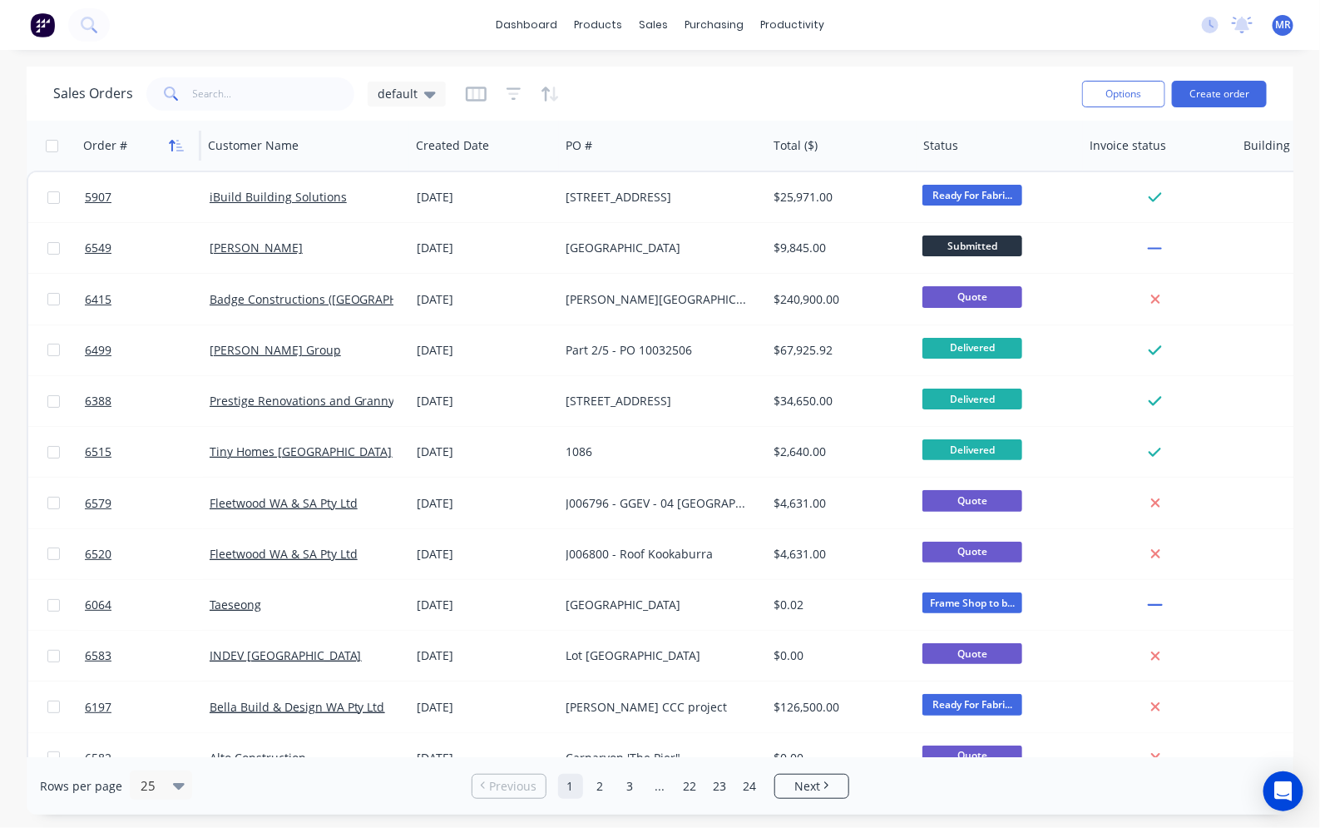
click at [179, 143] on icon "button" at bounding box center [179, 146] width 7 height 12
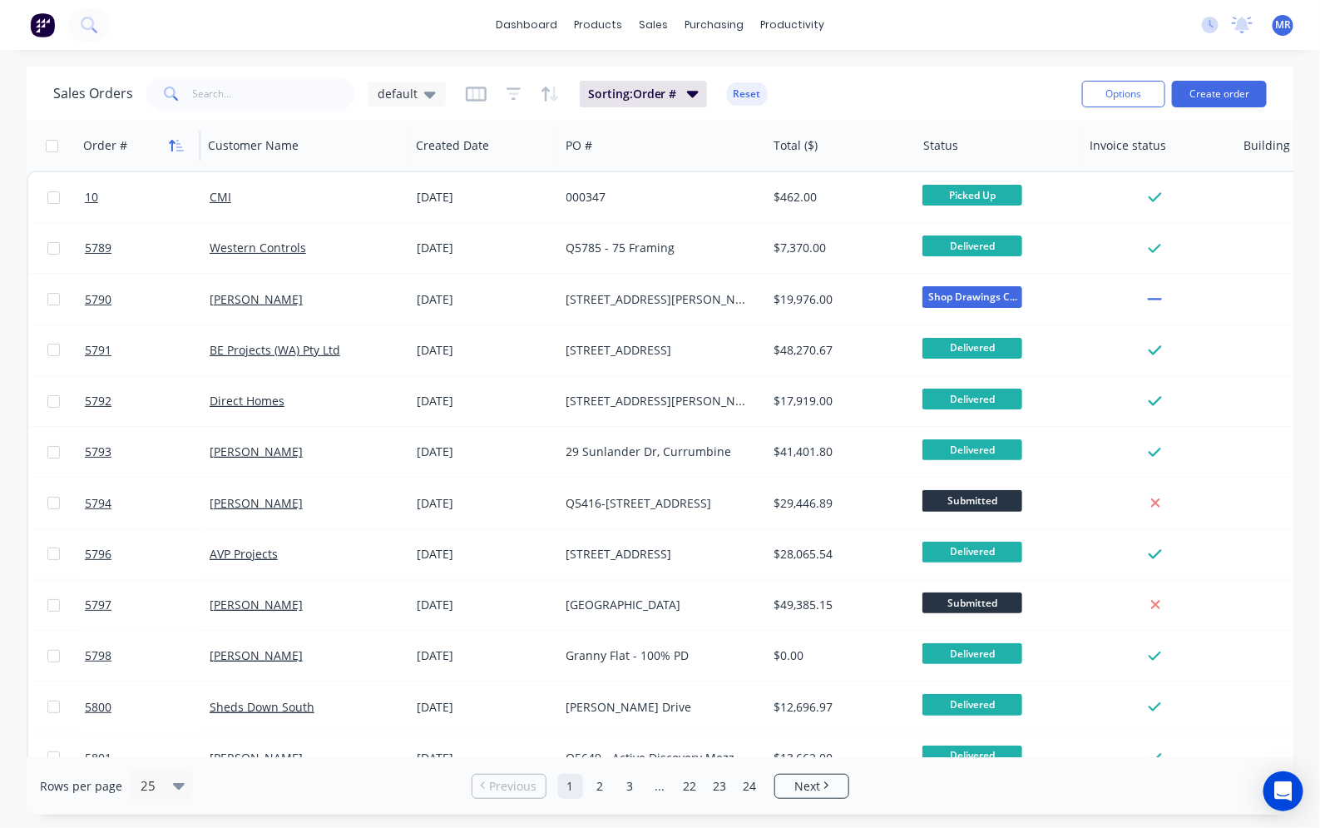
click at [179, 143] on icon "button" at bounding box center [179, 146] width 7 height 12
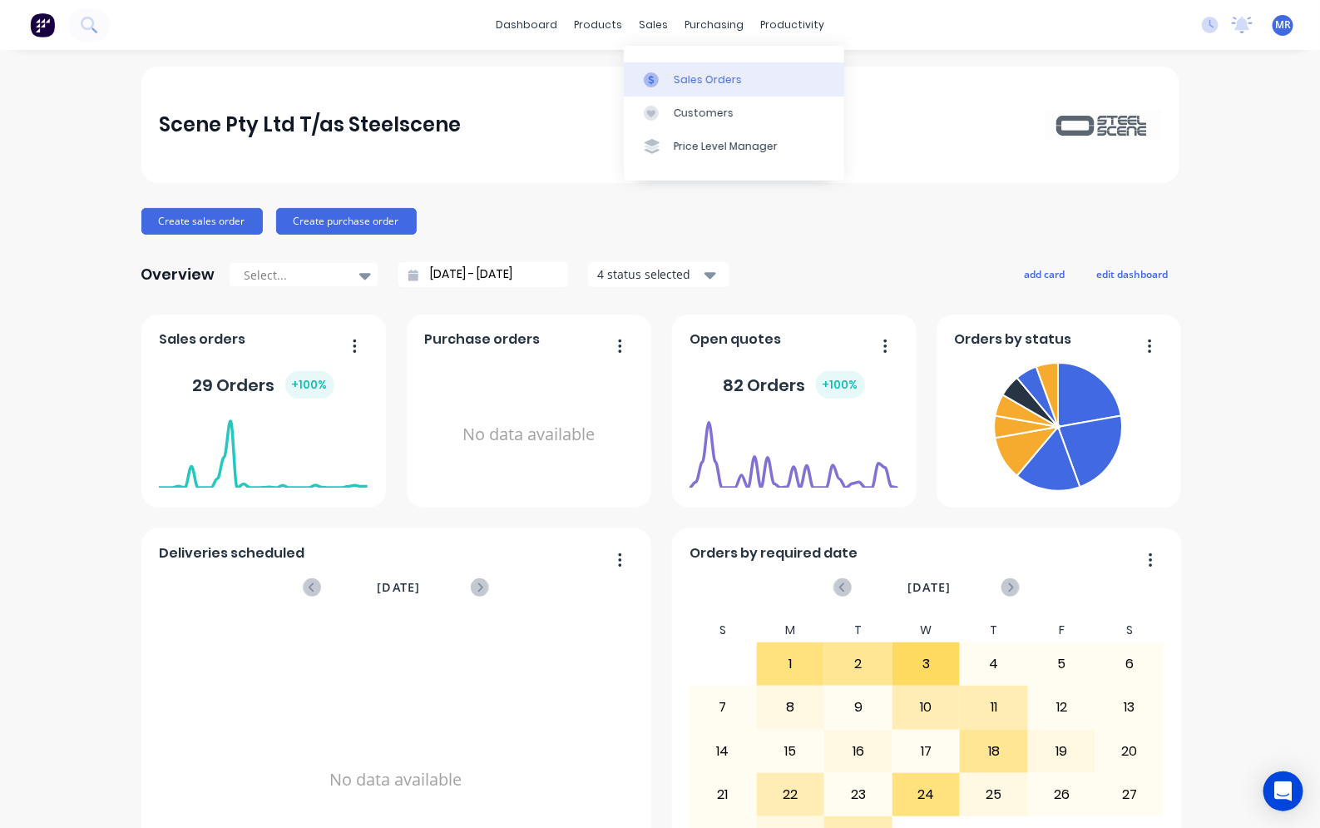
click at [675, 71] on link "Sales Orders" at bounding box center [734, 78] width 220 height 33
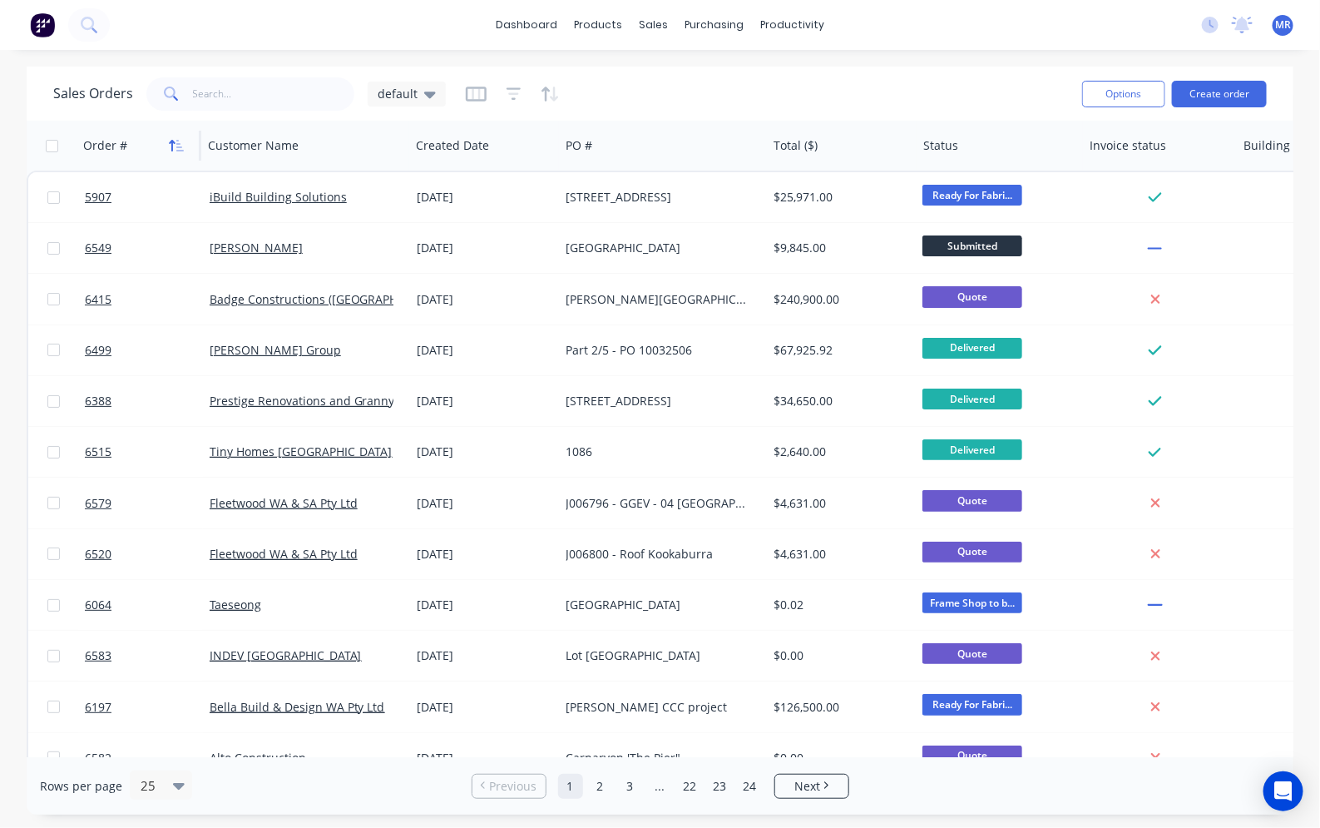
click at [181, 137] on button "button" at bounding box center [176, 145] width 25 height 25
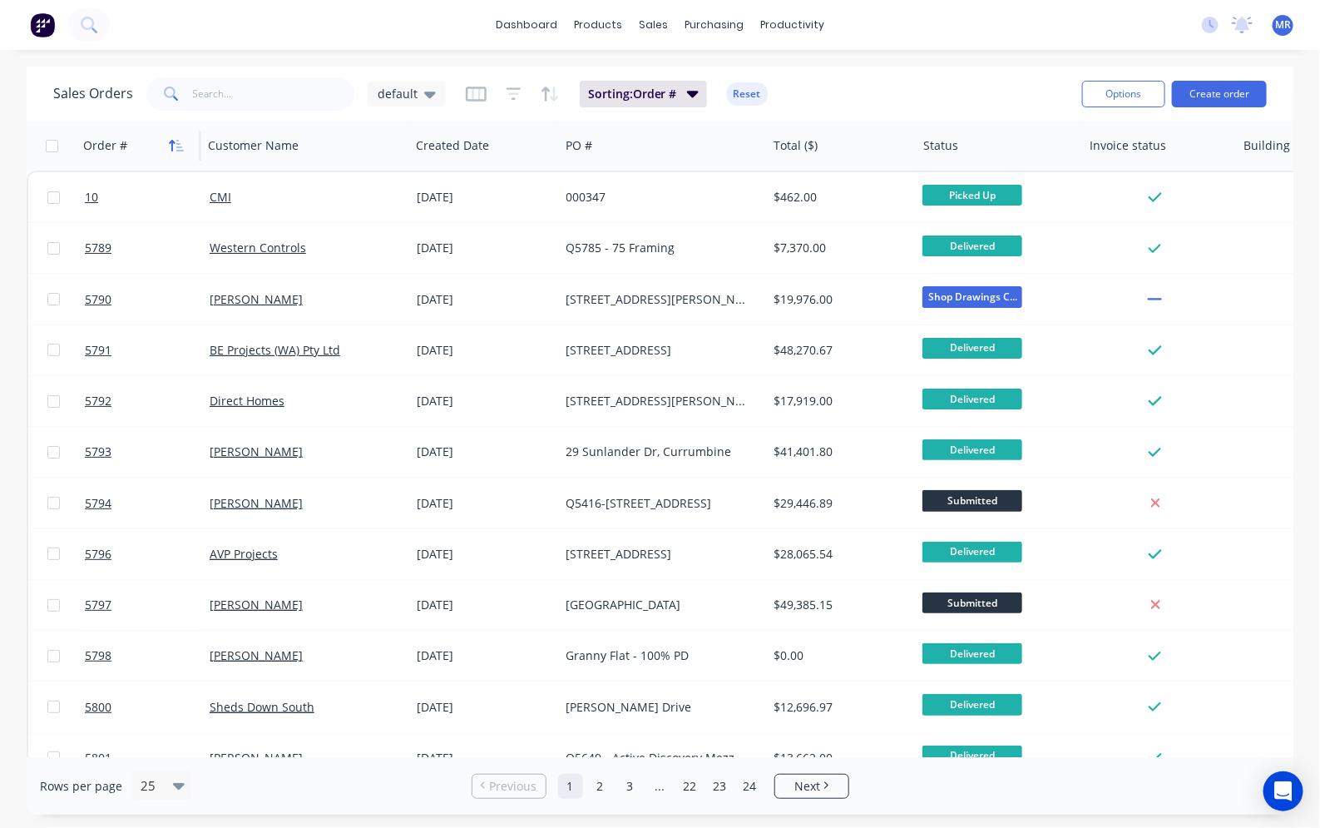
click at [177, 139] on icon "button" at bounding box center [176, 145] width 15 height 13
